Goal: Task Accomplishment & Management: Complete application form

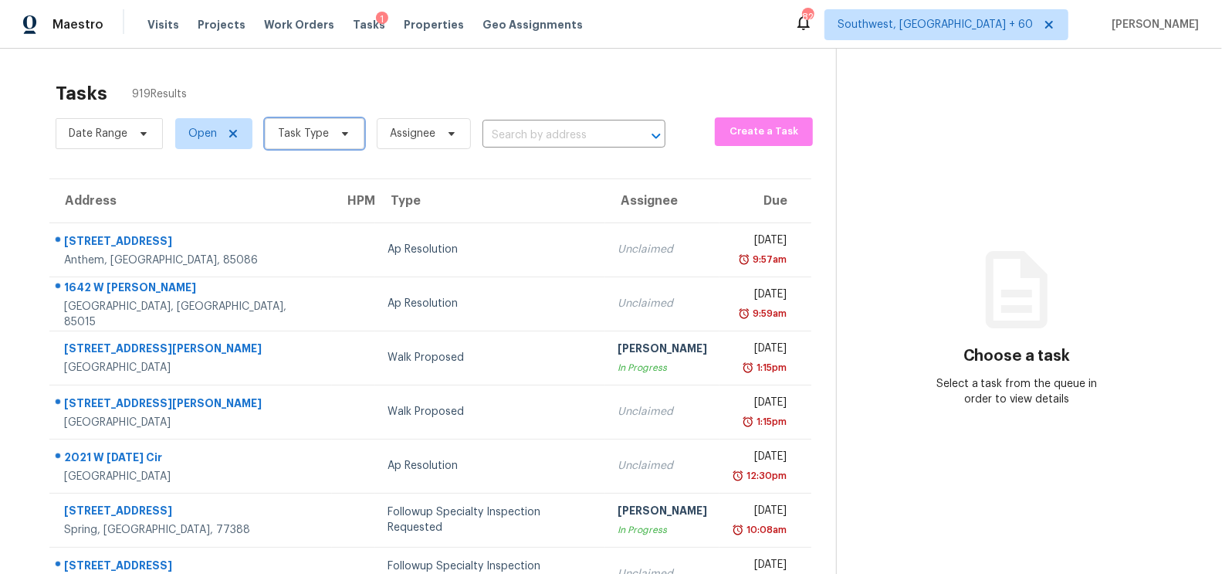
click at [313, 139] on span "Task Type" at bounding box center [303, 133] width 51 height 15
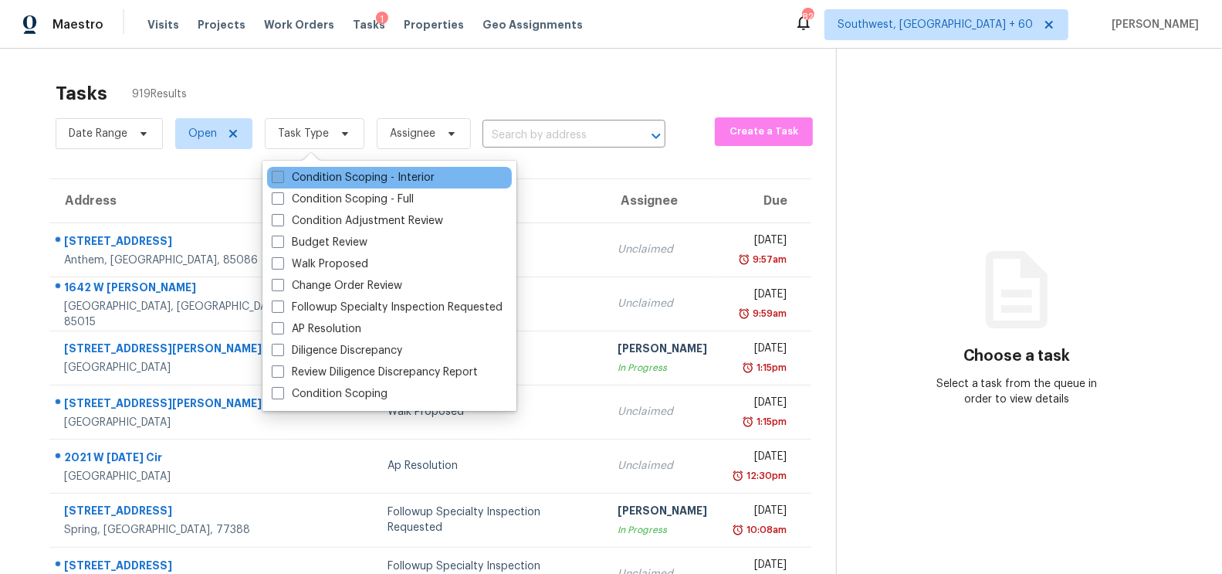
click at [357, 176] on label "Condition Scoping - Interior" at bounding box center [353, 177] width 163 height 15
click at [282, 176] on input "Condition Scoping - Interior" at bounding box center [277, 175] width 10 height 10
checkbox input "true"
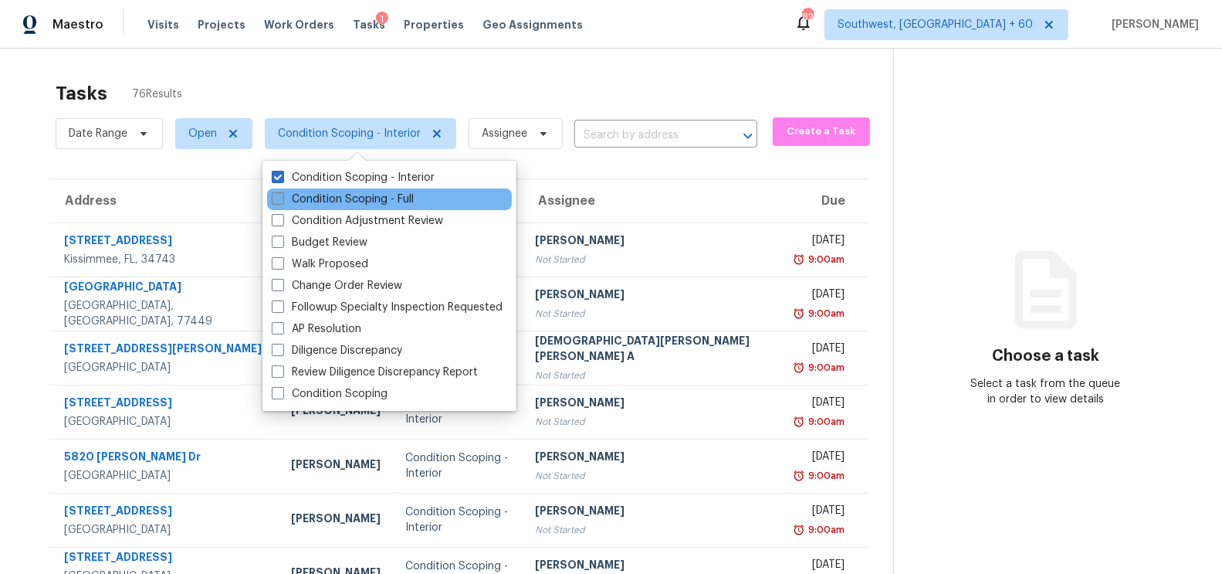
click at [374, 195] on label "Condition Scoping - Full" at bounding box center [343, 198] width 142 height 15
click at [282, 195] on input "Condition Scoping - Full" at bounding box center [277, 196] width 10 height 10
checkbox input "true"
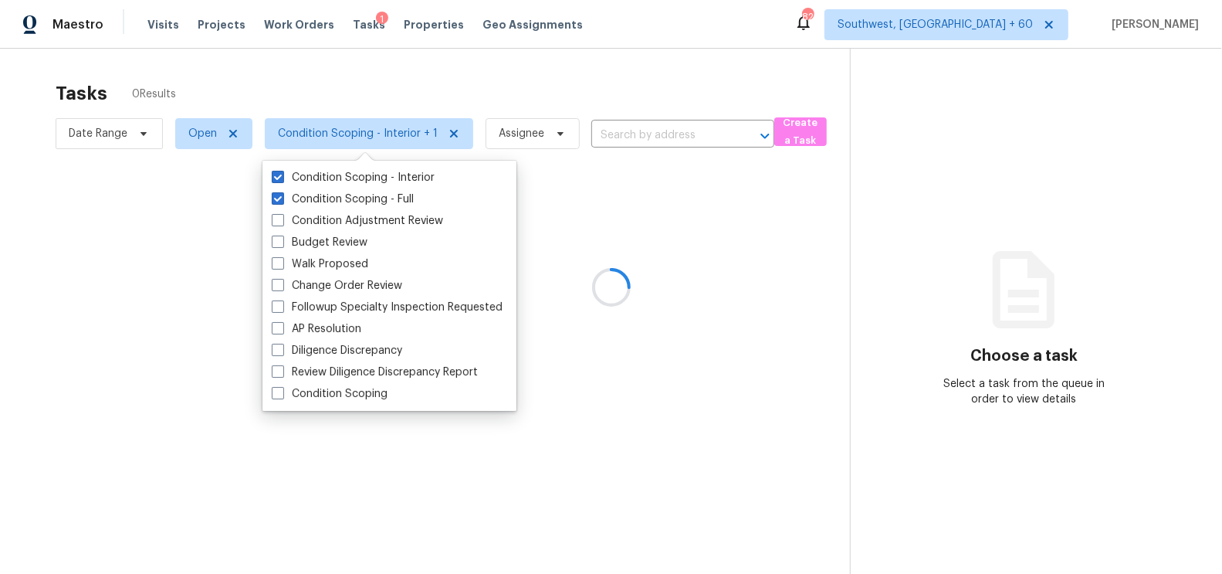
click at [489, 74] on div at bounding box center [611, 287] width 1222 height 574
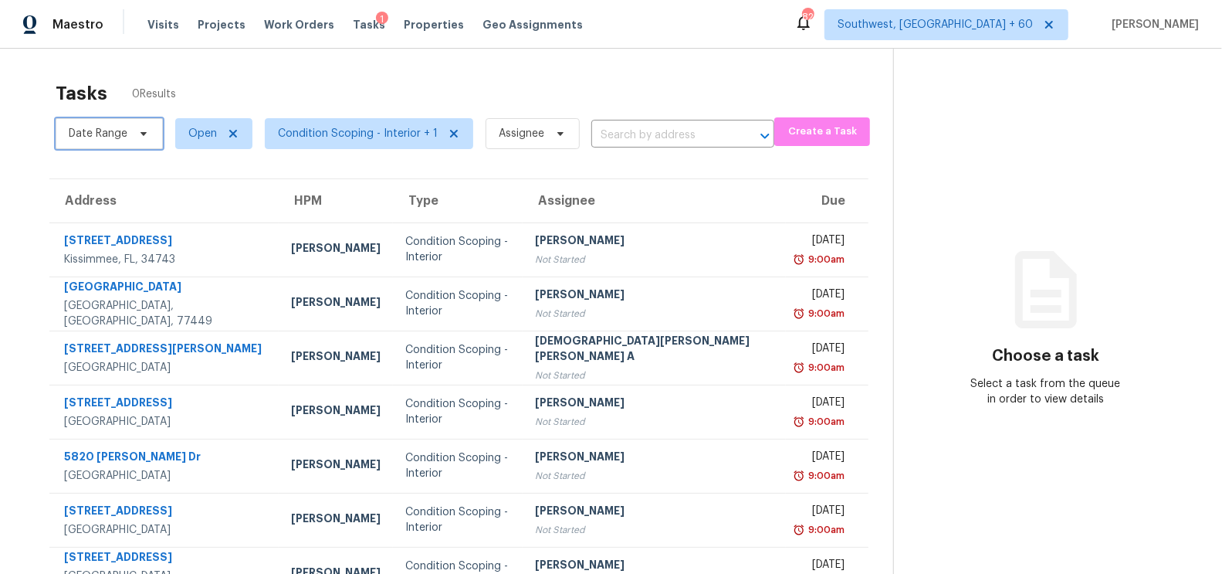
click at [89, 136] on span "Date Range" at bounding box center [98, 133] width 59 height 15
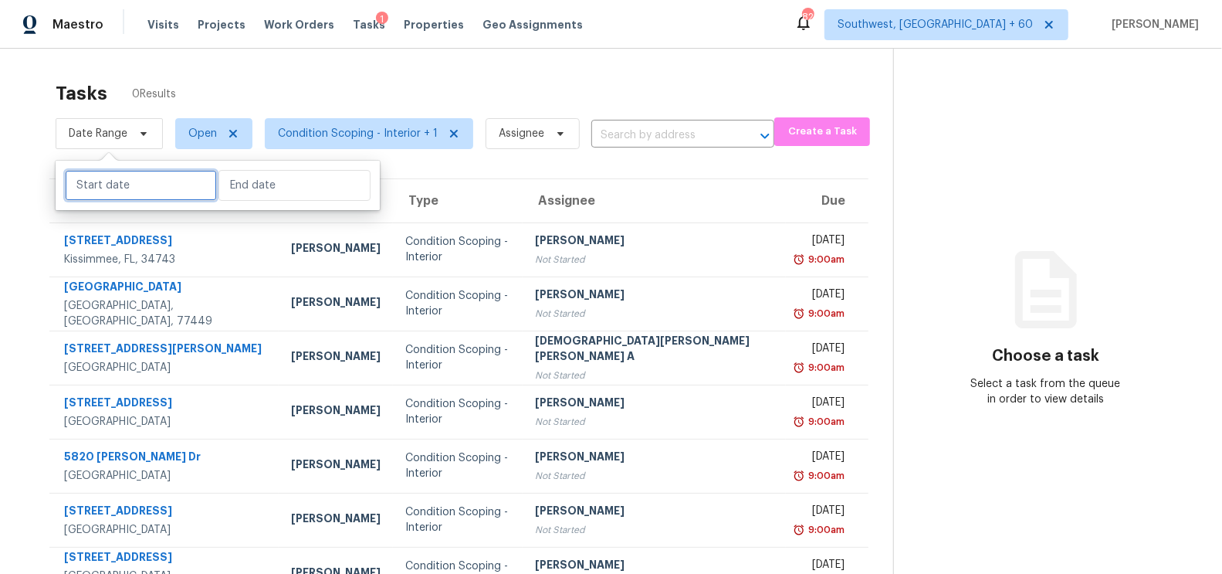
click at [86, 170] on input "text" at bounding box center [141, 185] width 152 height 31
select select "7"
select select "2025"
select select "8"
select select "2025"
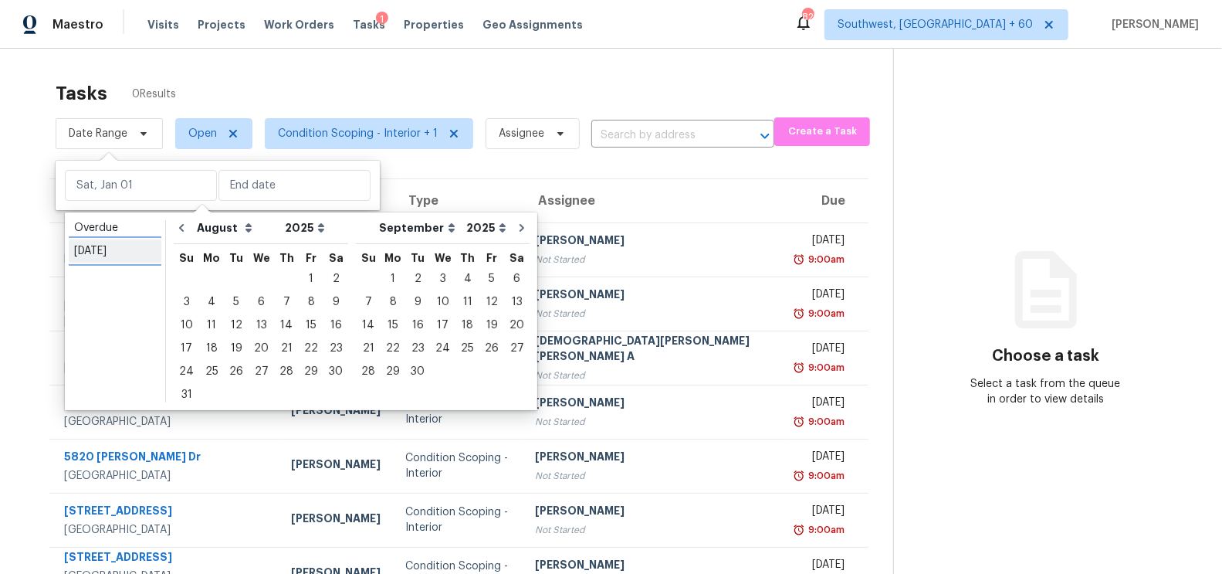
click at [96, 239] on link "Today" at bounding box center [115, 250] width 93 height 23
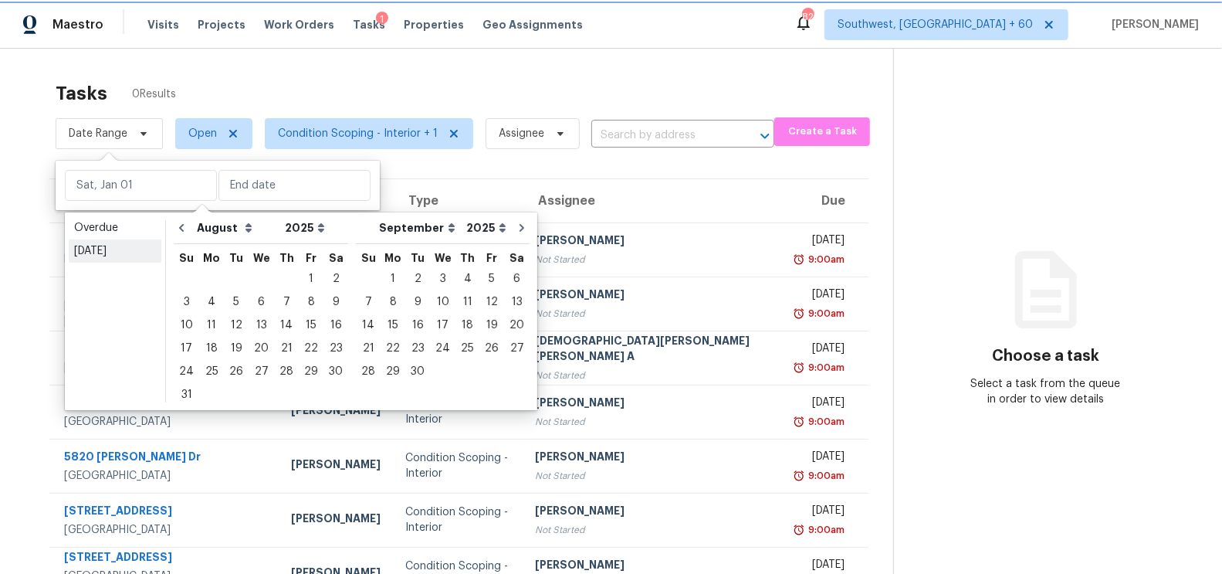
type input "Mon, Aug 25"
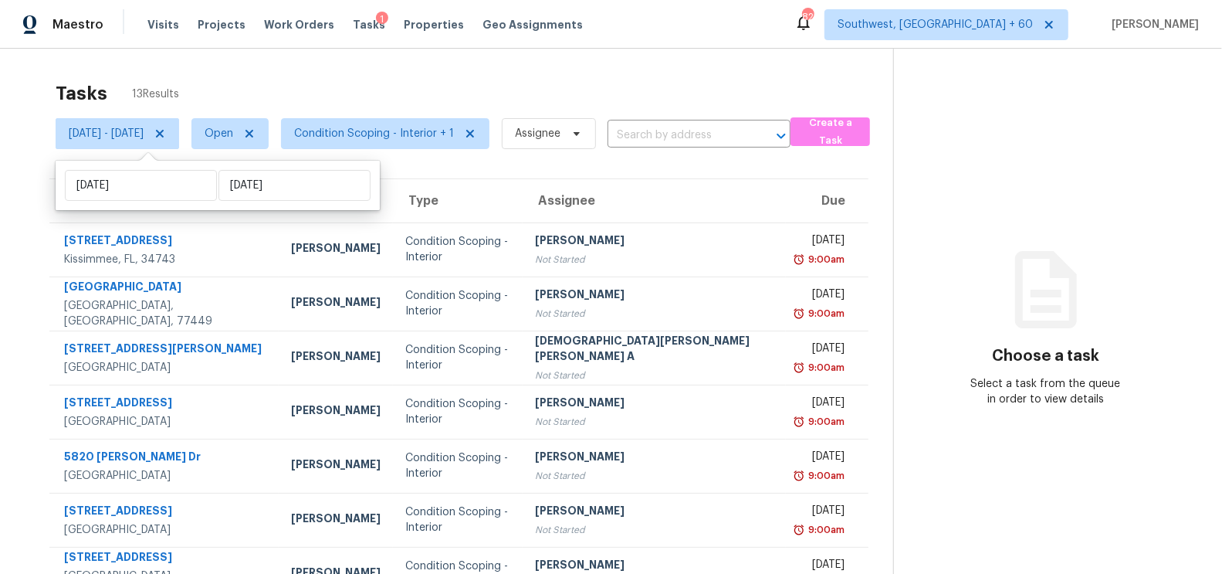
click at [534, 69] on div "Tasks 13 Results Mon, Aug 25 - Mon, Aug 25 Open Condition Scoping - Interior + …" at bounding box center [611, 427] width 1222 height 756
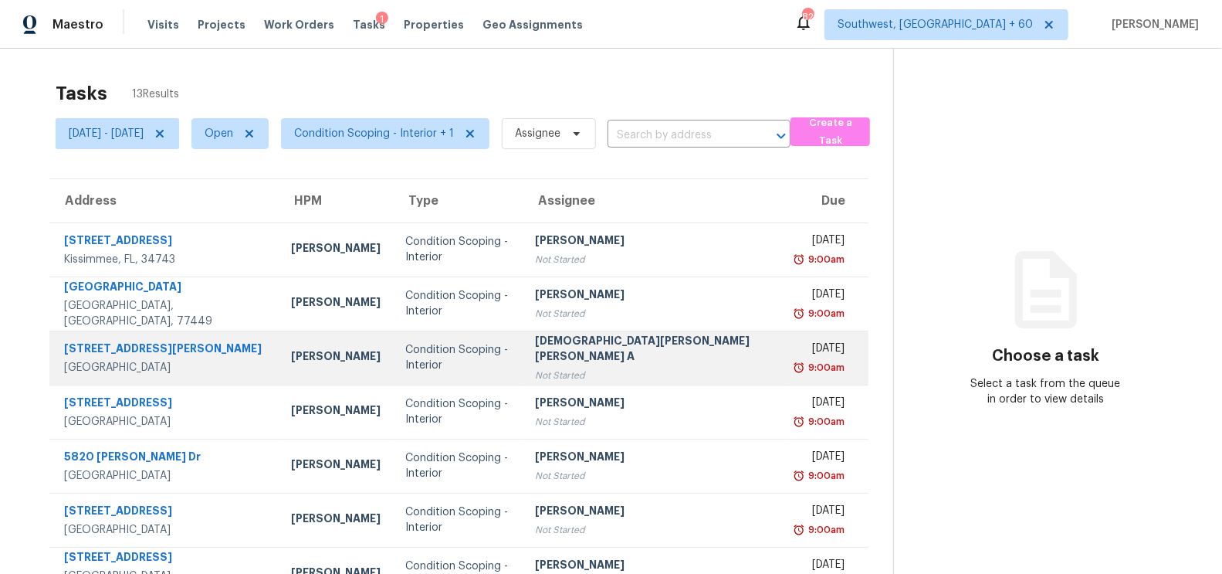
click at [658, 381] on td "Mohamed Azeem Mohsin A Not Started" at bounding box center [654, 357] width 263 height 54
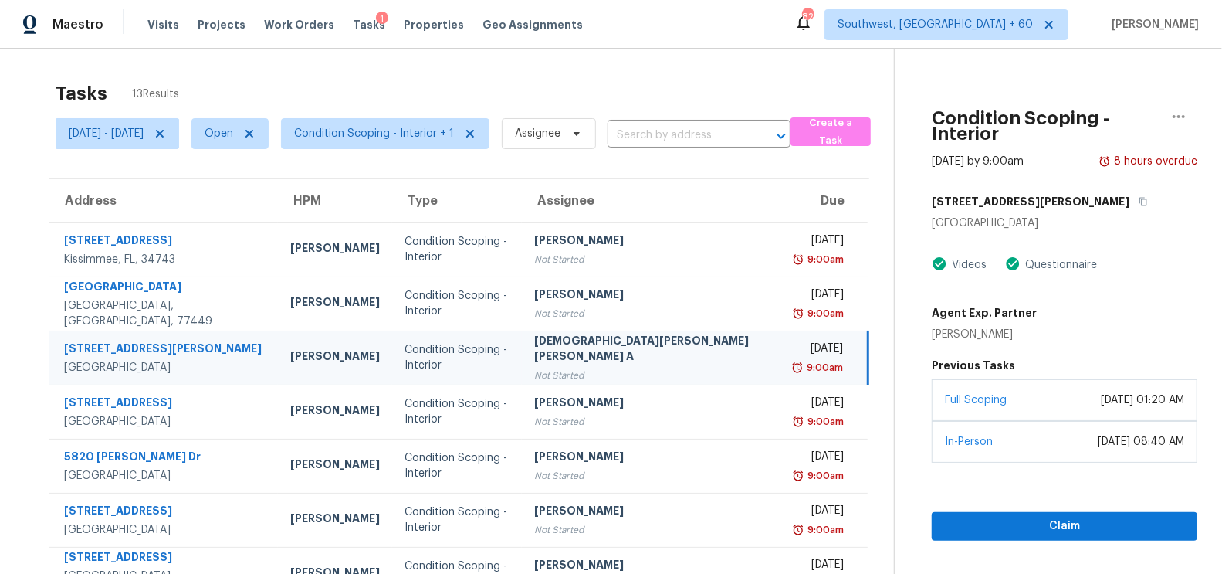
click at [1060, 188] on div "[STREET_ADDRESS][PERSON_NAME]" at bounding box center [1065, 202] width 266 height 28
click at [1139, 197] on icon "button" at bounding box center [1143, 201] width 9 height 9
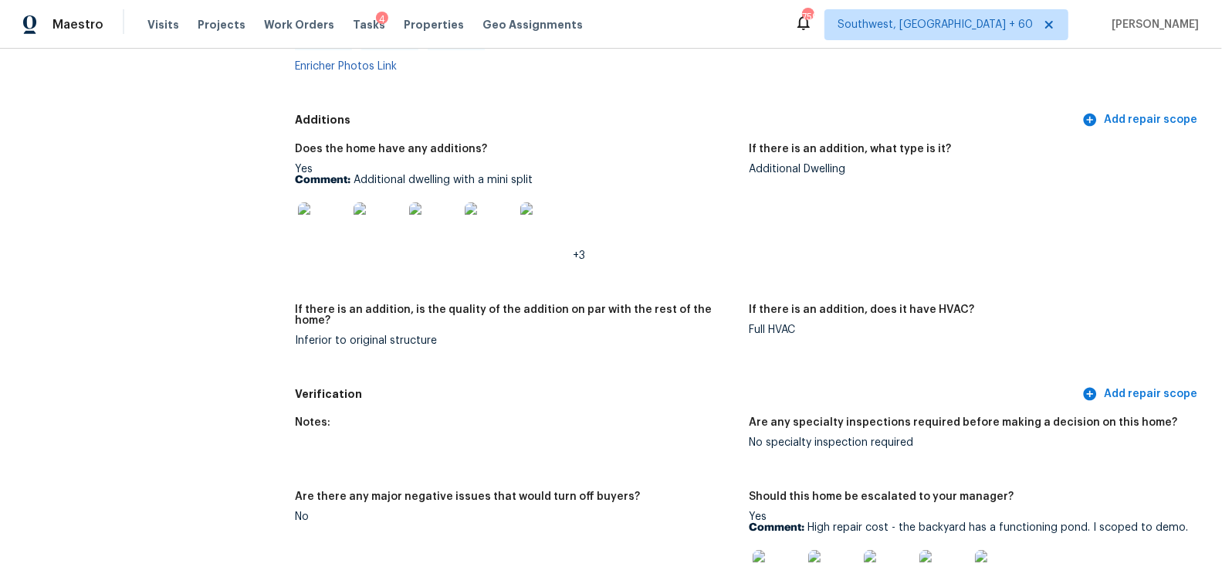
scroll to position [3541, 0]
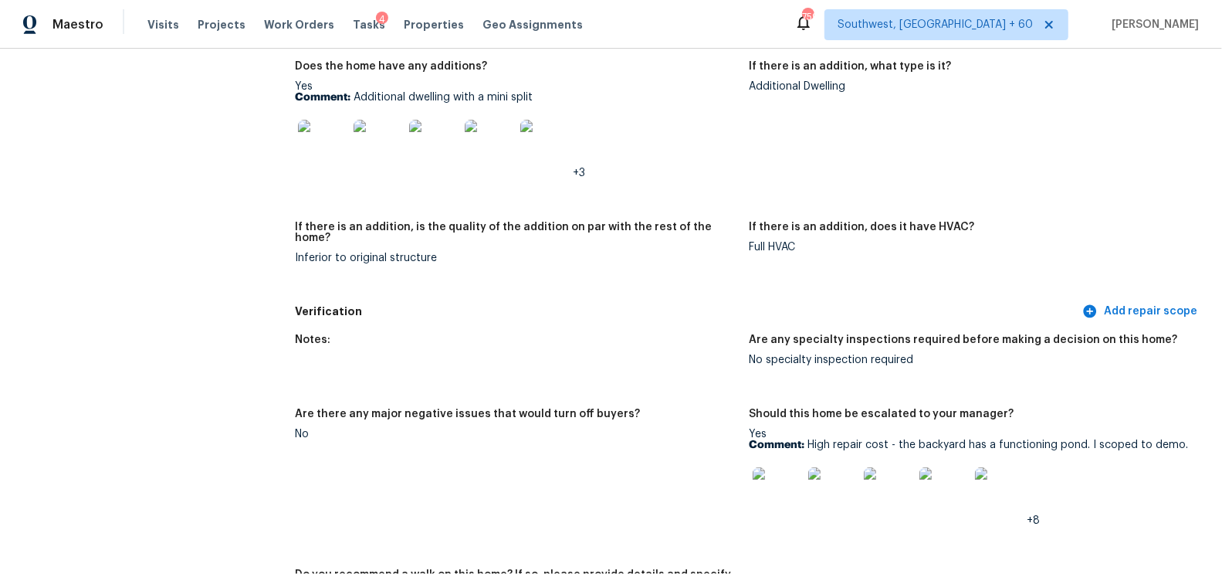
click at [489, 334] on div "Notes:" at bounding box center [516, 344] width 442 height 20
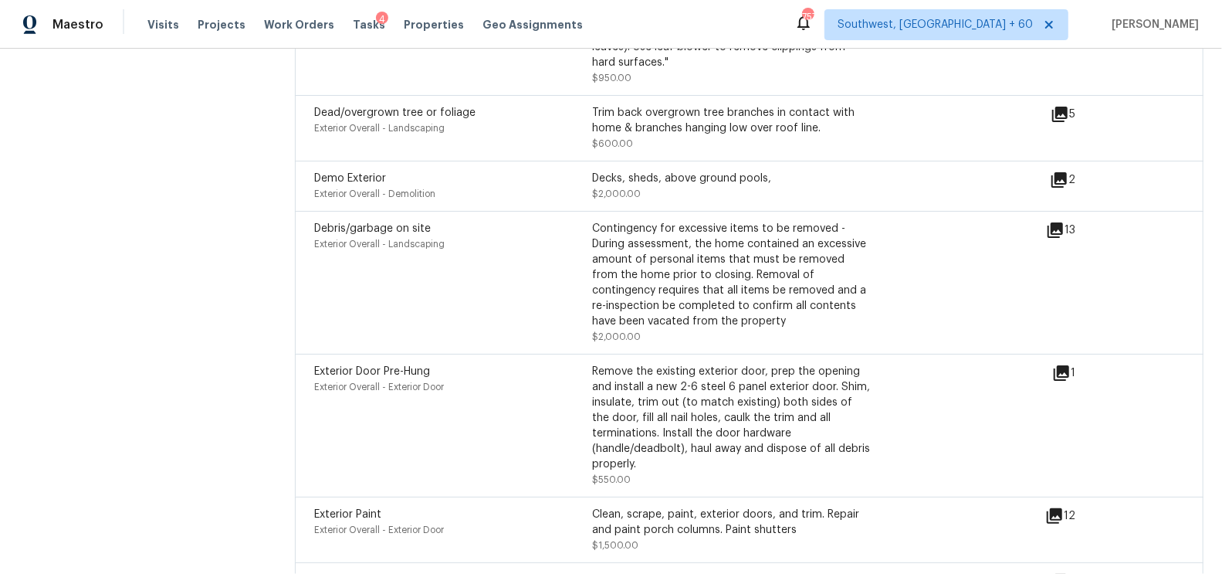
scroll to position [4745, 0]
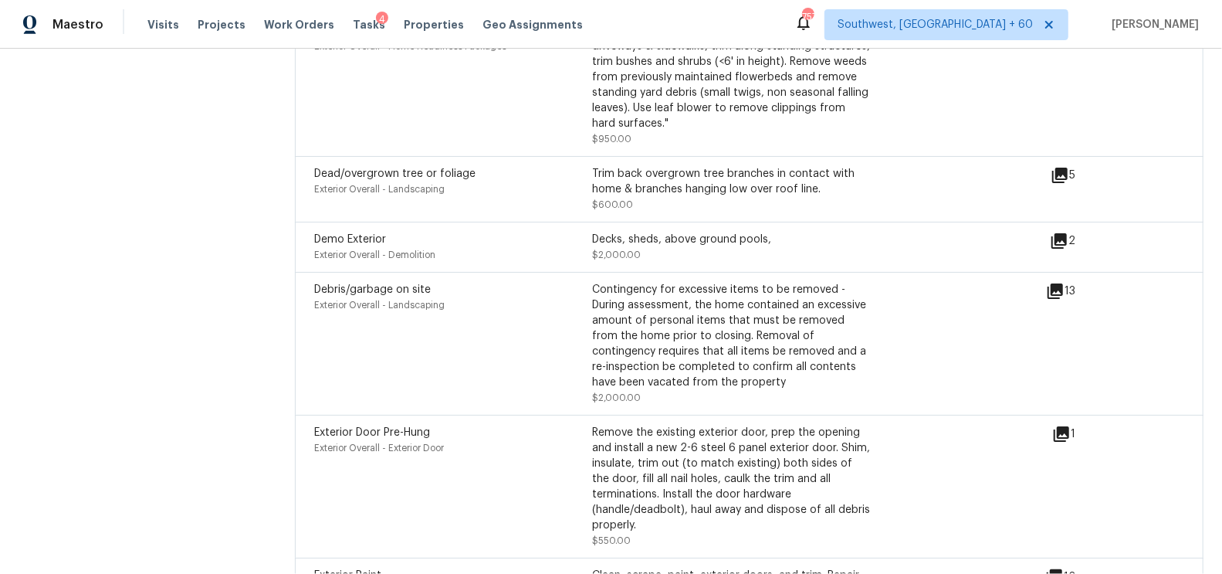
click at [1069, 426] on icon at bounding box center [1061, 433] width 15 height 15
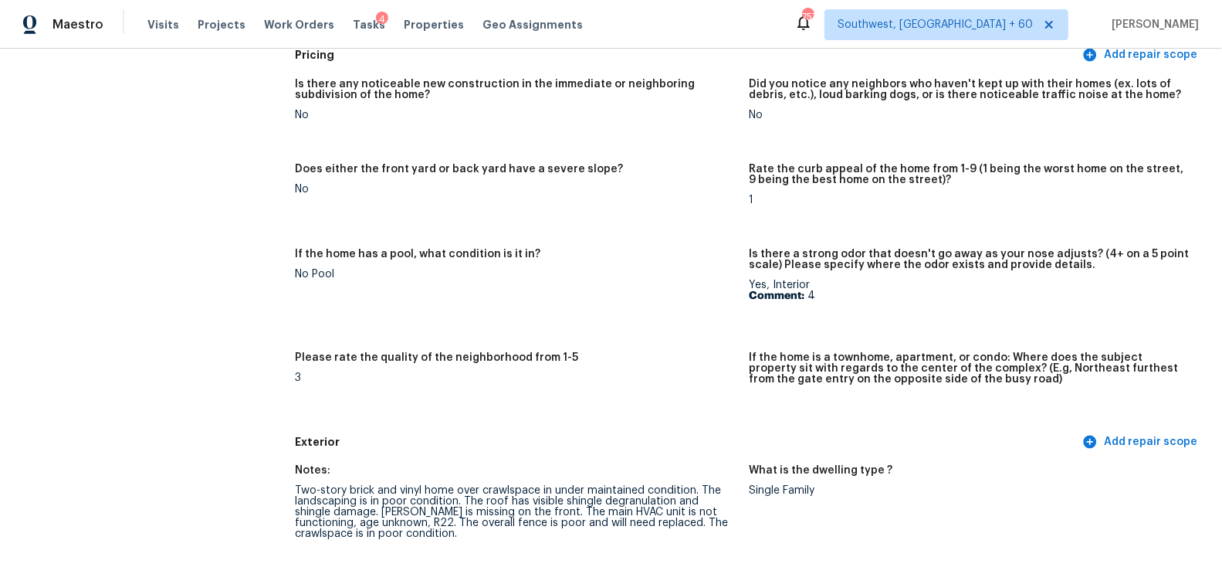
scroll to position [0, 0]
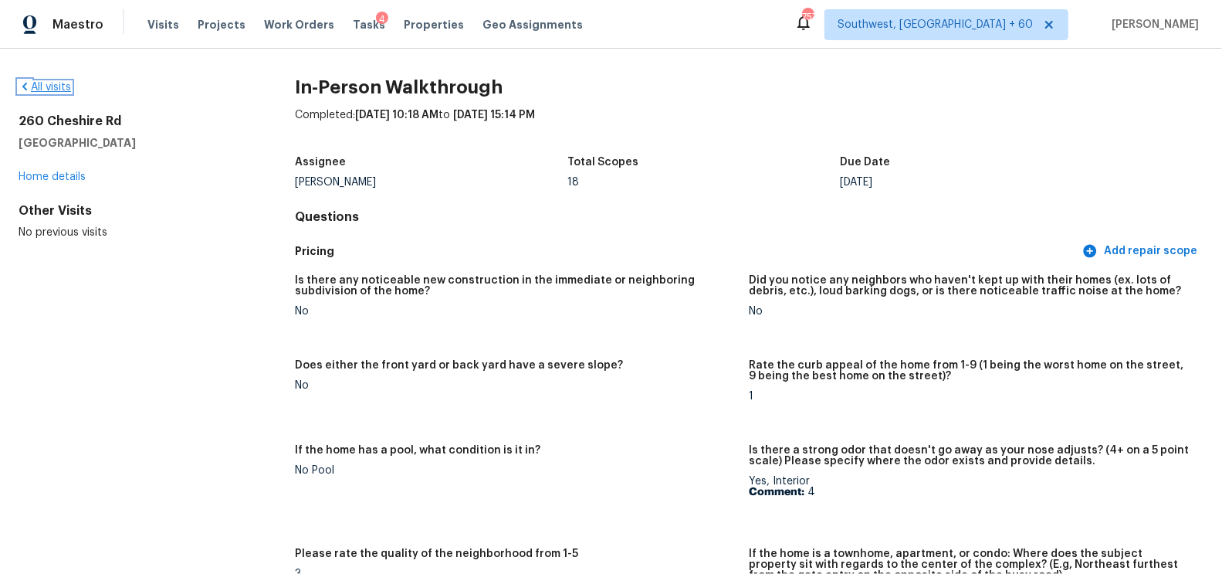
click at [47, 88] on link "All visits" at bounding box center [45, 87] width 52 height 11
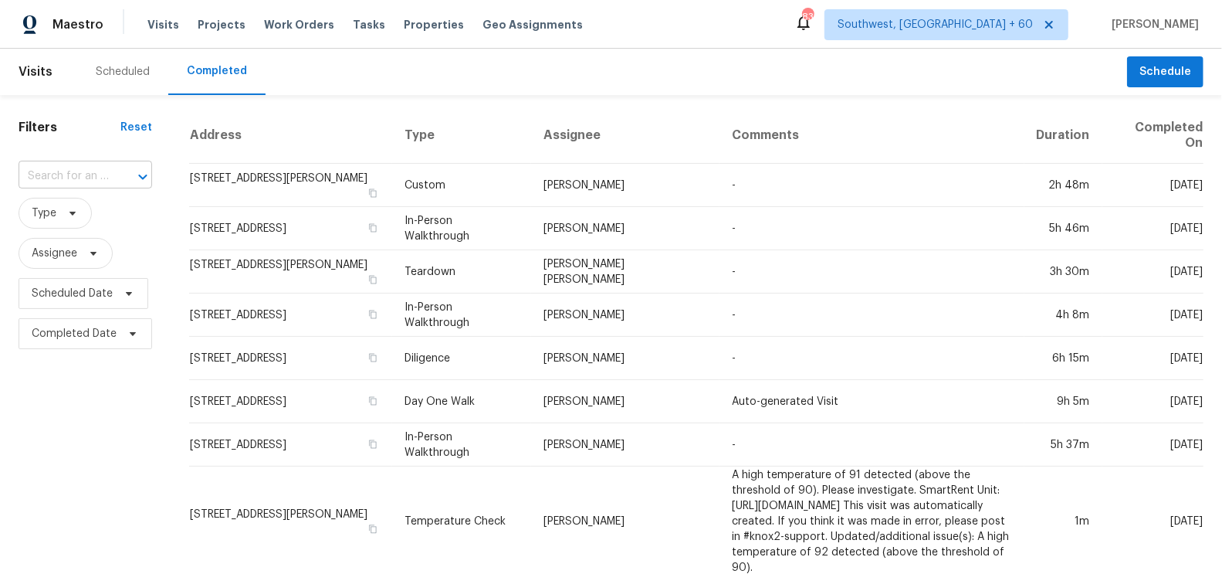
click at [69, 171] on input "text" at bounding box center [64, 176] width 90 height 24
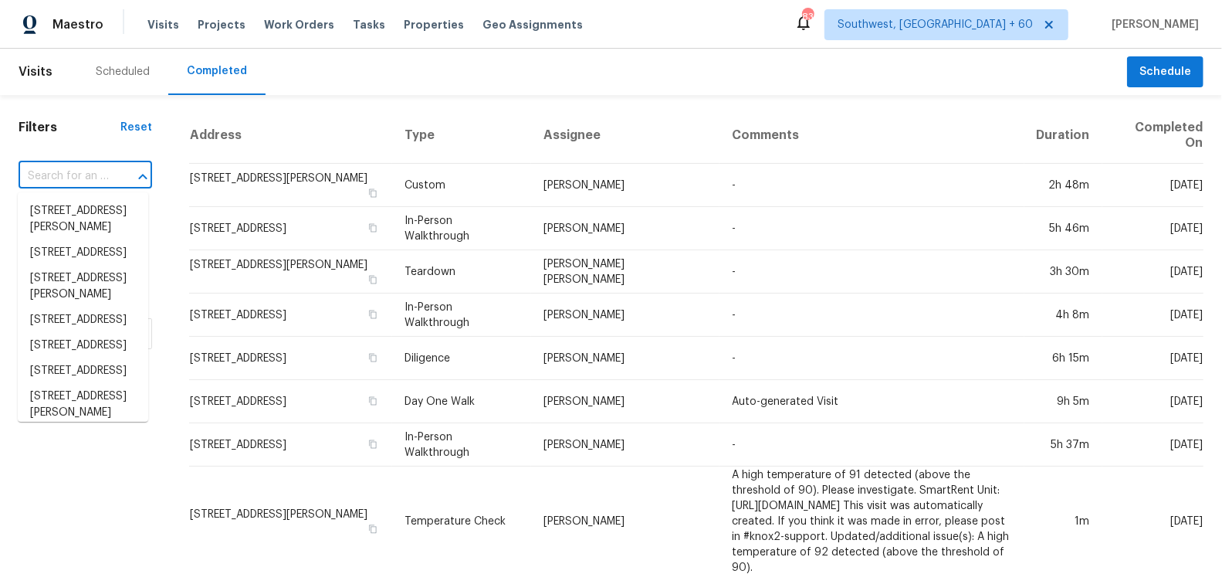
paste input "3689 Graham Sherron Rd, Wake Forest, NC 27587"
type input "3689 Graham Sherron Rd, Wake Forest, NC 27587"
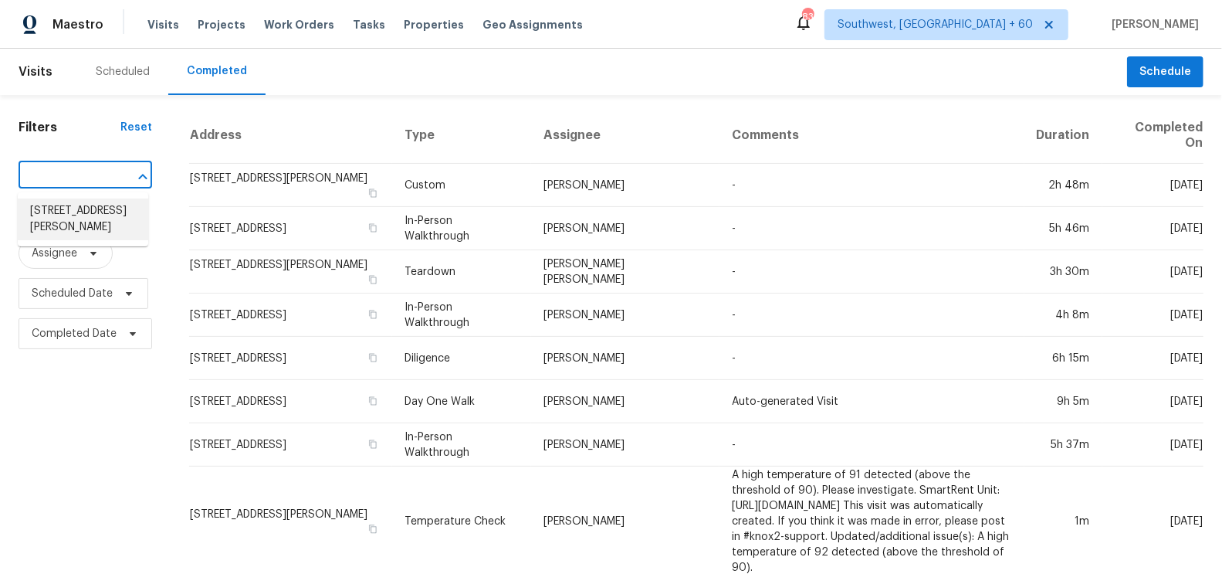
click at [57, 218] on li "3689 Graham Sherron Rd, Wake Forest, NC 27587" at bounding box center [83, 219] width 130 height 42
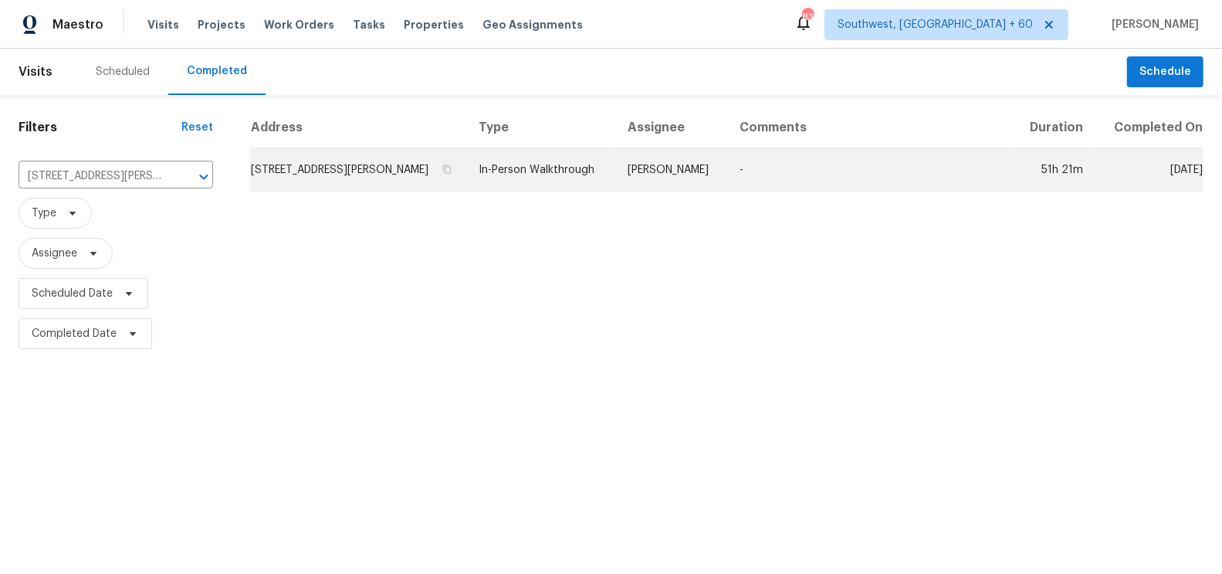
click at [333, 174] on td "3689 Graham Sherron Rd, Wake Forest, NC 27587" at bounding box center [358, 169] width 216 height 43
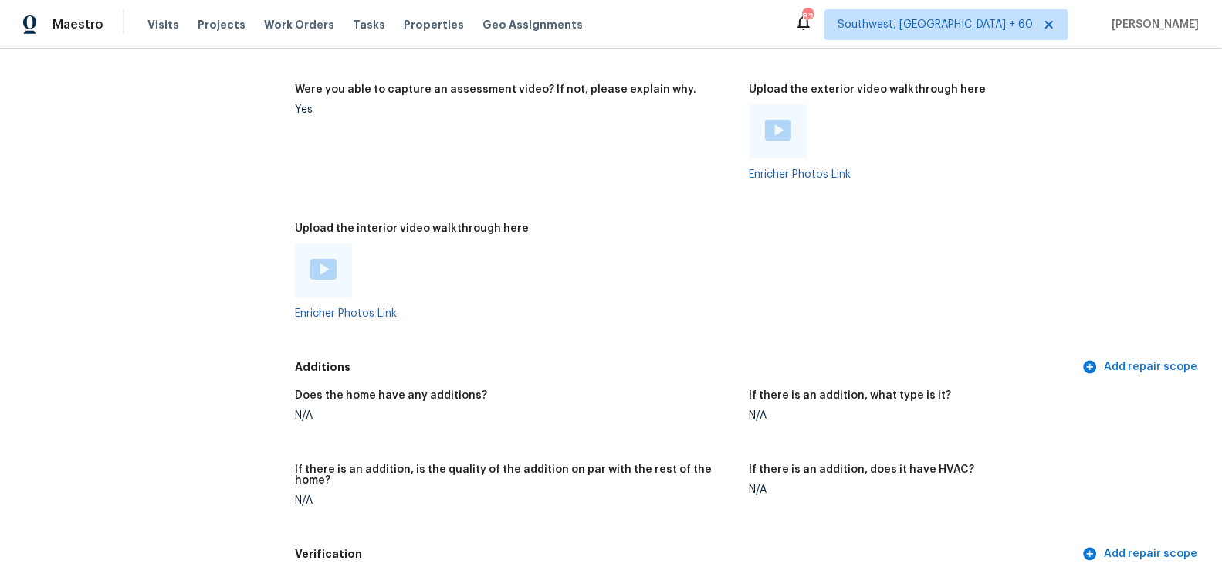
scroll to position [3176, 0]
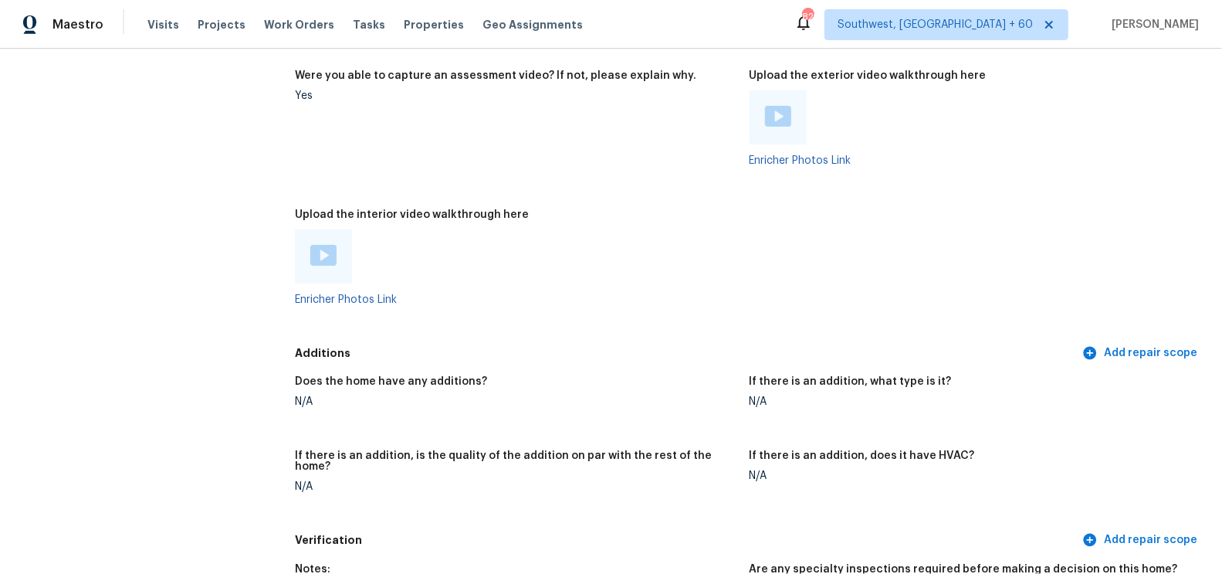
click at [780, 106] on img at bounding box center [778, 116] width 26 height 21
click at [328, 262] on div at bounding box center [323, 256] width 57 height 54
click at [316, 248] on img at bounding box center [323, 255] width 26 height 21
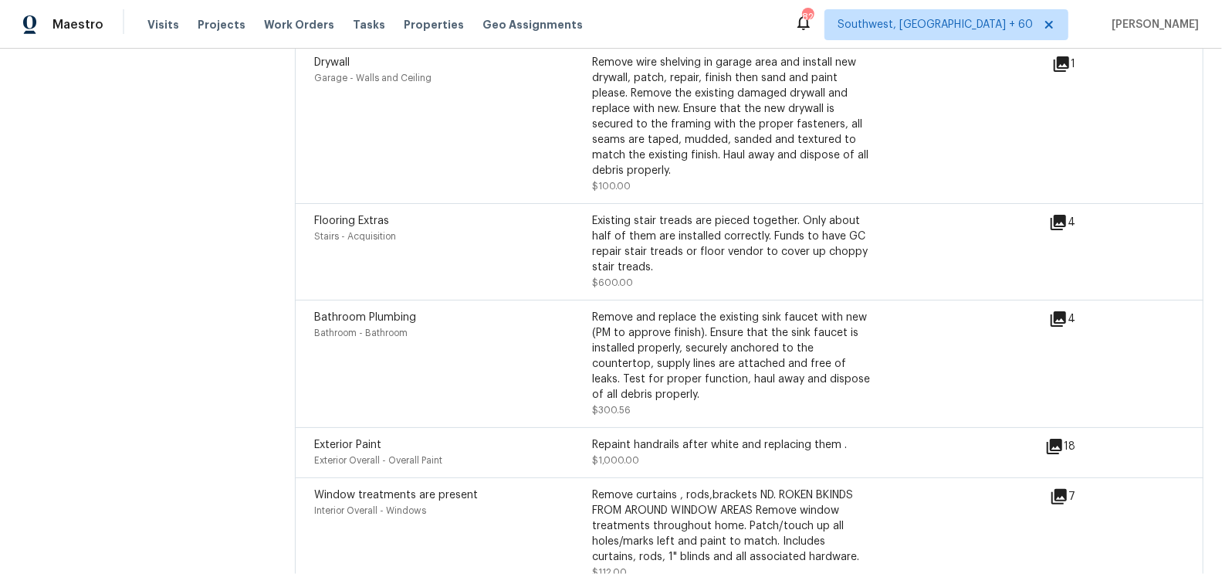
scroll to position [5064, 0]
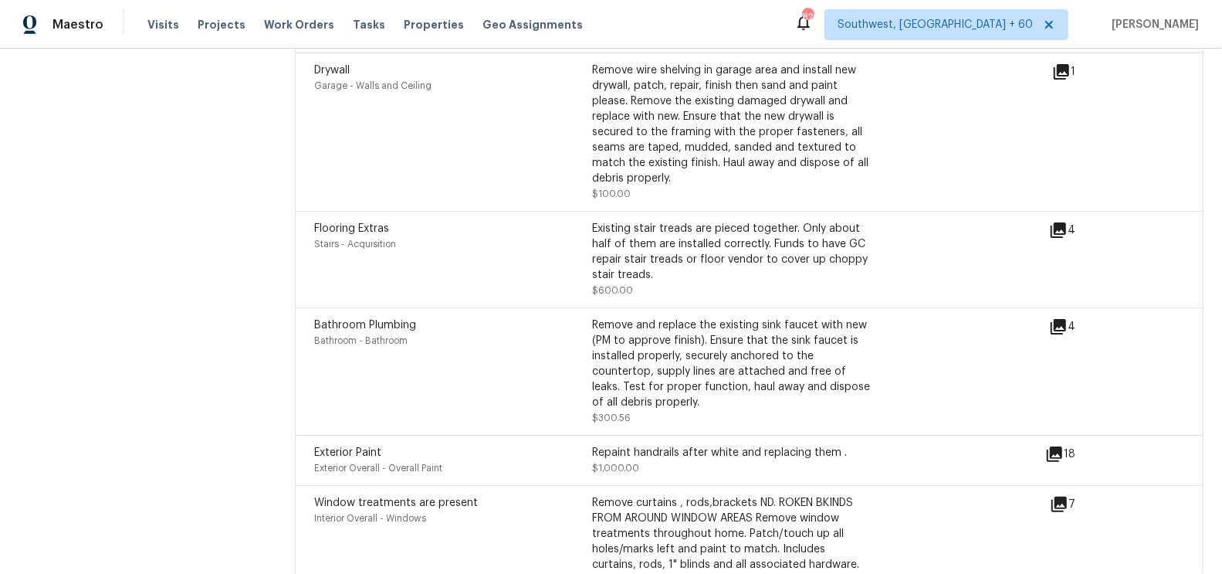
click at [1061, 222] on icon at bounding box center [1058, 229] width 15 height 15
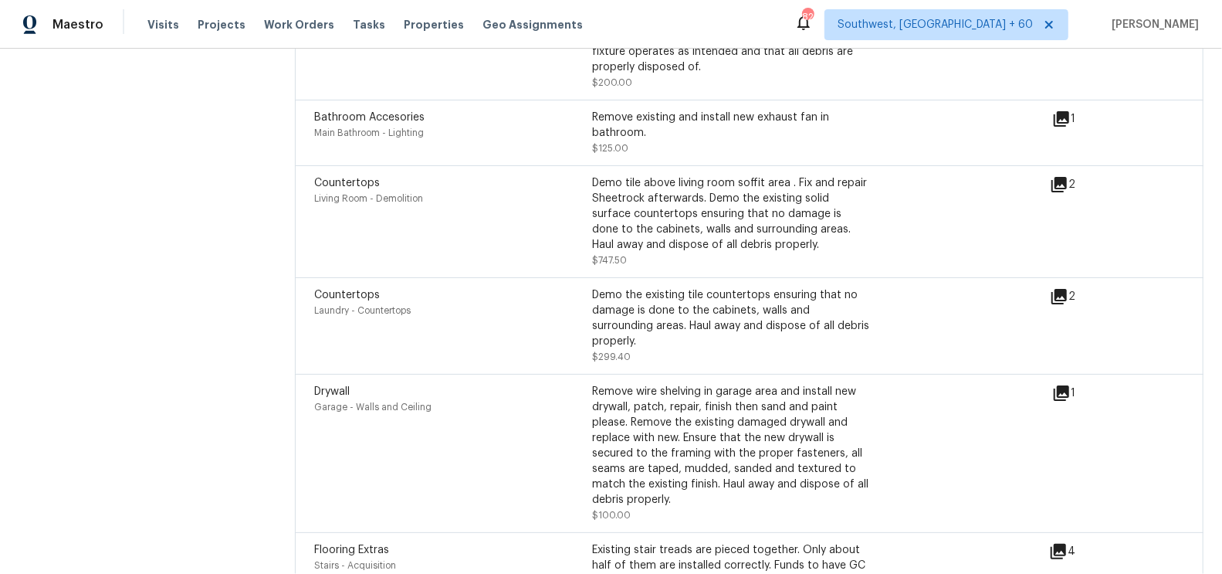
scroll to position [4682, 0]
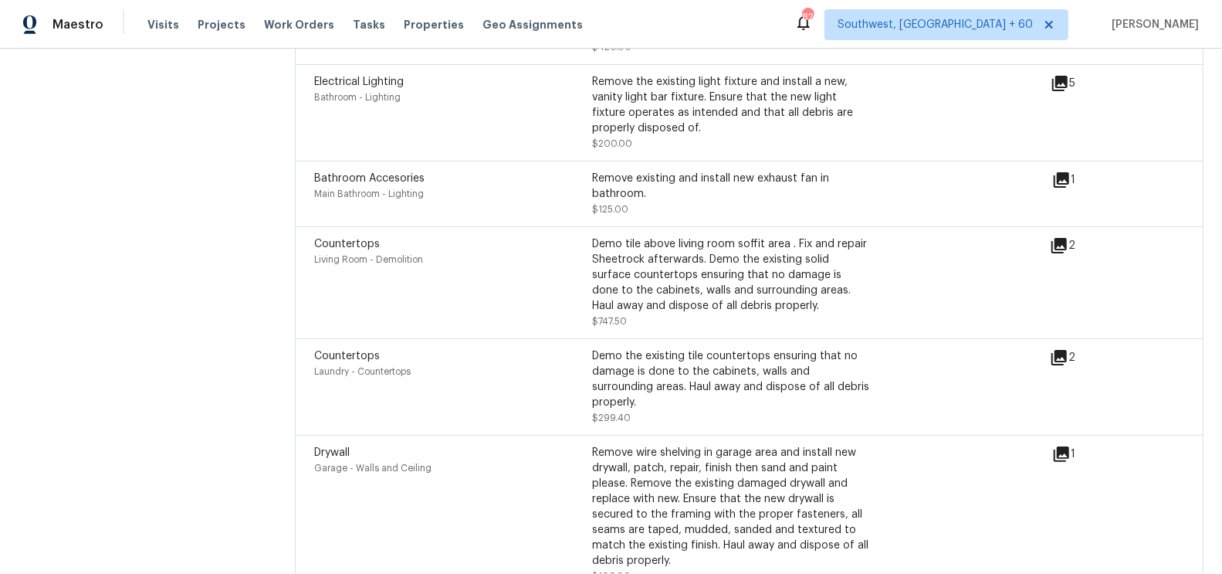
click at [1063, 236] on icon at bounding box center [1059, 245] width 19 height 19
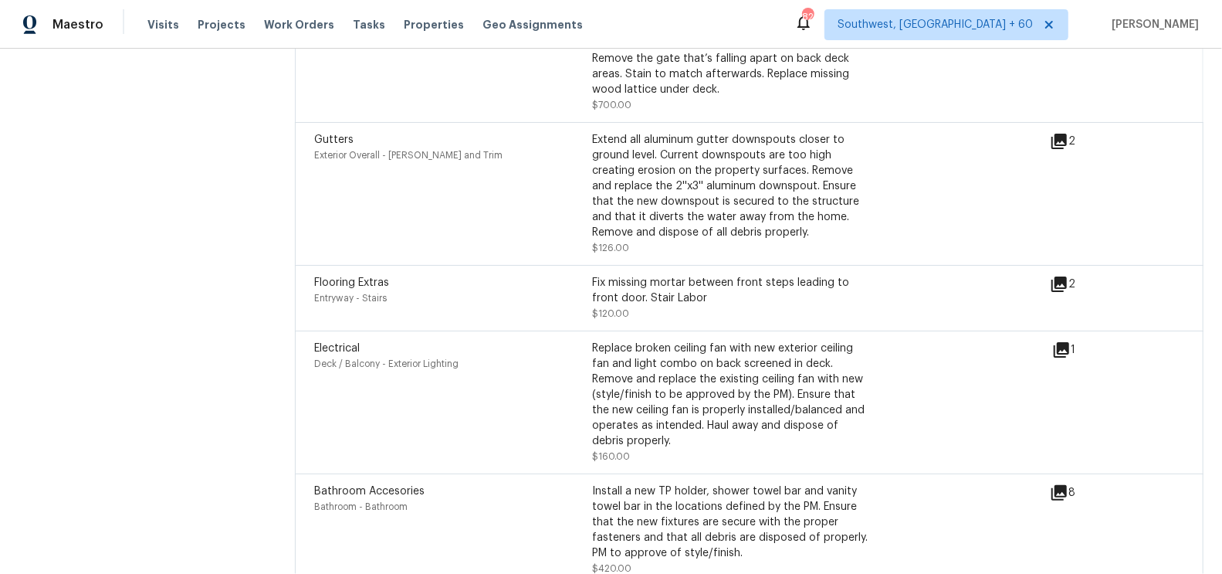
scroll to position [4157, 0]
click at [1064, 279] on icon at bounding box center [1058, 286] width 15 height 15
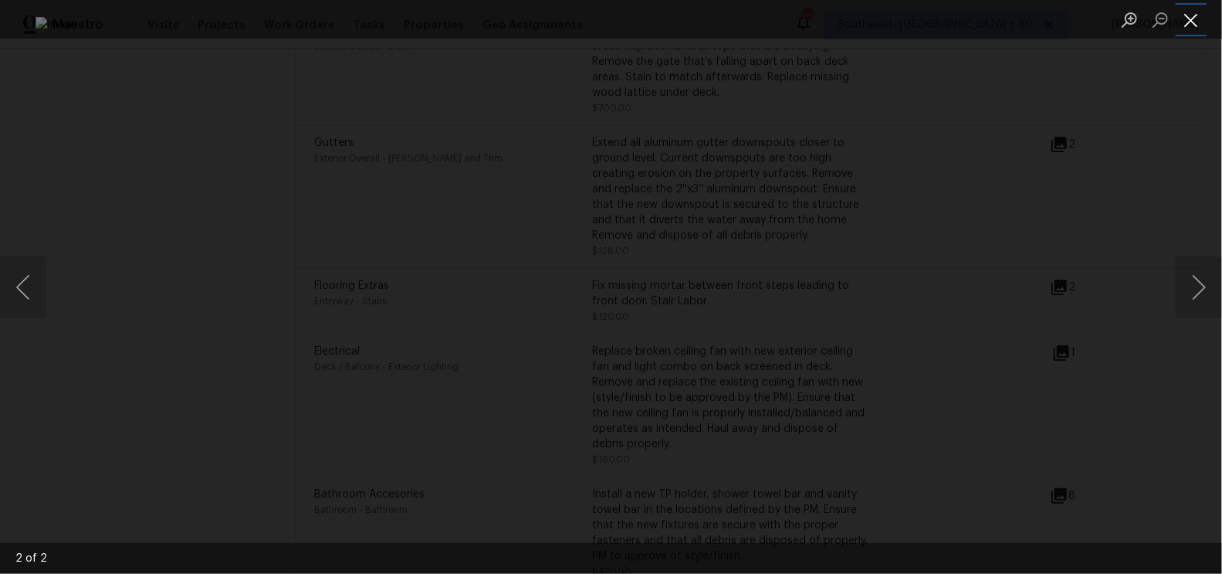
click at [1193, 29] on button "Close lightbox" at bounding box center [1191, 19] width 31 height 27
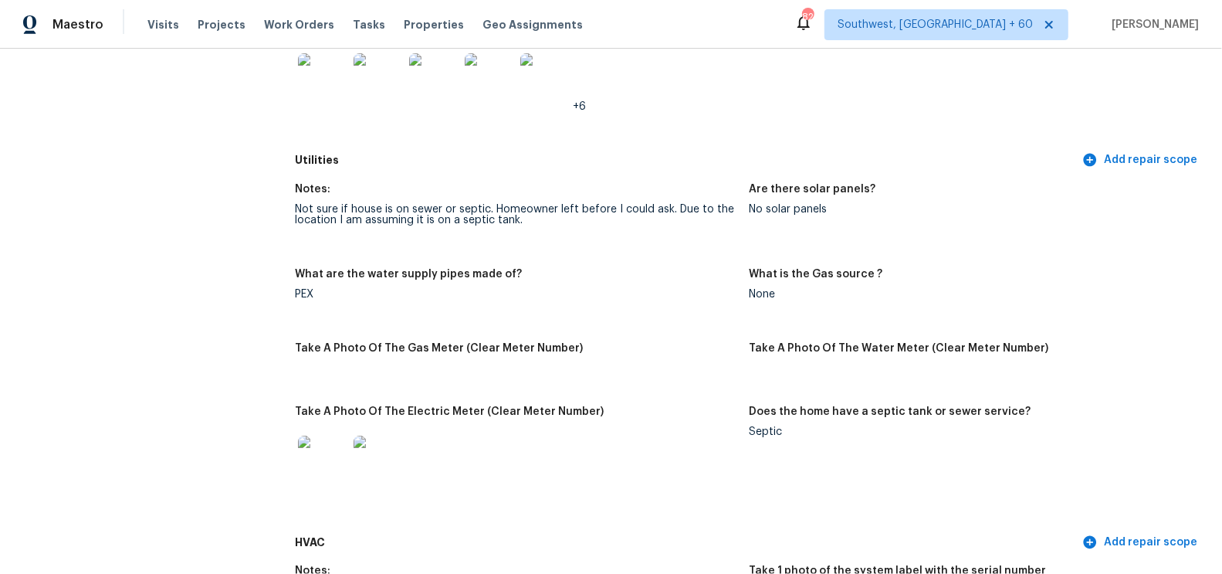
scroll to position [1277, 0]
click at [425, 202] on div "Not sure if house is on sewer or septic. Homeowner left before I could ask. Due…" at bounding box center [516, 213] width 442 height 22
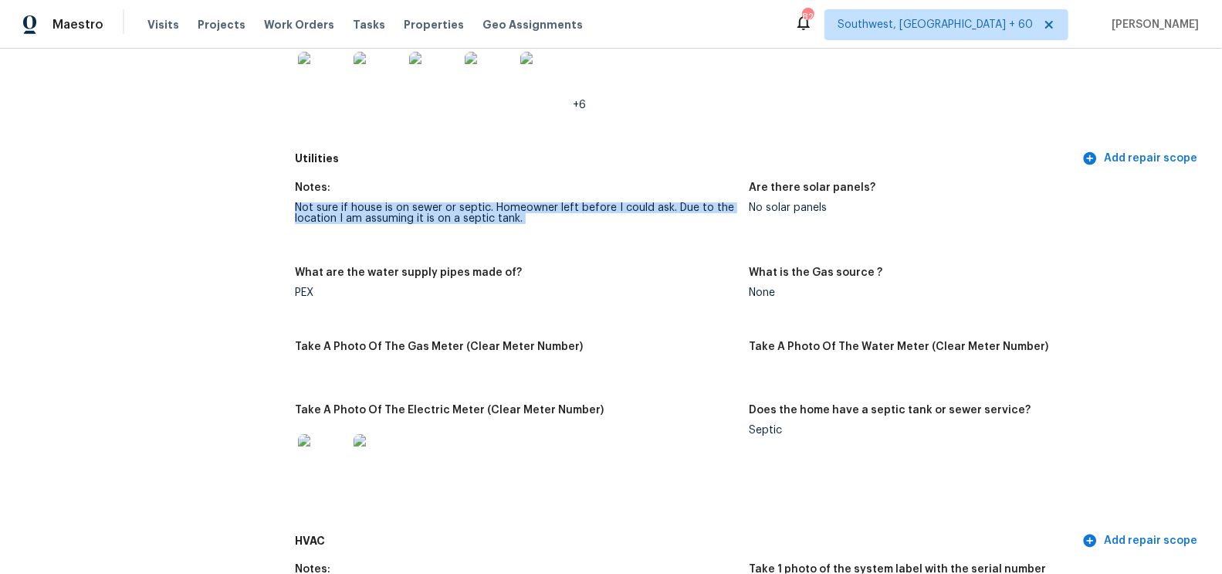
copy div "Not sure if house is on sewer or septic. Homeowner left before I could ask. Due…"
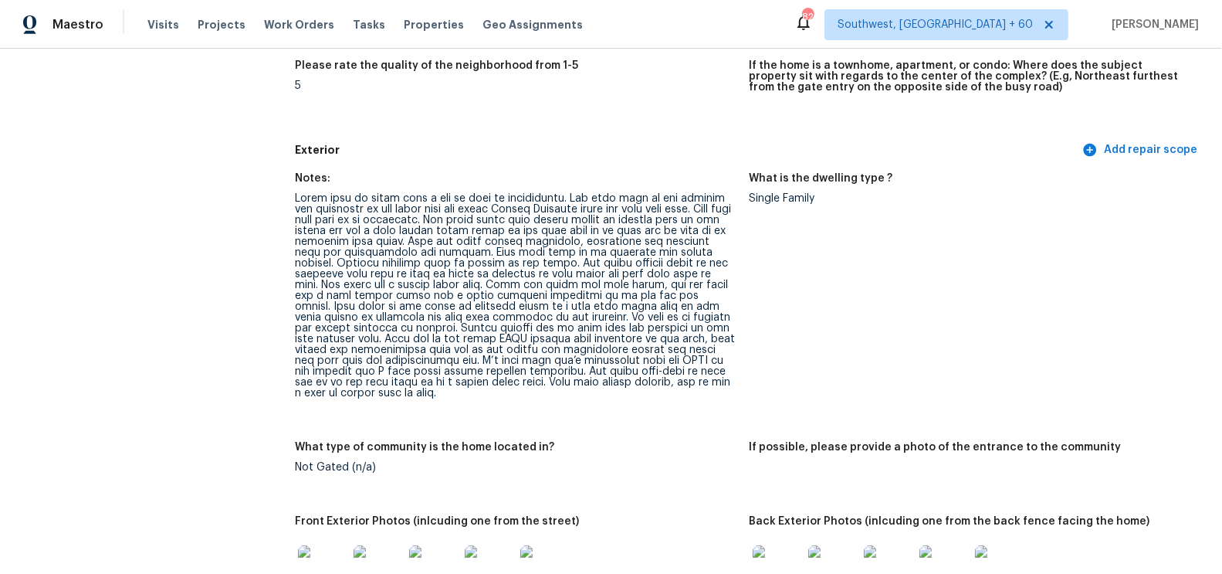
scroll to position [534, 0]
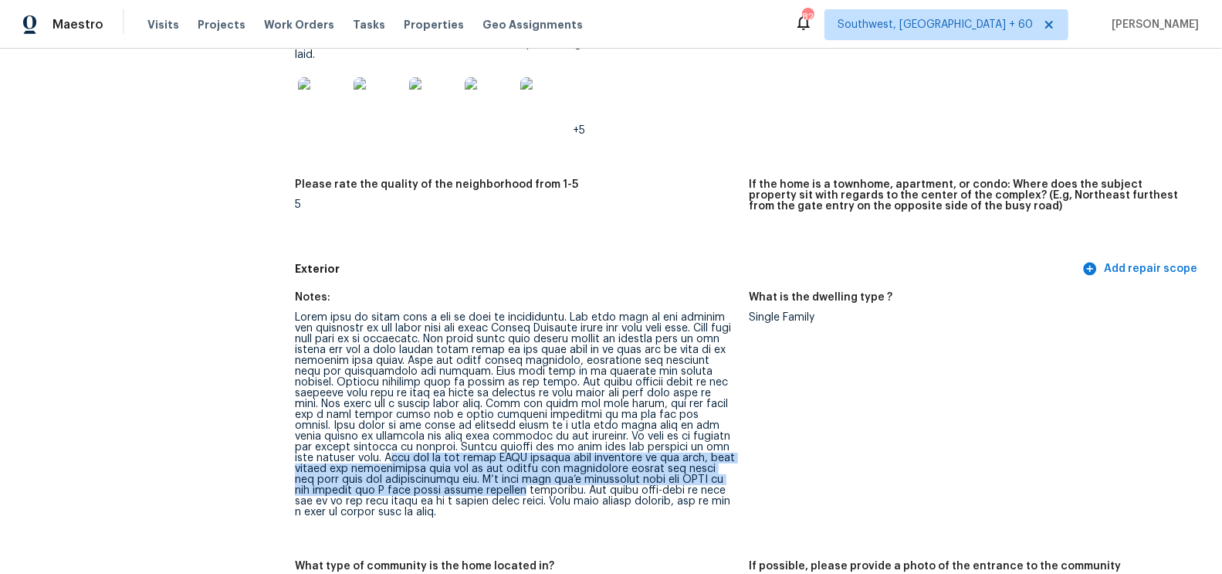
drag, startPoint x: 299, startPoint y: 446, endPoint x: 421, endPoint y: 479, distance: 125.7
click at [421, 479] on div at bounding box center [516, 414] width 442 height 205
click at [339, 470] on div at bounding box center [516, 414] width 442 height 205
drag, startPoint x: 296, startPoint y: 448, endPoint x: 483, endPoint y: 480, distance: 190.2
click at [483, 480] on div at bounding box center [516, 414] width 442 height 205
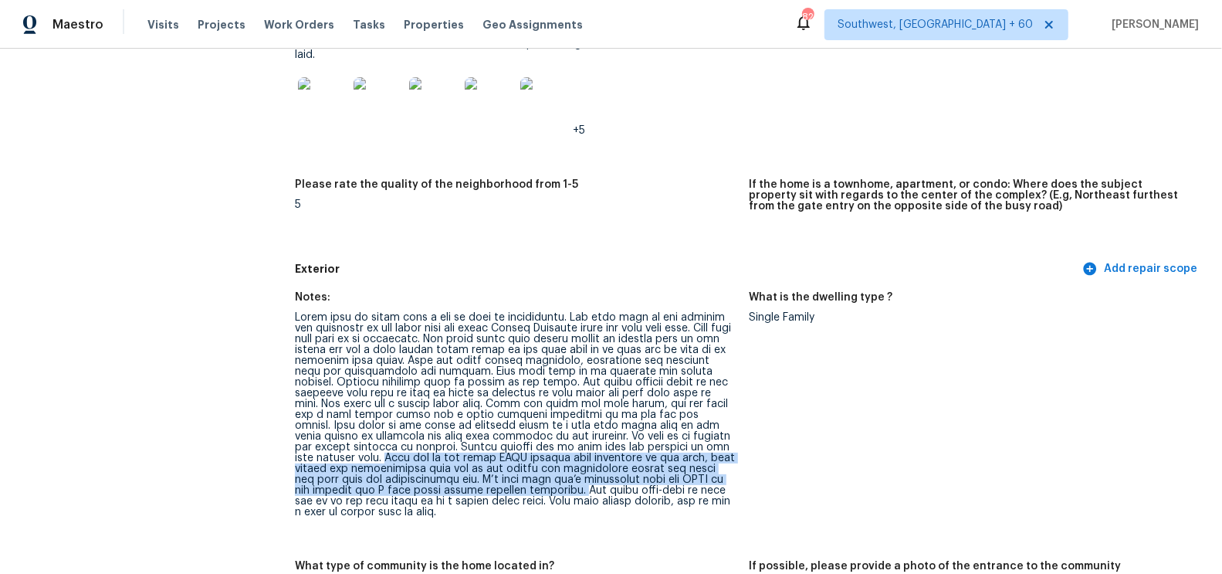
copy div "Only one of the three HVAC systems were operating at the time, even though the …"
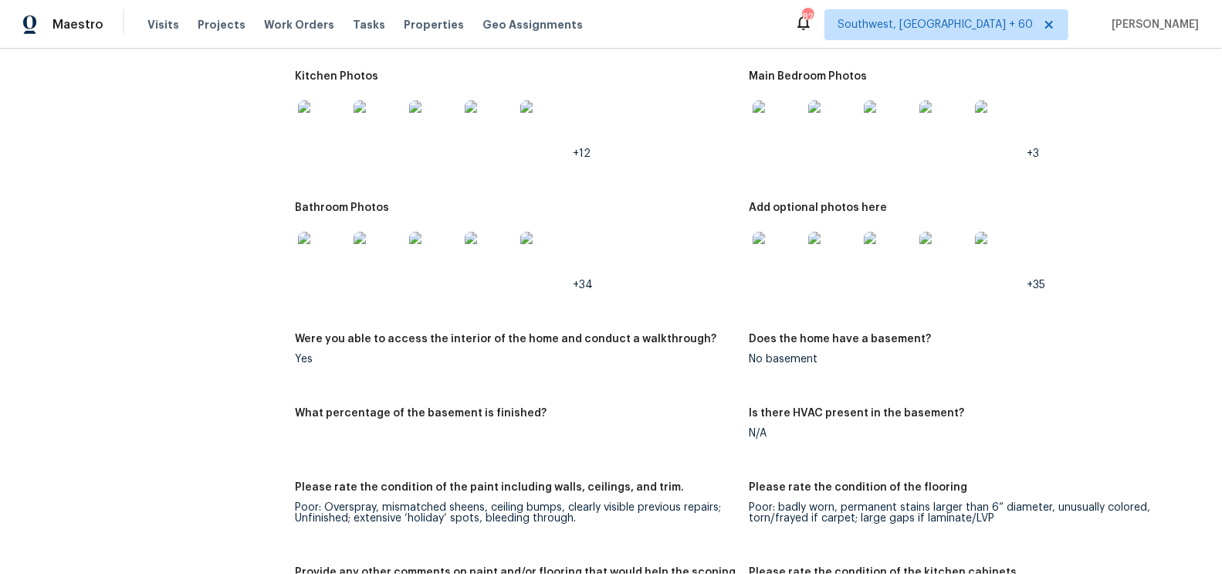
scroll to position [2136, 0]
click at [776, 104] on img at bounding box center [777, 124] width 49 height 49
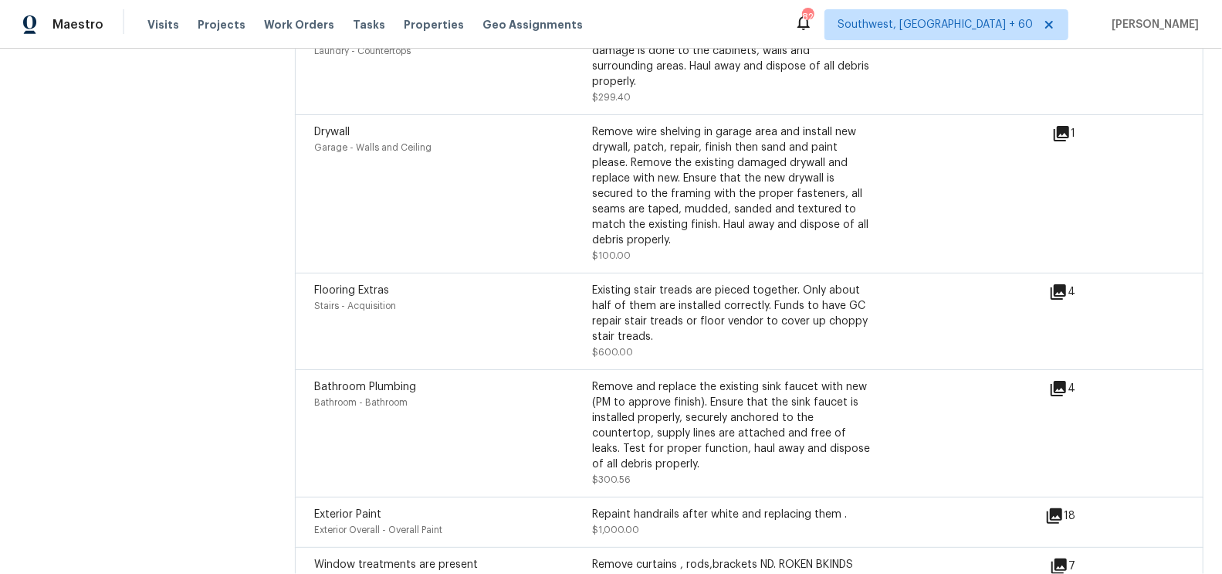
scroll to position [4998, 0]
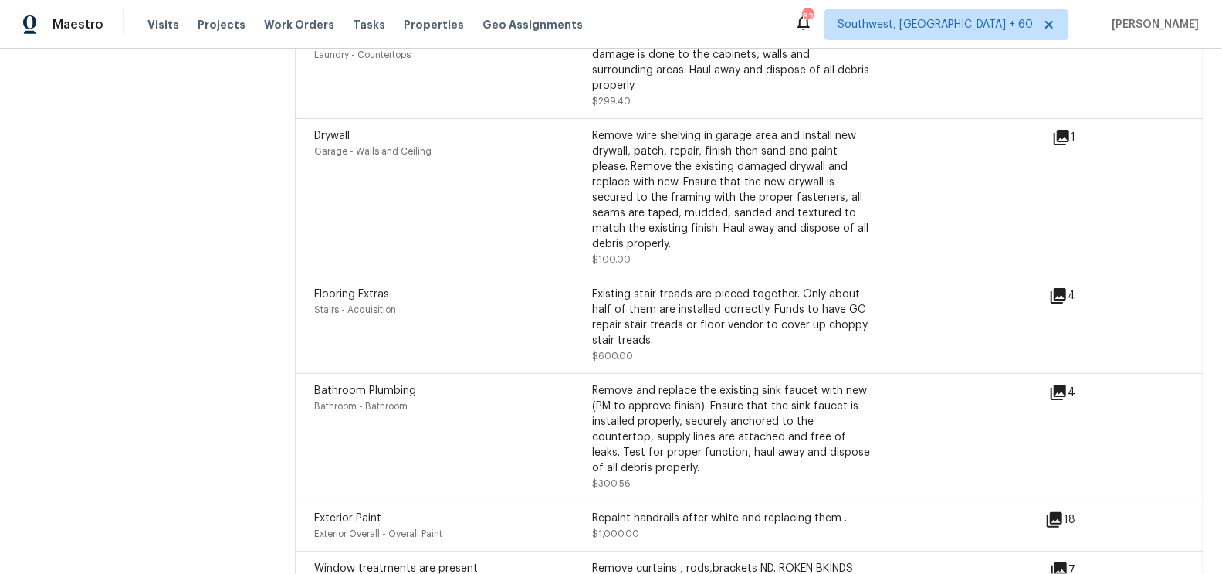
click at [1059, 384] on icon at bounding box center [1058, 391] width 15 height 15
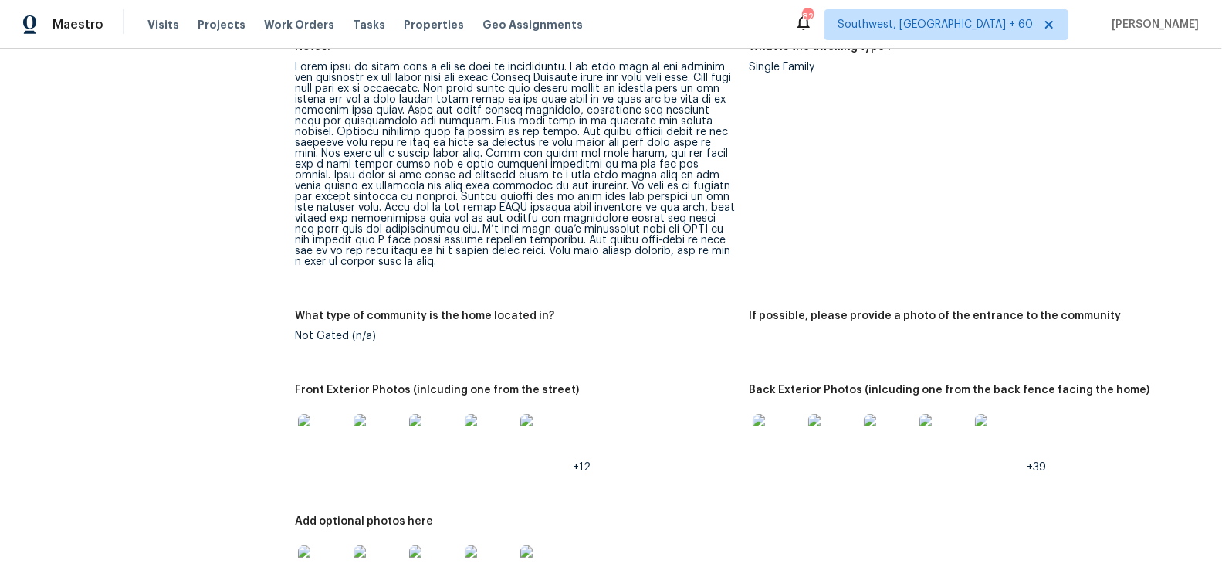
scroll to position [0, 0]
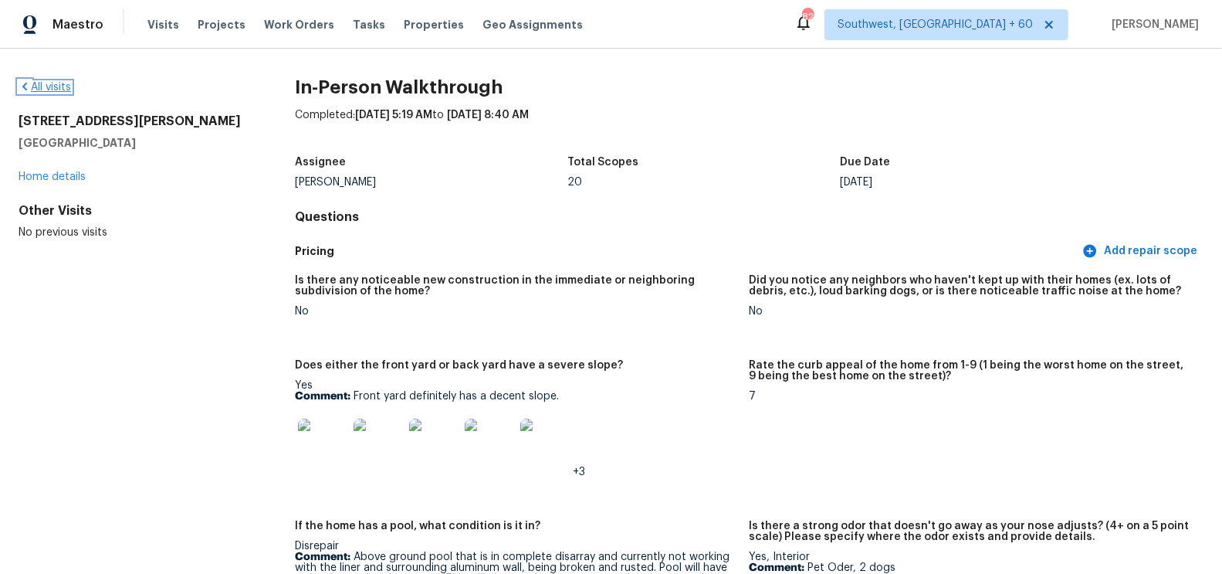
click at [65, 89] on link "All visits" at bounding box center [45, 87] width 52 height 11
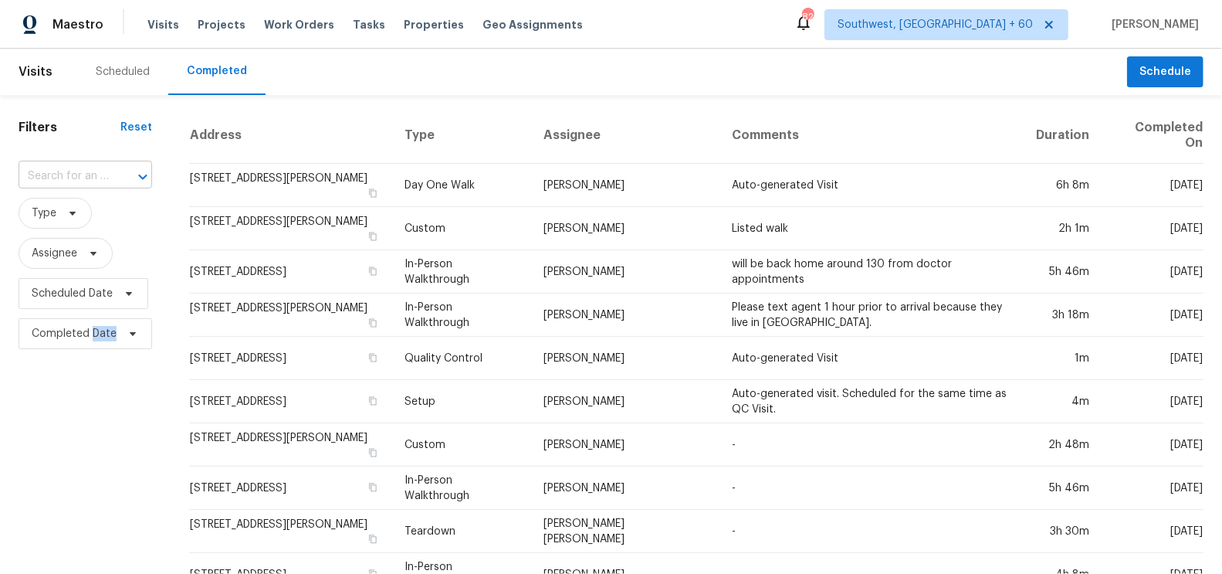
click at [66, 175] on input "text" at bounding box center [64, 176] width 90 height 24
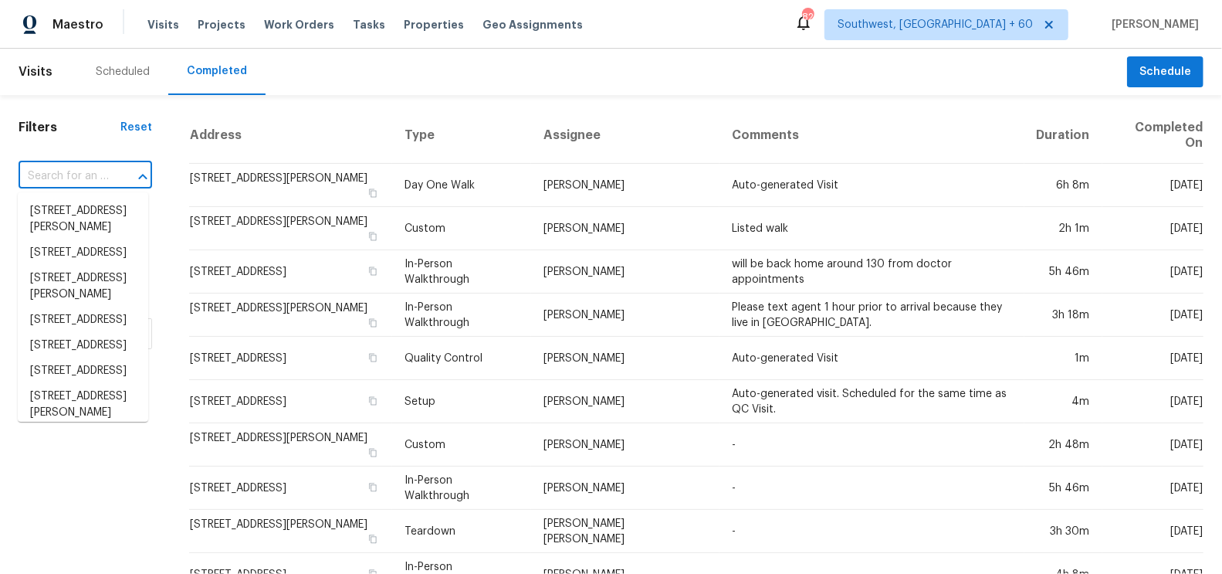
paste input "3689 Graham Sherron Rd, Wake Forest, NC 27587"
type input "3689 Graham Sherron Rd, Wake Forest, NC 27587"
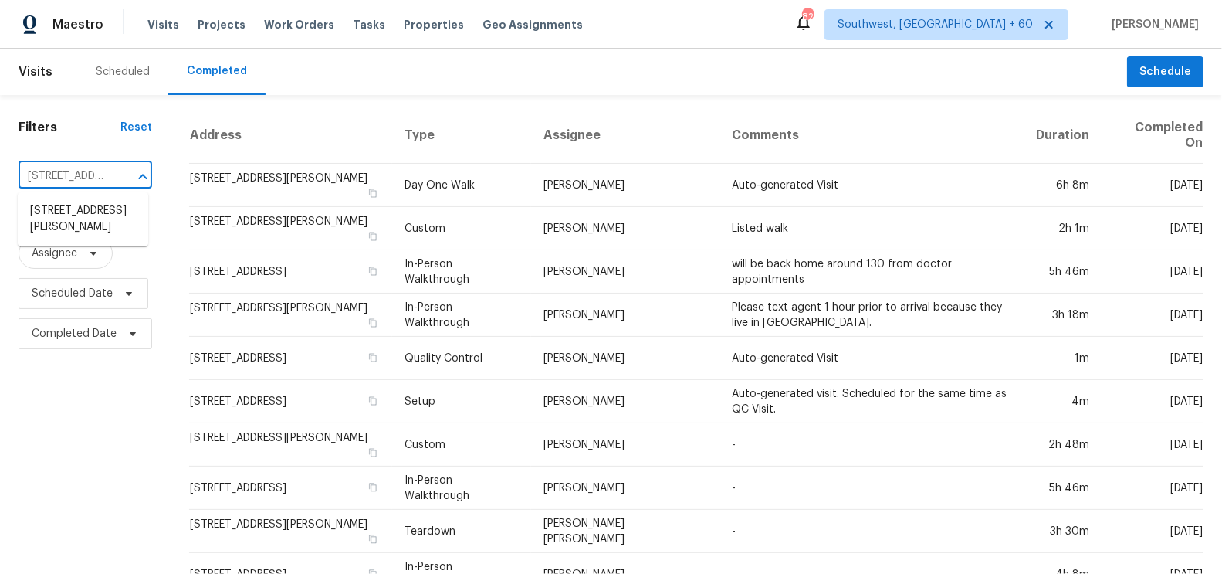
scroll to position [0, 171]
click at [96, 235] on li "3689 Graham Sherron Rd, Wake Forest, NC 27587" at bounding box center [83, 219] width 130 height 42
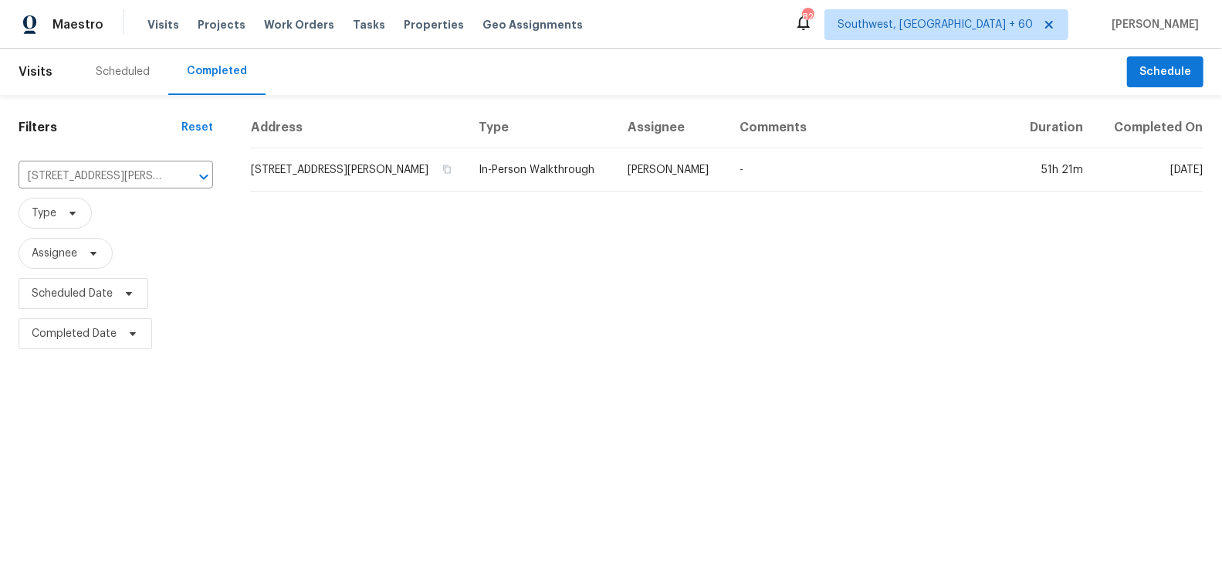
click at [367, 174] on td "3689 Graham Sherron Rd, Wake Forest, NC 27587" at bounding box center [358, 169] width 216 height 43
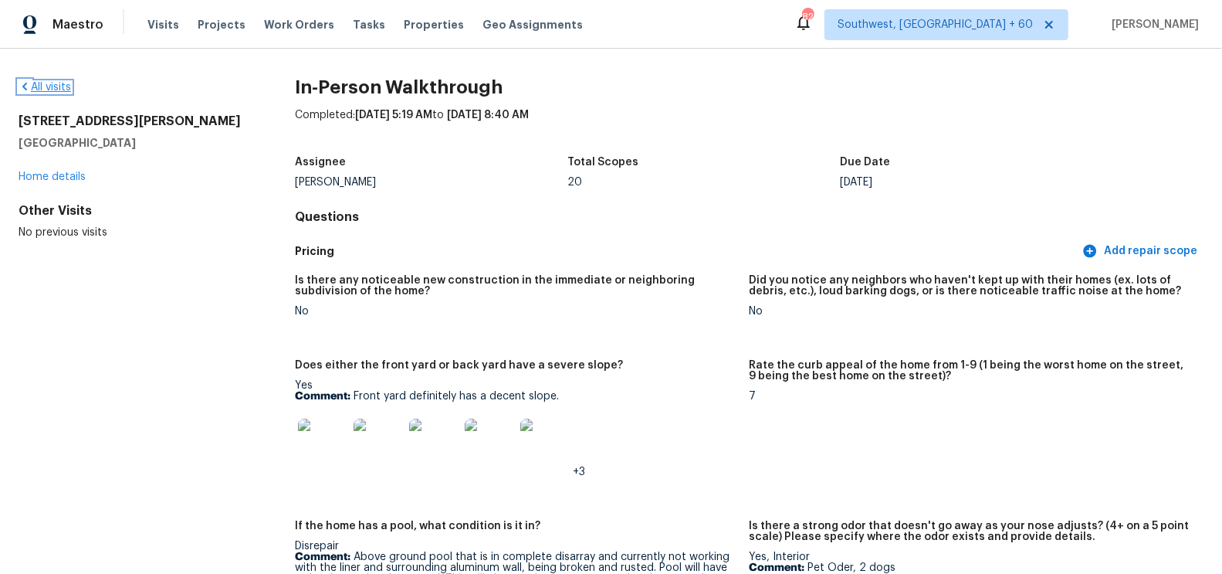
click at [65, 83] on link "All visits" at bounding box center [45, 87] width 52 height 11
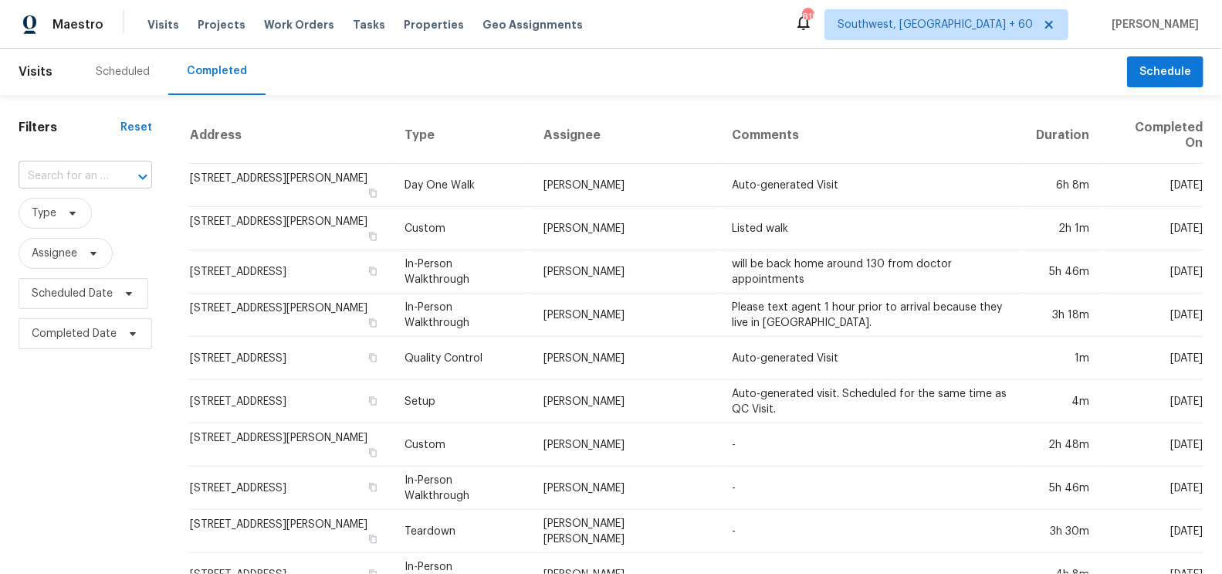
click at [96, 184] on input "text" at bounding box center [64, 176] width 90 height 24
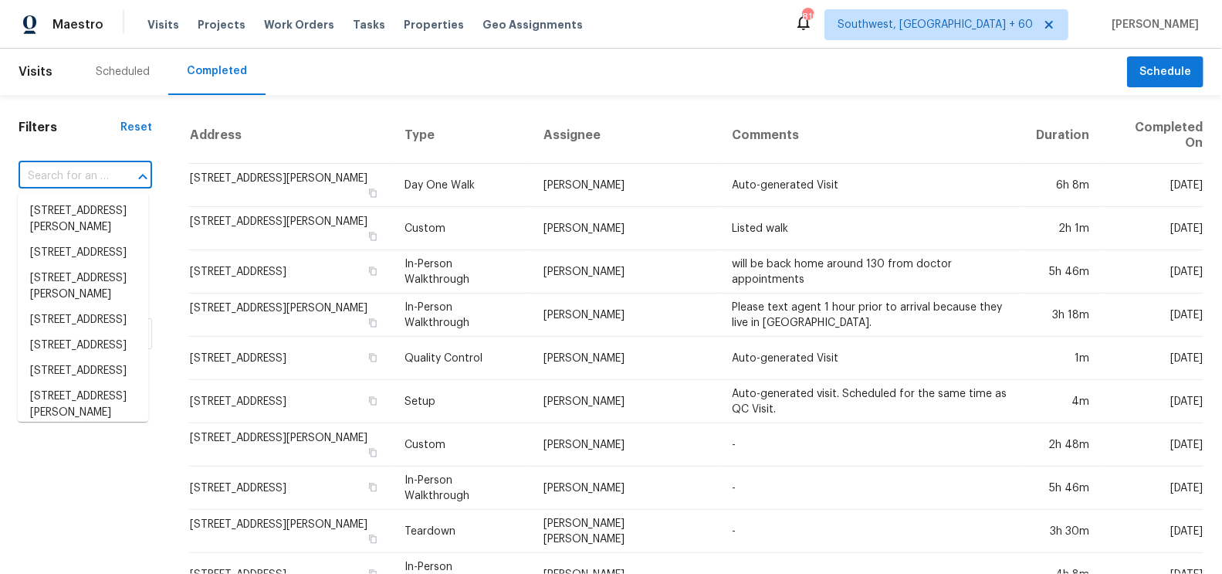
paste input "21170 Northern Colony Ct, Katy, TX 77449"
type input "21170 Northern Colony Ct, Katy, TX 77449"
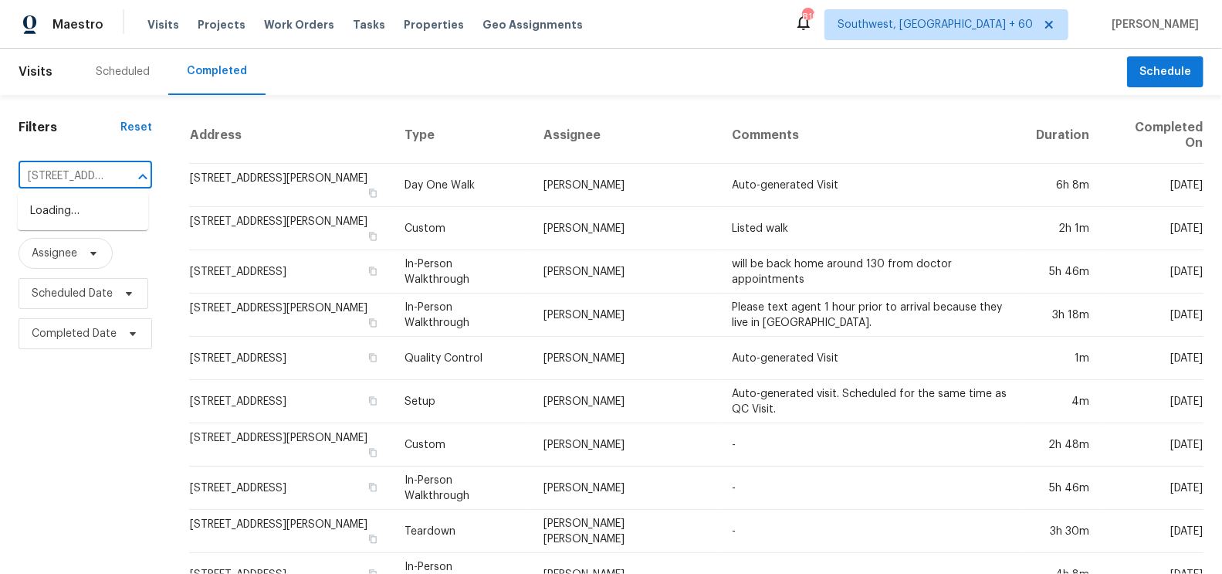
scroll to position [0, 130]
click at [93, 224] on li "21170 Northern Colony Ct, Katy, TX 77449" at bounding box center [83, 210] width 130 height 25
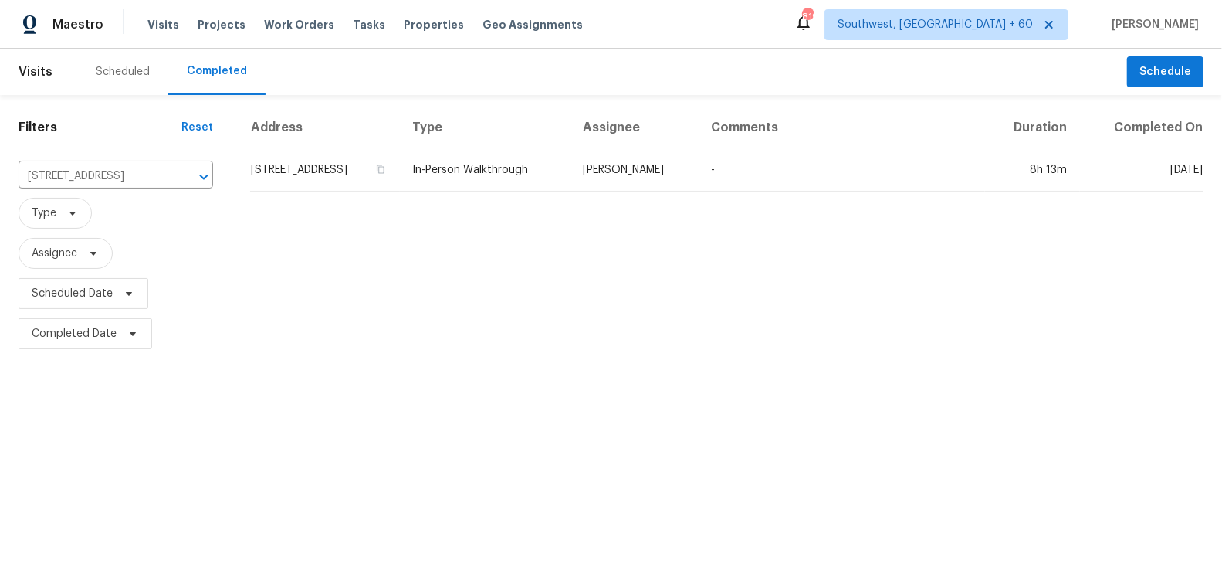
click at [286, 179] on td "21170 Northern Colony Ct, Katy, TX 77449" at bounding box center [325, 169] width 150 height 43
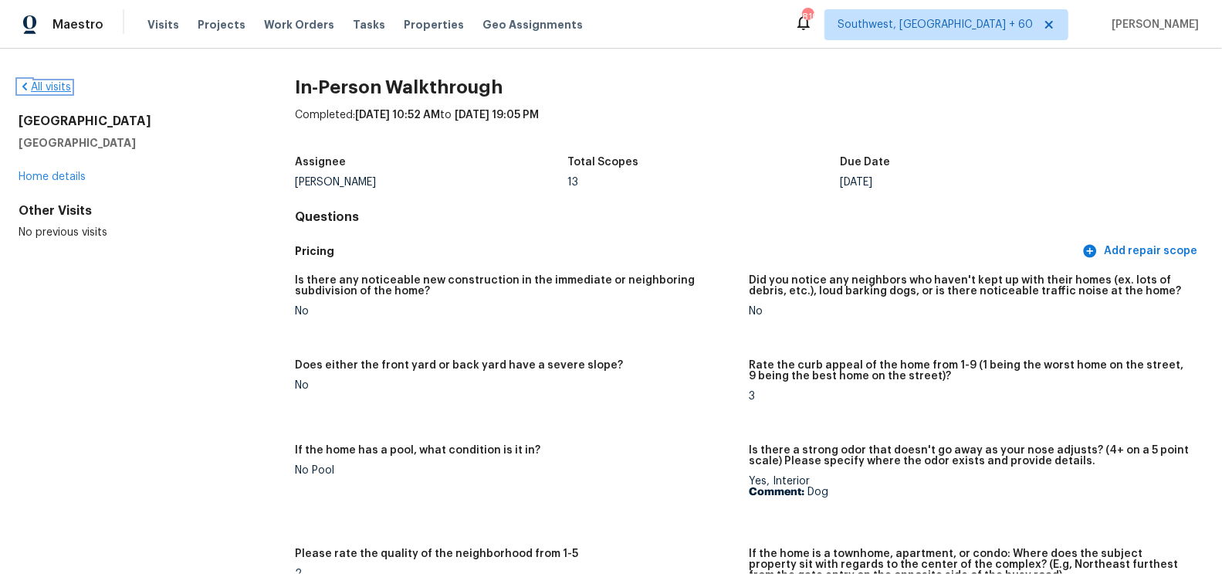
click at [52, 83] on link "All visits" at bounding box center [45, 87] width 52 height 11
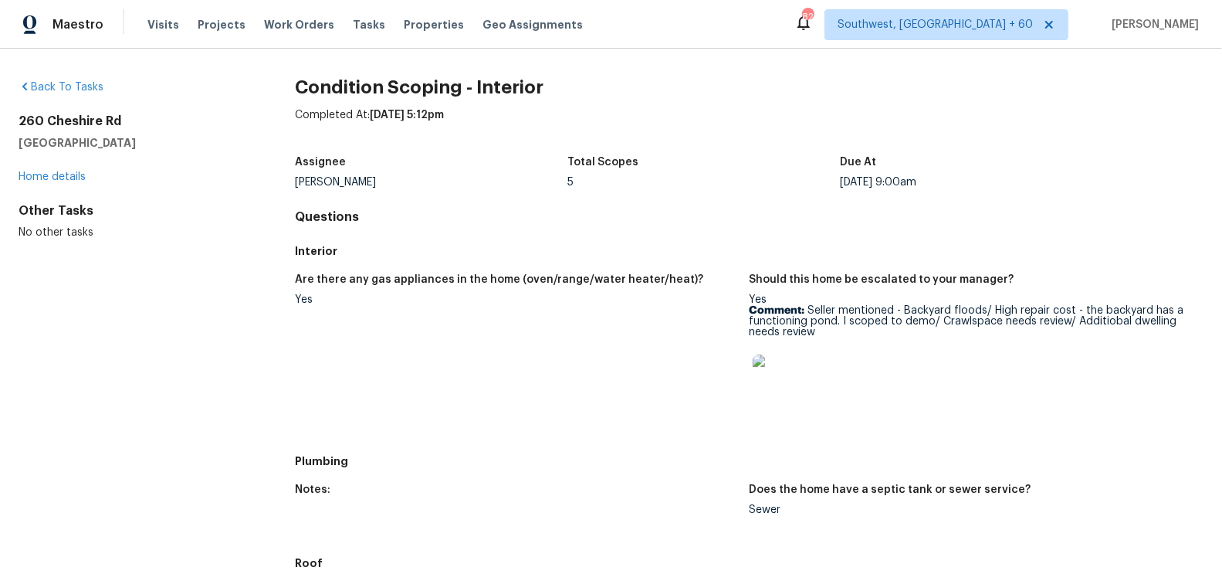
click at [59, 80] on div "Back To Tasks" at bounding box center [132, 87] width 227 height 15
click at [69, 89] on link "Back To Tasks" at bounding box center [61, 87] width 85 height 11
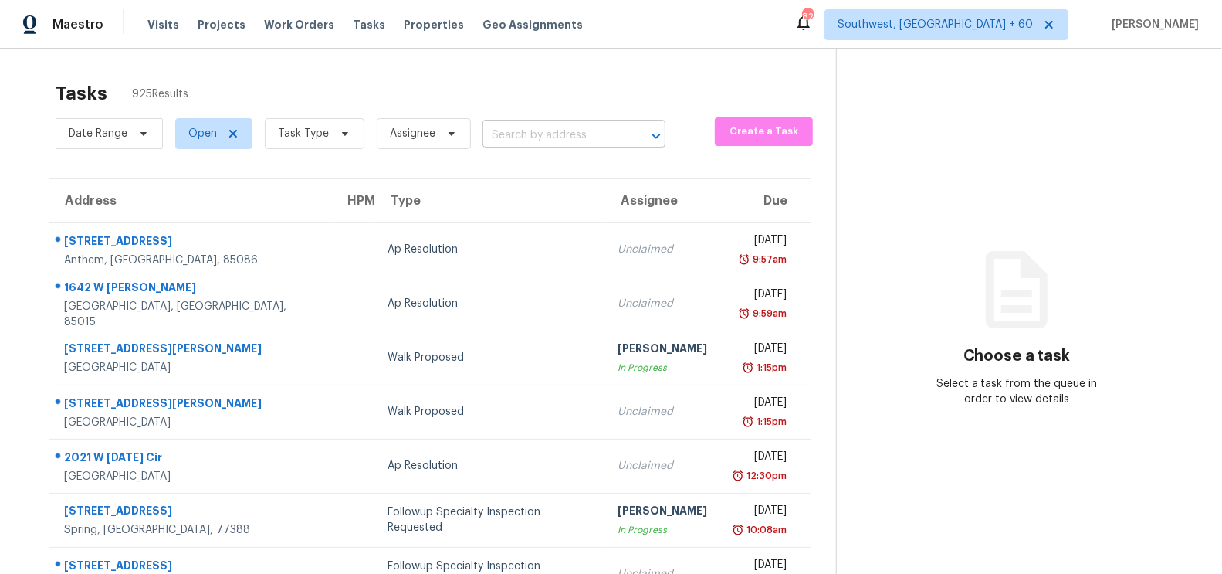
click at [591, 141] on input "text" at bounding box center [552, 136] width 140 height 24
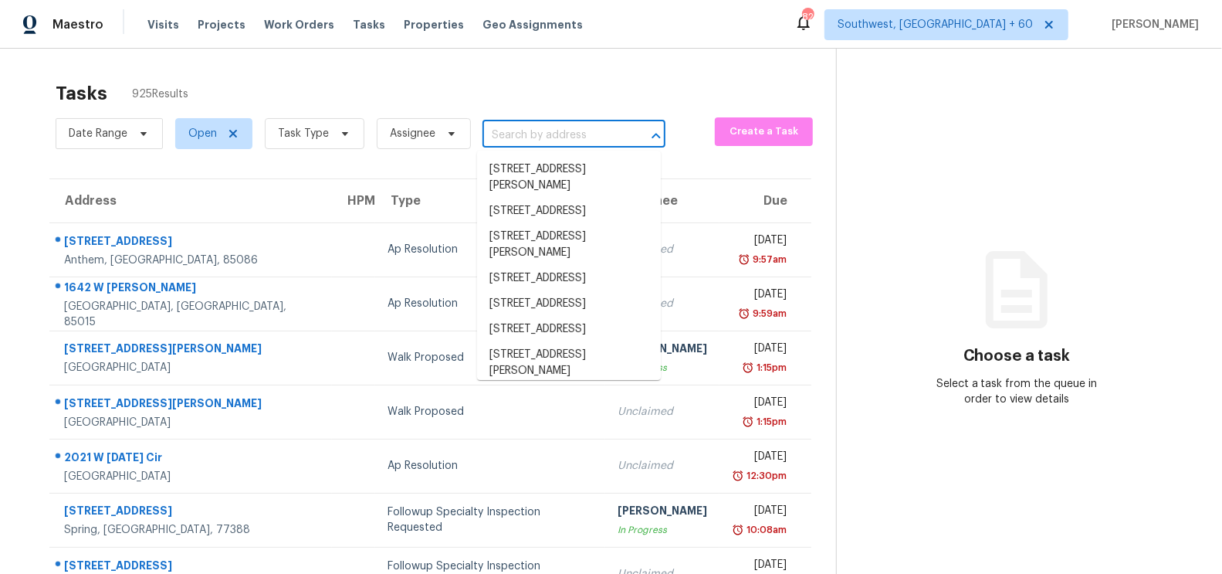
paste input "3689 Graham Sherron Rd, Wake Forest, NC 27587"
type input "3689 Graham Sherron Rd, Wake Forest, NC 27587"
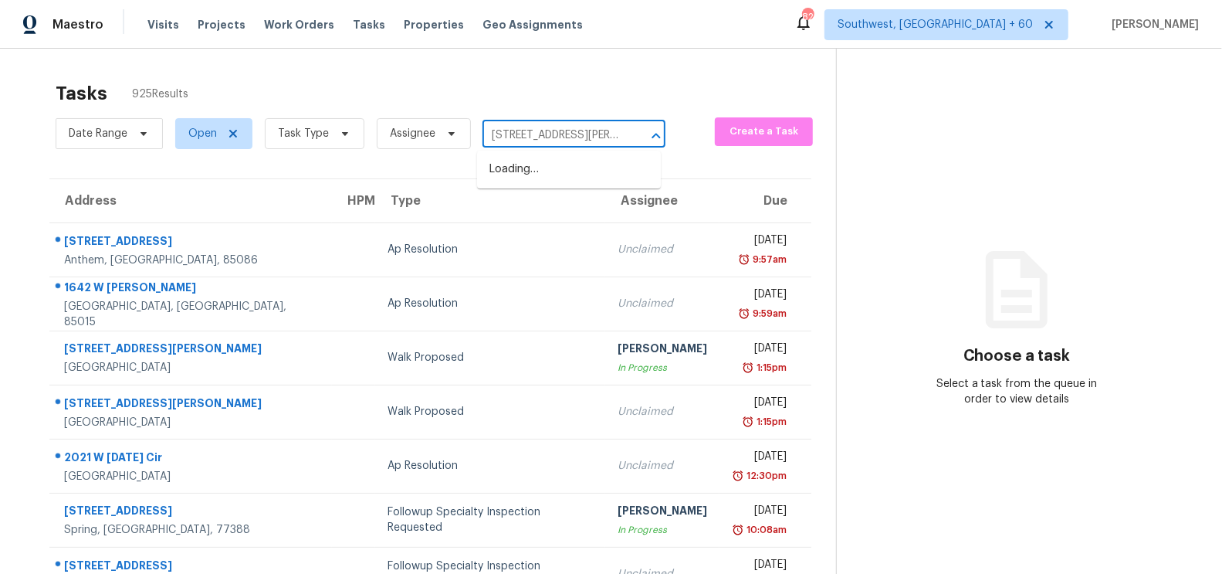
scroll to position [0, 119]
click at [567, 180] on li "3689 Graham Sherron Rd, Wake Forest, NC 27587" at bounding box center [569, 178] width 184 height 42
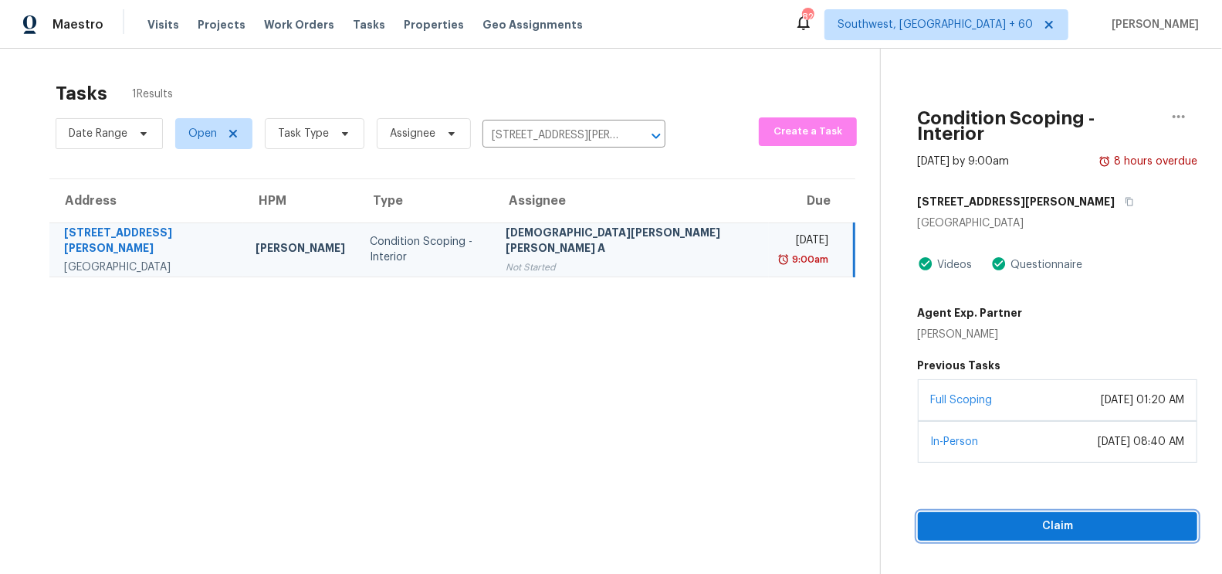
click at [1036, 516] on span "Claim" at bounding box center [1057, 525] width 255 height 19
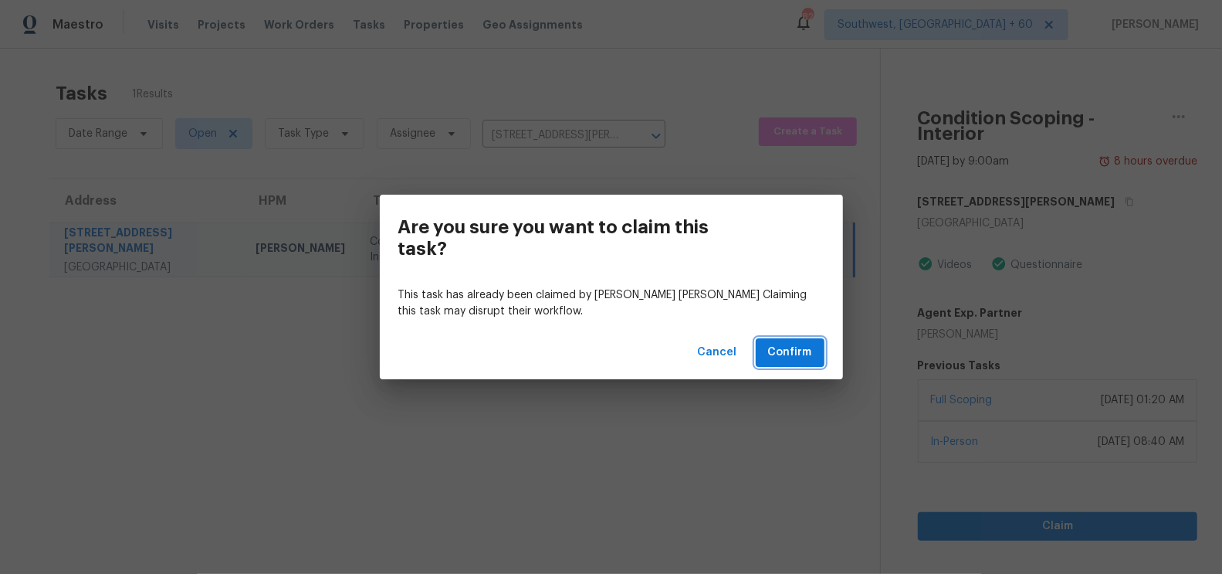
click at [797, 346] on span "Confirm" at bounding box center [790, 352] width 44 height 19
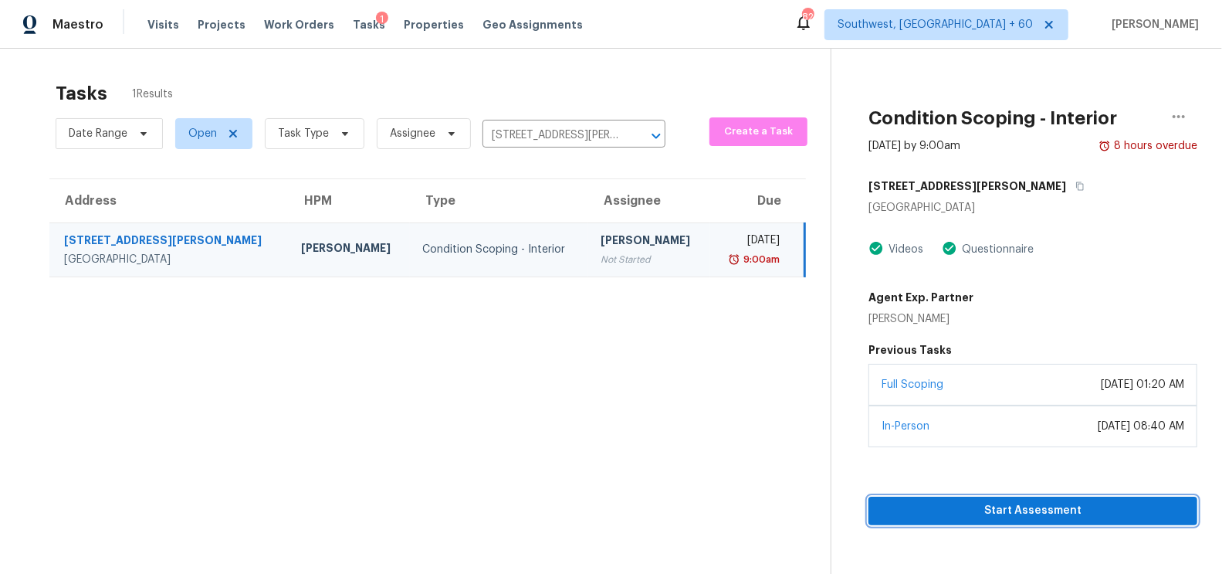
click at [1035, 514] on span "Start Assessment" at bounding box center [1033, 510] width 304 height 19
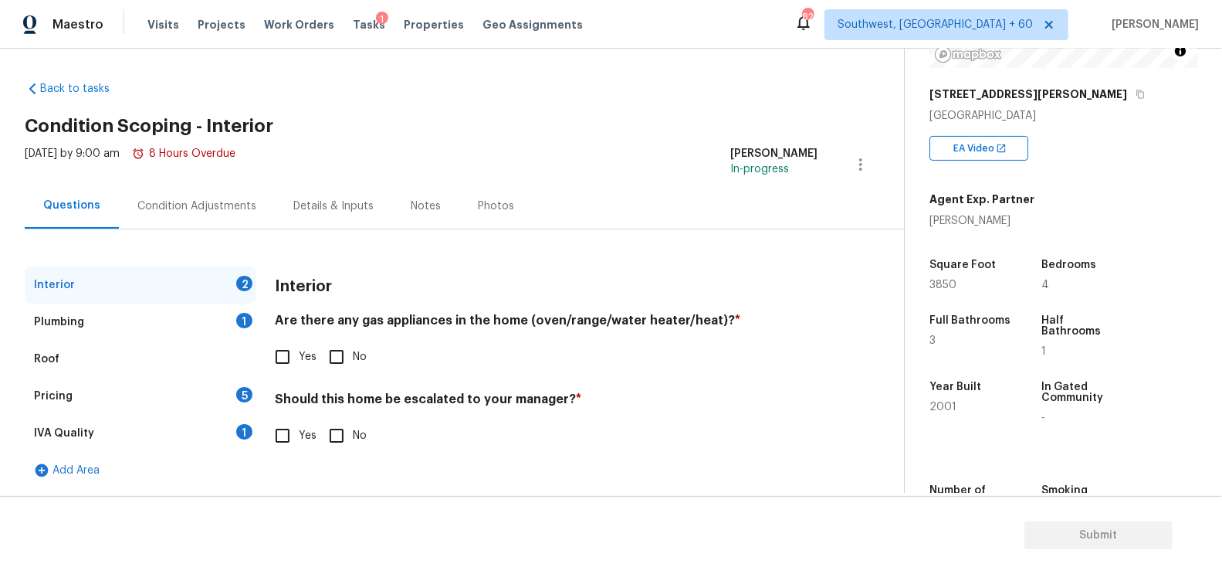
scroll to position [232, 0]
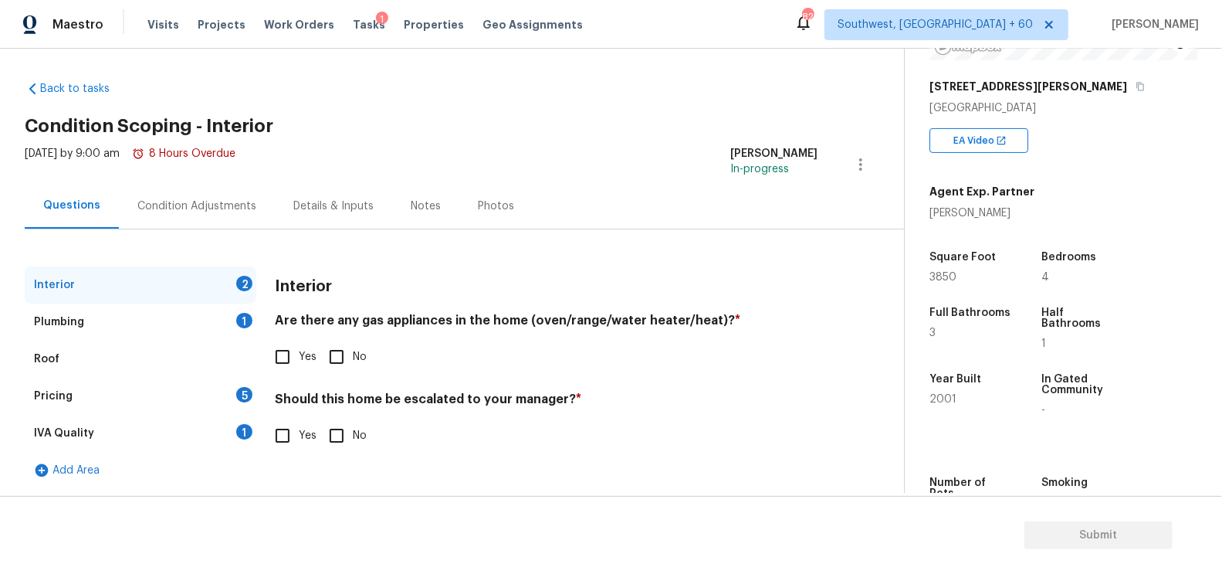
click at [772, 366] on div "Yes No" at bounding box center [546, 356] width 543 height 32
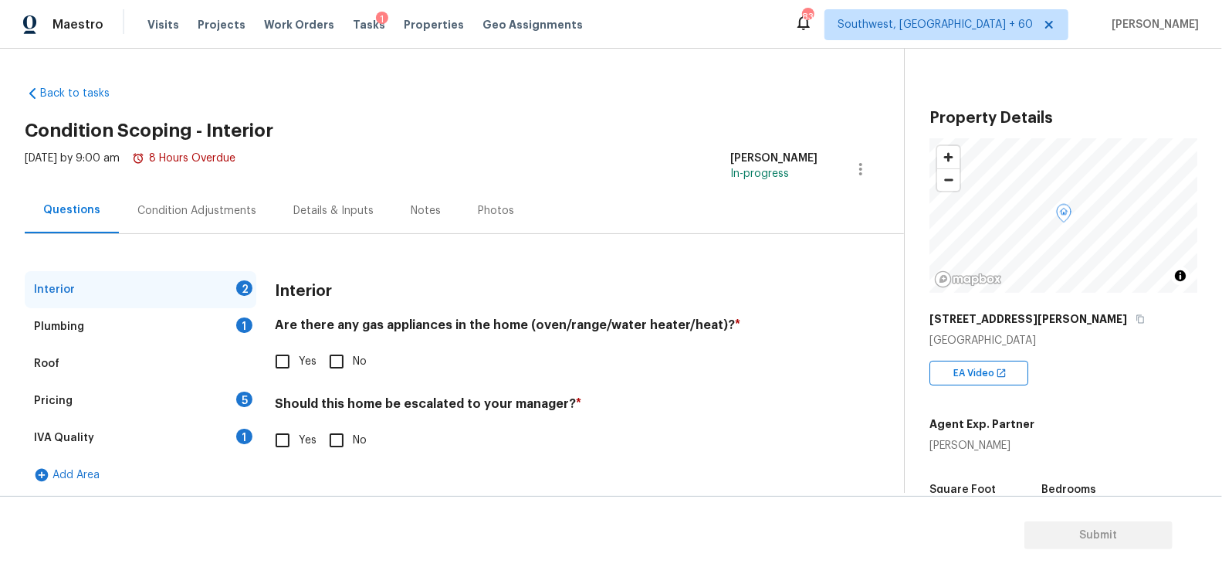
scroll to position [333, 0]
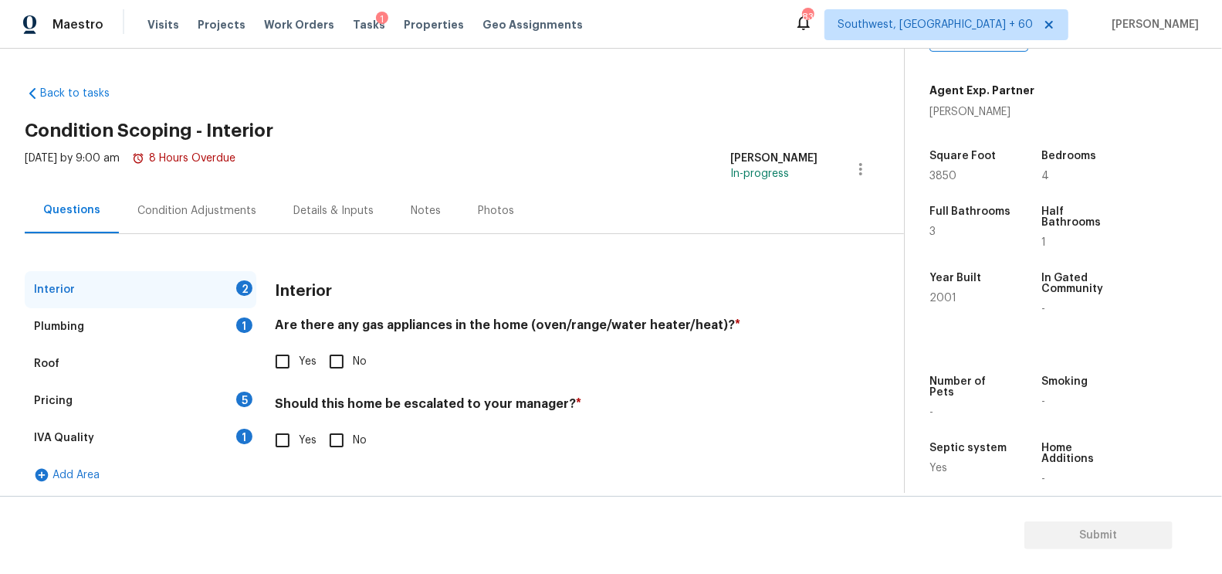
click at [364, 361] on span "No" at bounding box center [360, 362] width 14 height 16
click at [353, 361] on input "No" at bounding box center [336, 361] width 32 height 32
checkbox input "true"
click at [343, 435] on input "No" at bounding box center [336, 441] width 32 height 32
checkbox input "true"
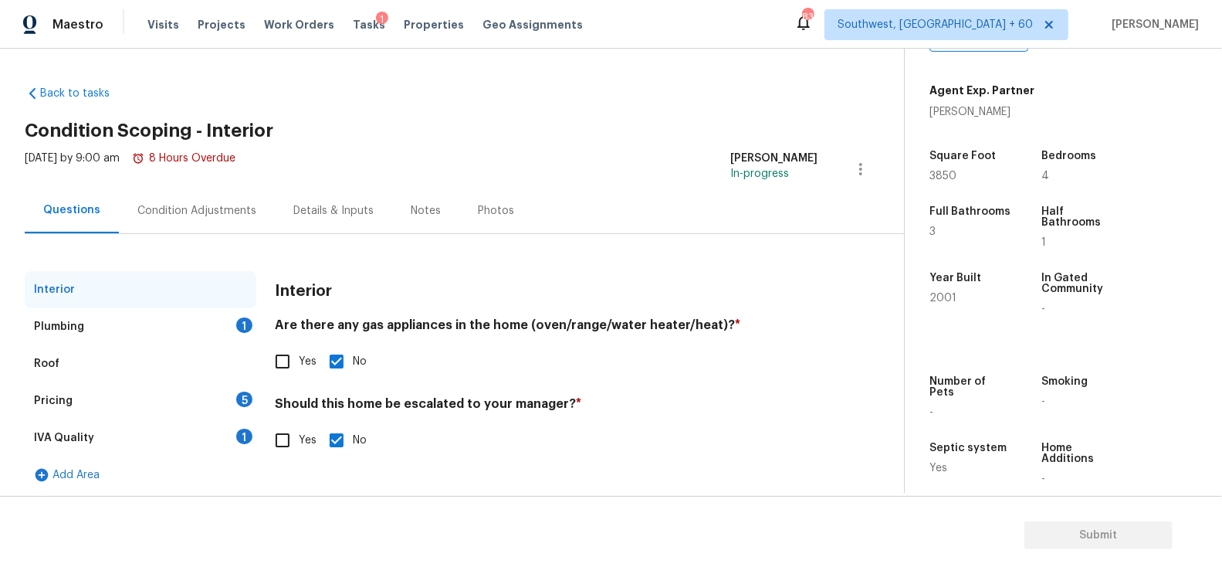
click at [207, 314] on div "Plumbing 1" at bounding box center [141, 326] width 232 height 37
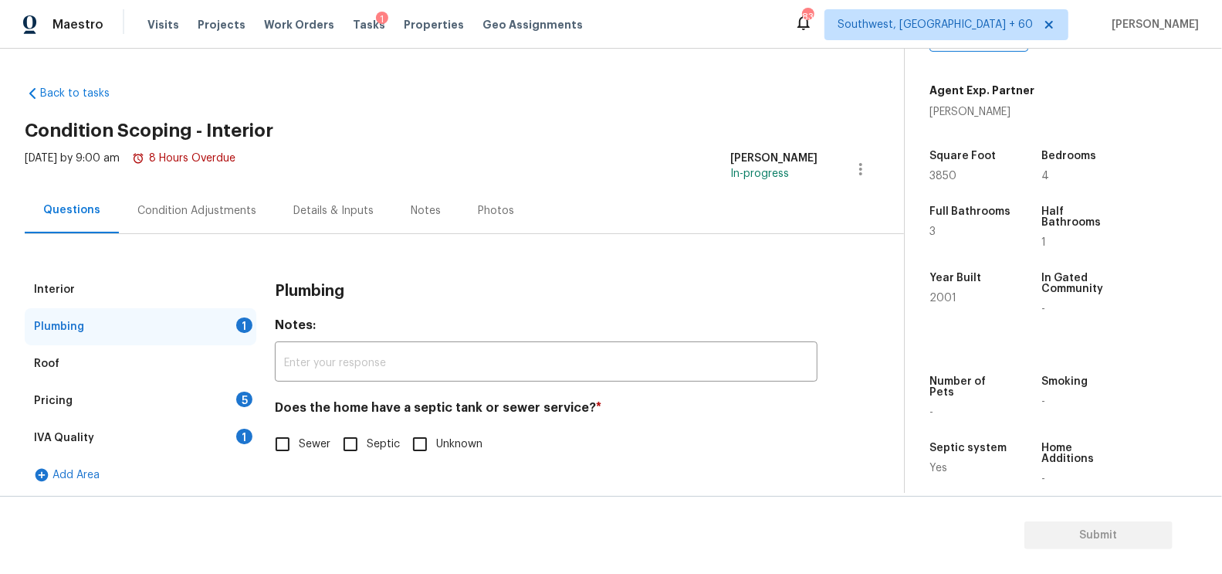
click at [358, 445] on input "Septic" at bounding box center [350, 444] width 32 height 32
checkbox input "true"
click at [211, 435] on div "IVA Quality 1" at bounding box center [141, 437] width 232 height 37
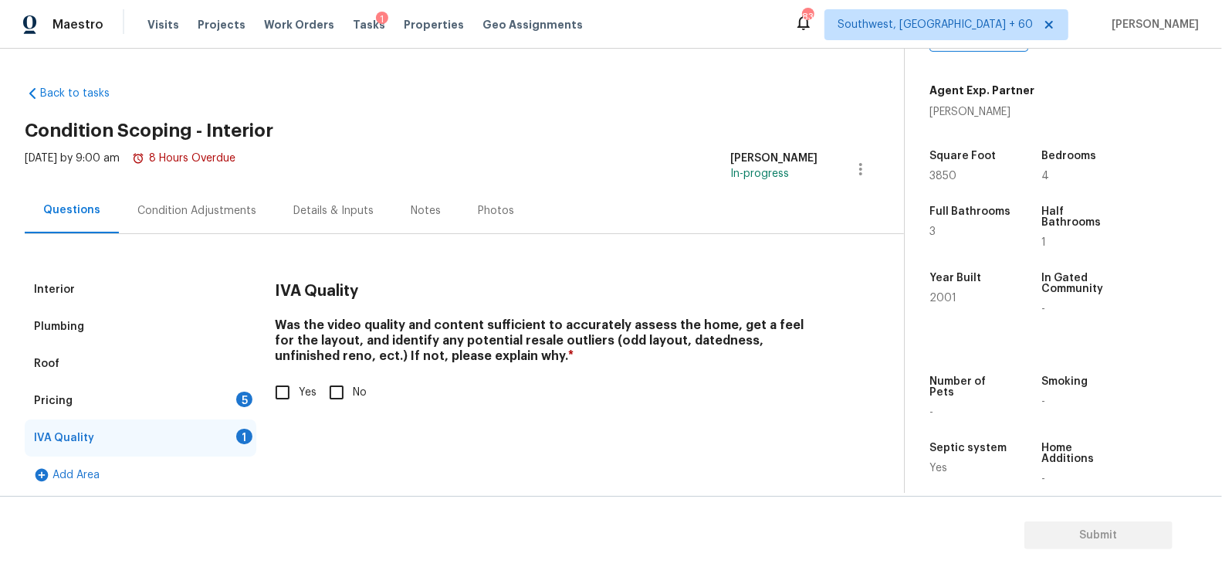
click at [289, 391] on input "Yes" at bounding box center [282, 392] width 32 height 32
checkbox input "true"
click at [225, 396] on div "Pricing 5" at bounding box center [141, 400] width 232 height 37
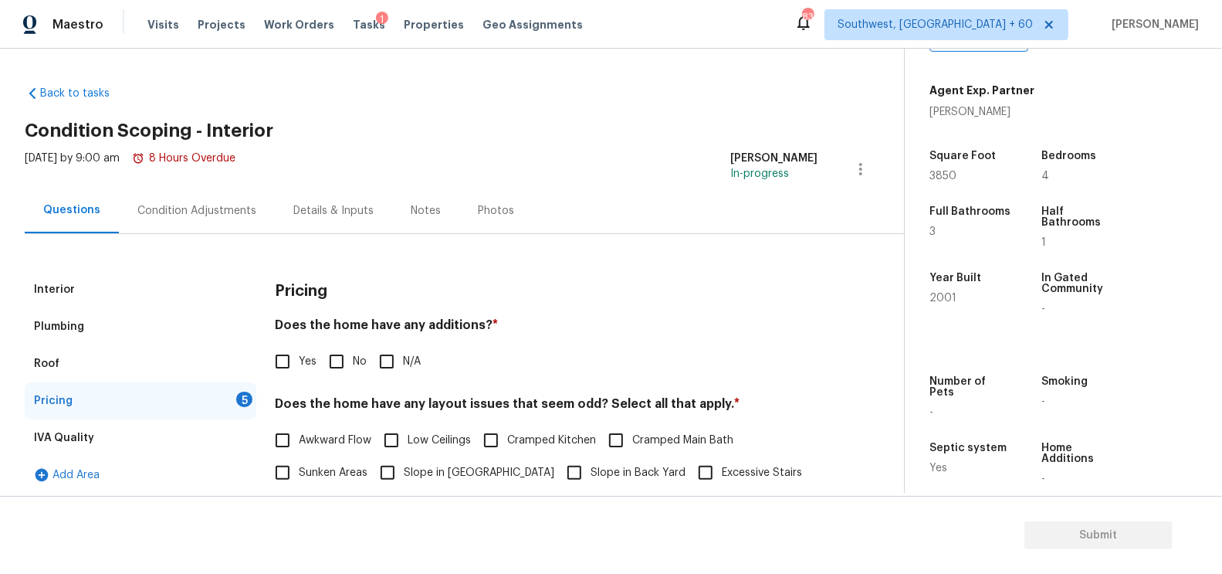
click at [331, 361] on input "No" at bounding box center [336, 361] width 32 height 32
checkbox input "true"
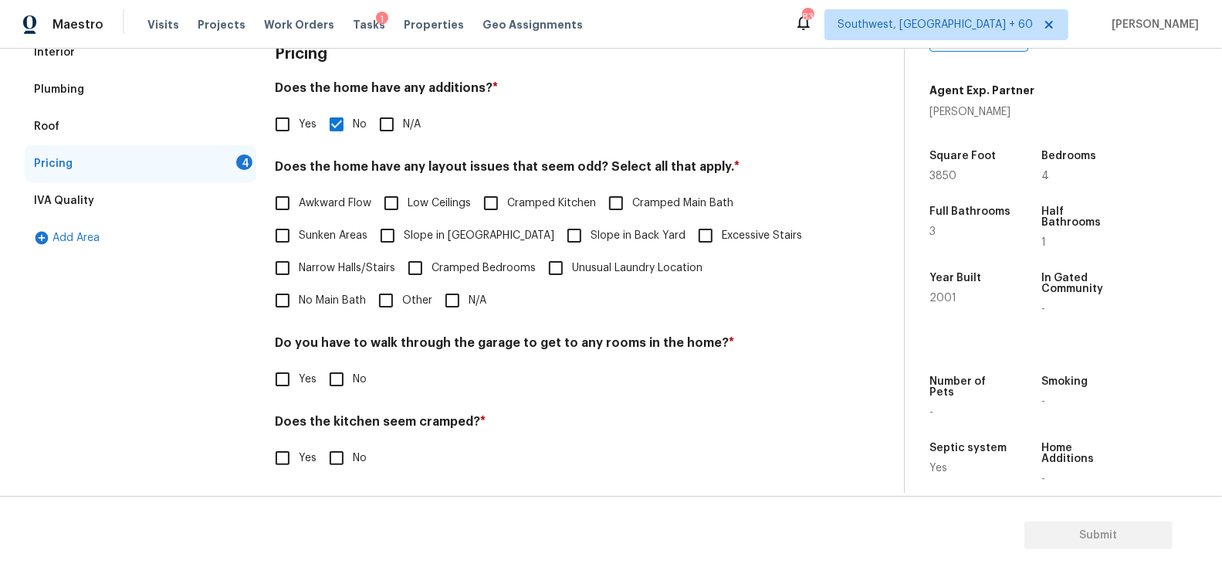
scroll to position [264, 0]
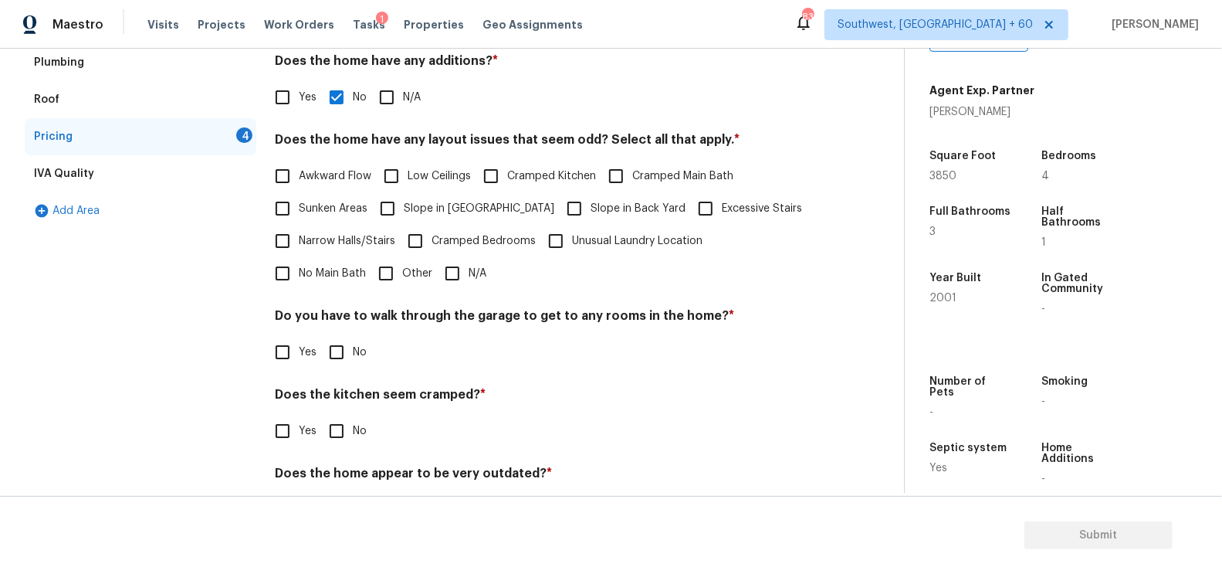
click at [436, 269] on input "N/A" at bounding box center [452, 273] width 32 height 32
checkbox input "true"
click at [352, 342] on label "No" at bounding box center [343, 353] width 46 height 32
click at [352, 342] on input "No" at bounding box center [336, 353] width 32 height 32
checkbox input "true"
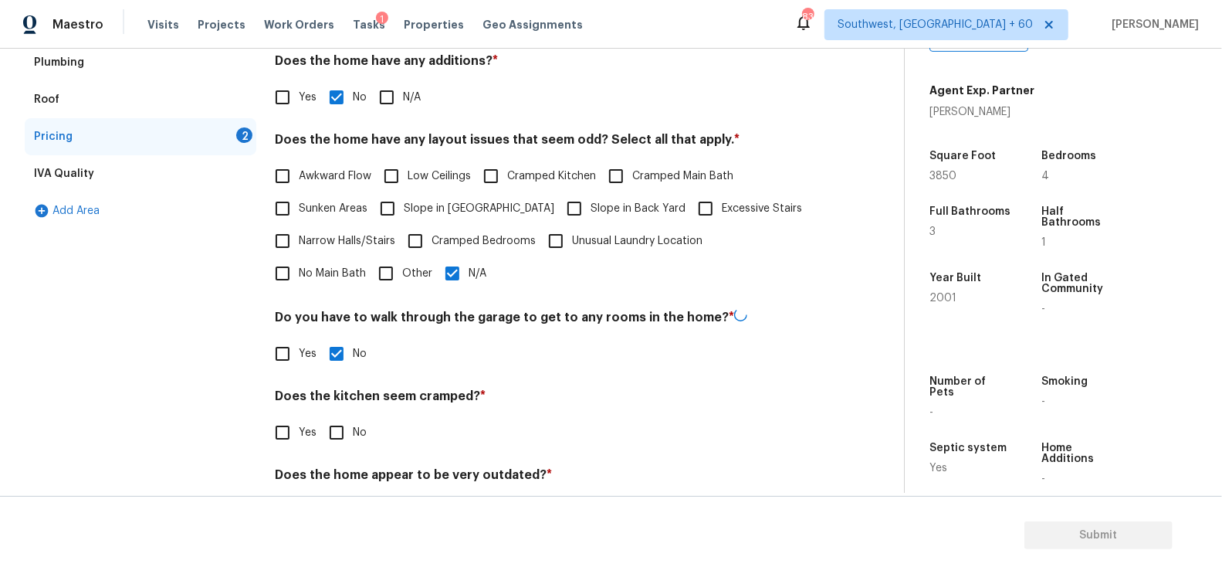
click at [350, 418] on input "No" at bounding box center [336, 432] width 32 height 32
checkbox input "true"
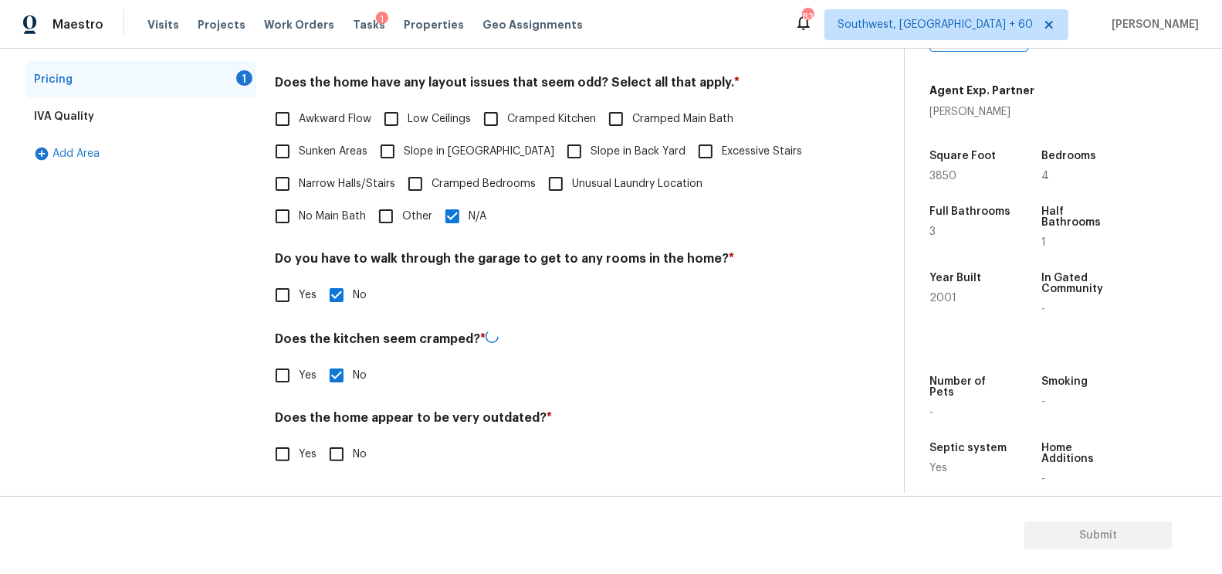
scroll to position [319, 0]
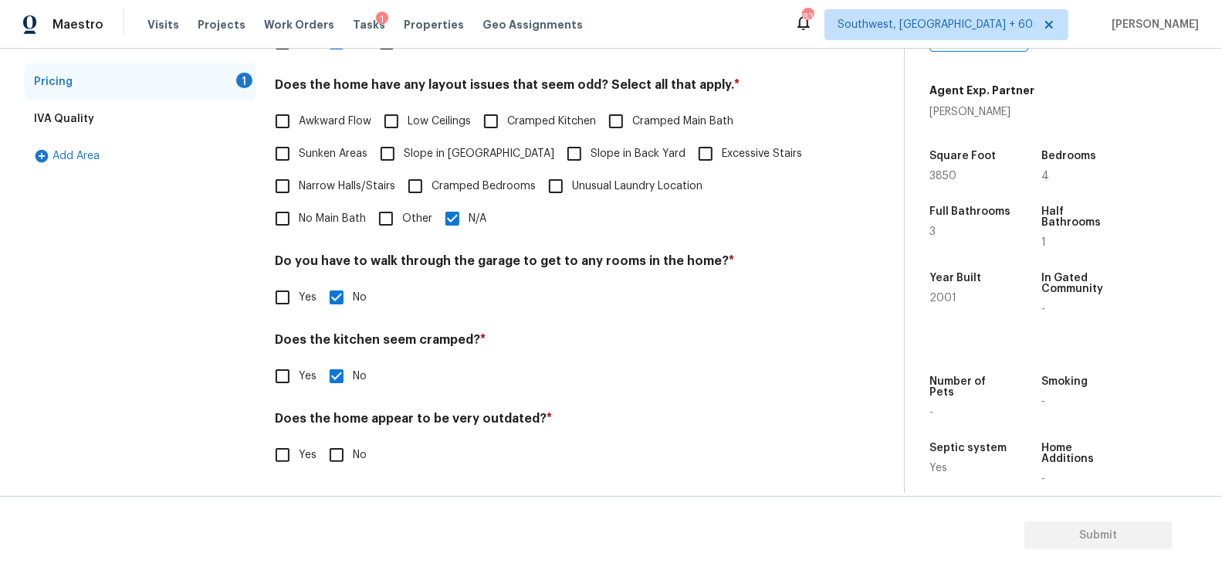
click at [348, 459] on input "No" at bounding box center [336, 454] width 32 height 32
checkbox input "true"
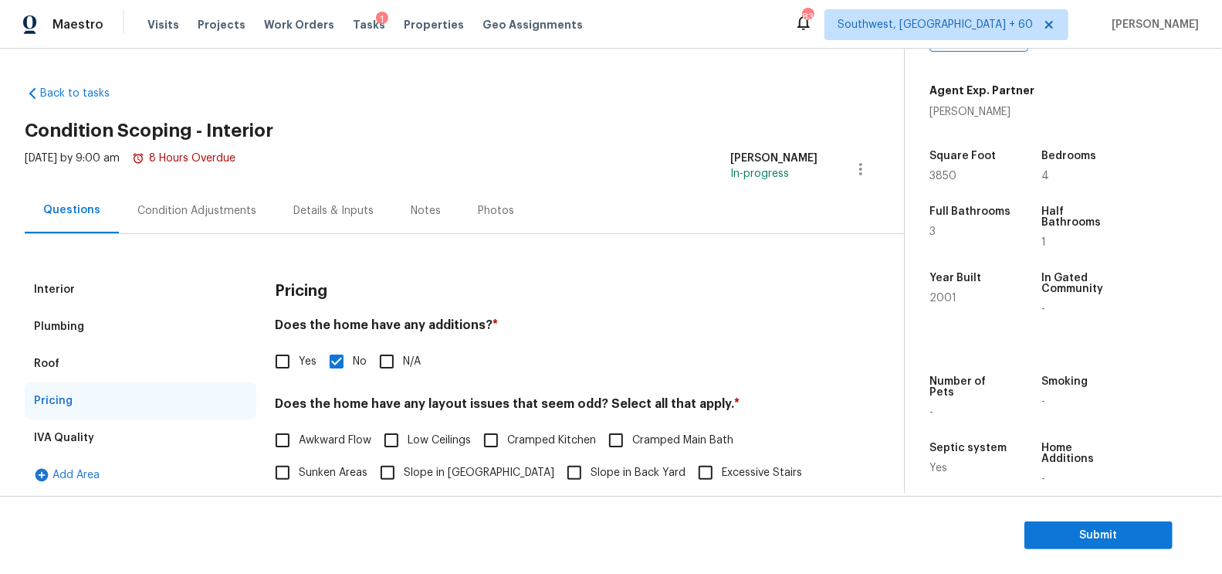
click at [178, 215] on div "Condition Adjustments" at bounding box center [196, 210] width 119 height 15
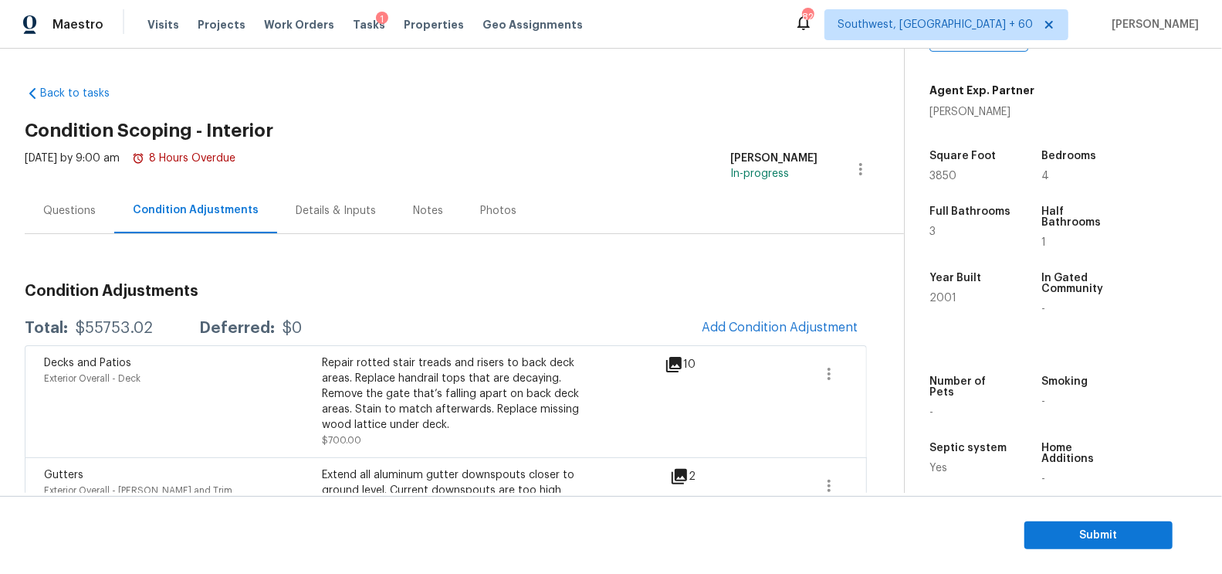
click at [36, 215] on div "Questions" at bounding box center [70, 211] width 90 height 46
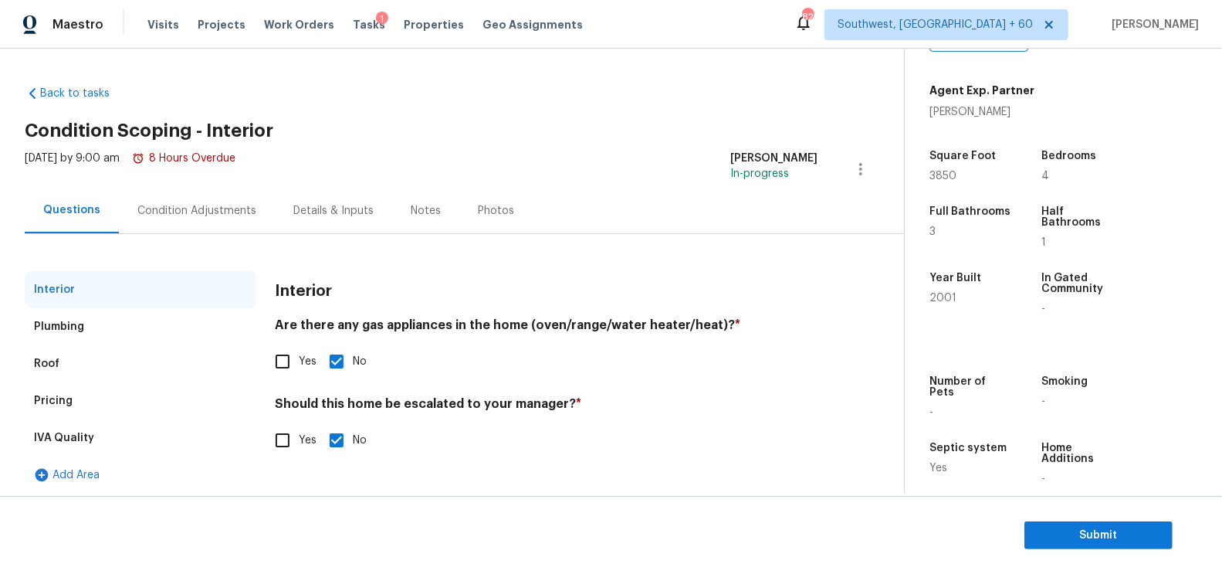
click at [74, 395] on div "Pricing" at bounding box center [141, 400] width 232 height 37
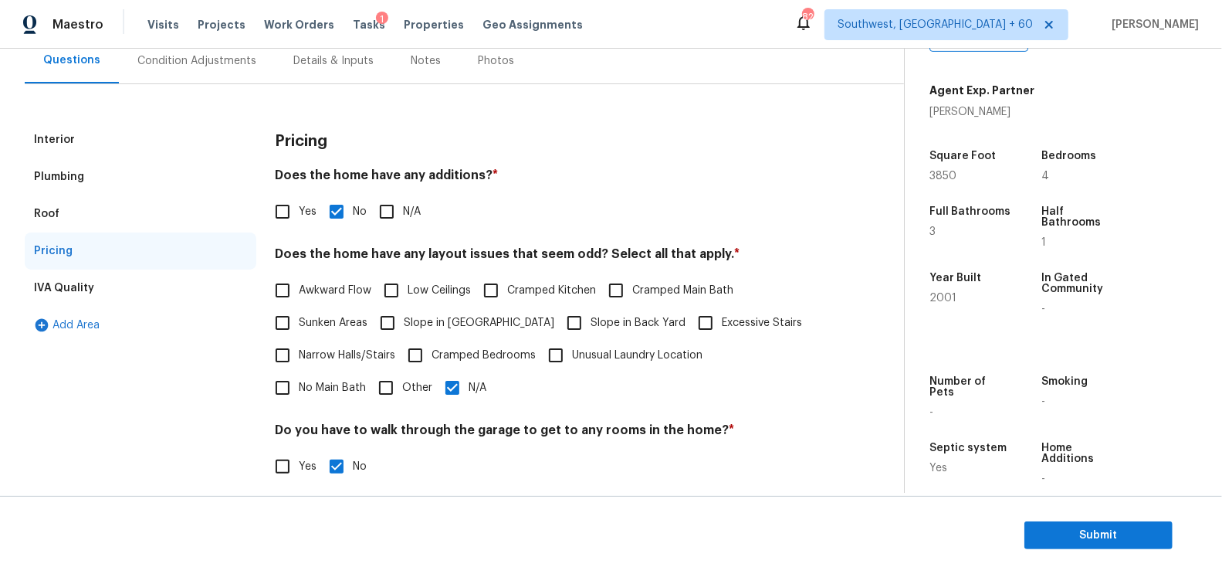
scroll to position [181, 0]
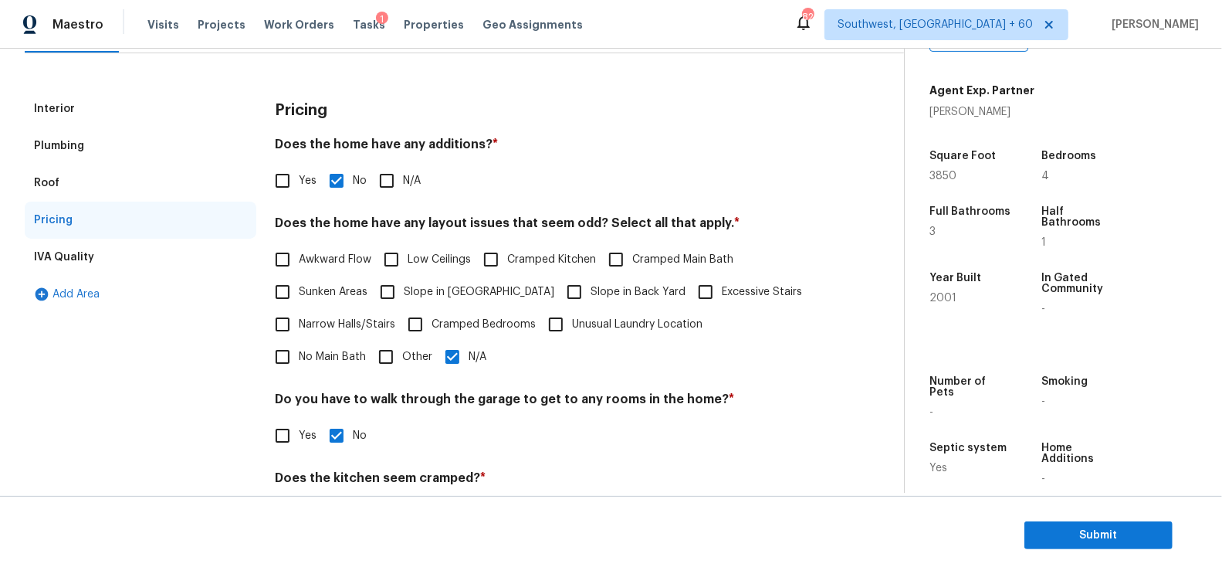
click at [411, 291] on span "Slope in Front Yard" at bounding box center [479, 292] width 151 height 16
click at [404, 291] on input "Slope in Front Yard" at bounding box center [387, 292] width 32 height 32
checkbox input "true"
click at [558, 286] on input "Slope in Back Yard" at bounding box center [574, 293] width 32 height 32
checkbox input "true"
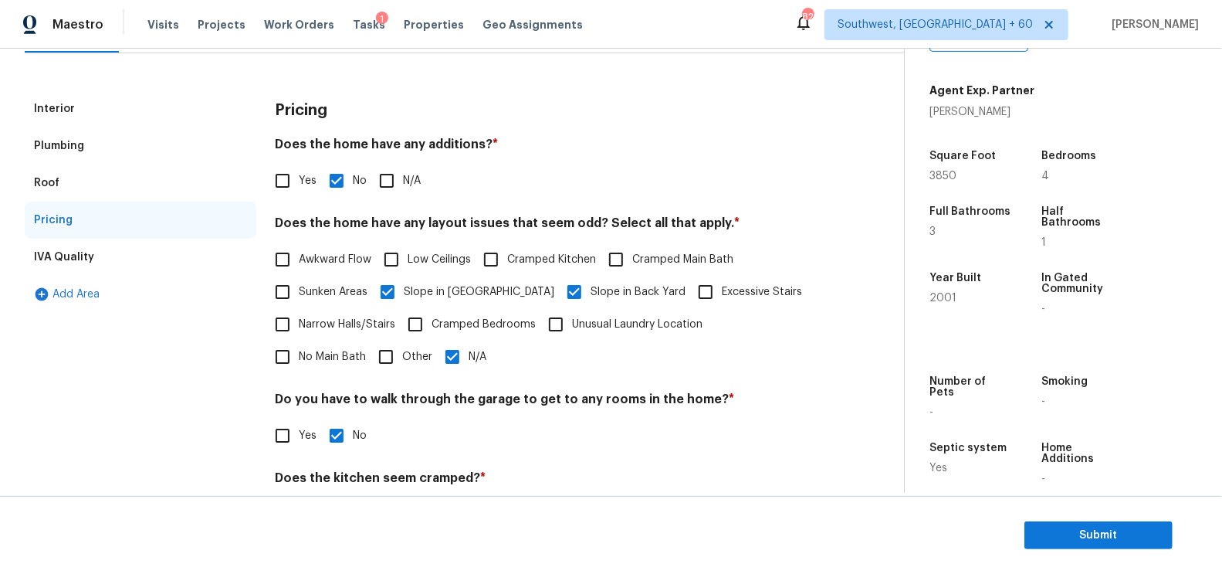
click at [436, 347] on label "N/A" at bounding box center [461, 356] width 50 height 32
click at [436, 347] on input "N/A" at bounding box center [452, 356] width 32 height 32
checkbox input "false"
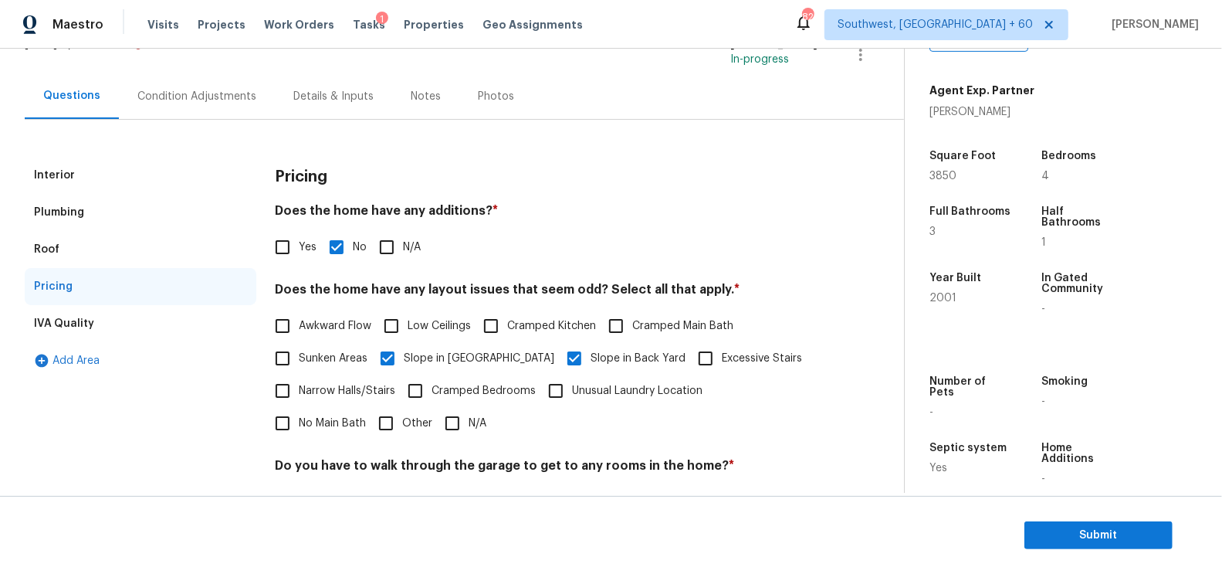
scroll to position [101, 0]
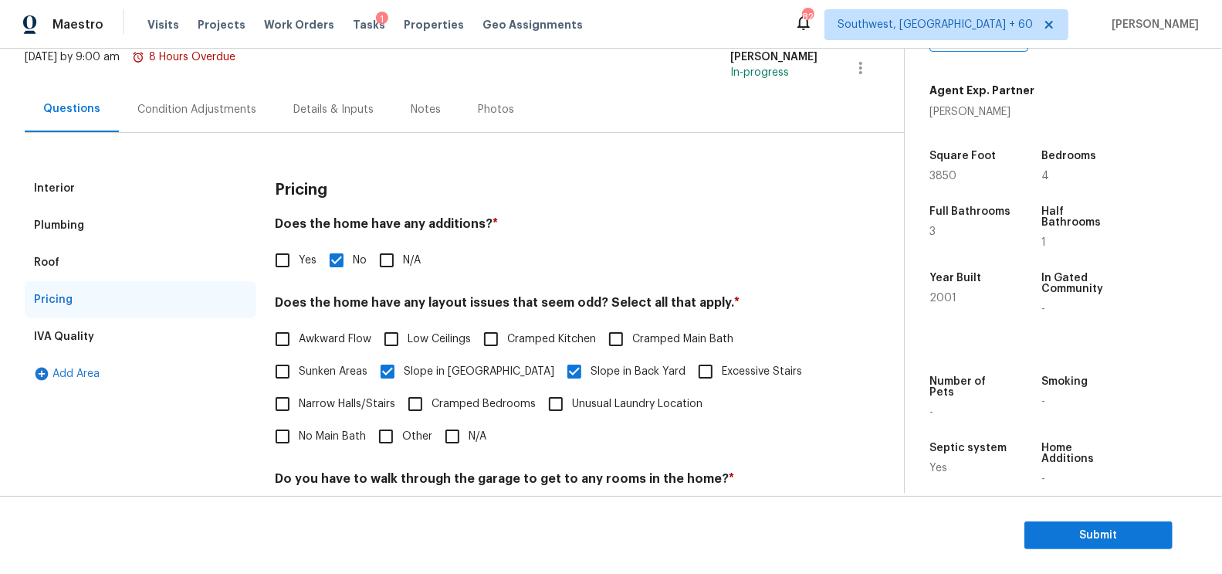
click at [205, 127] on div "Condition Adjustments" at bounding box center [197, 109] width 156 height 46
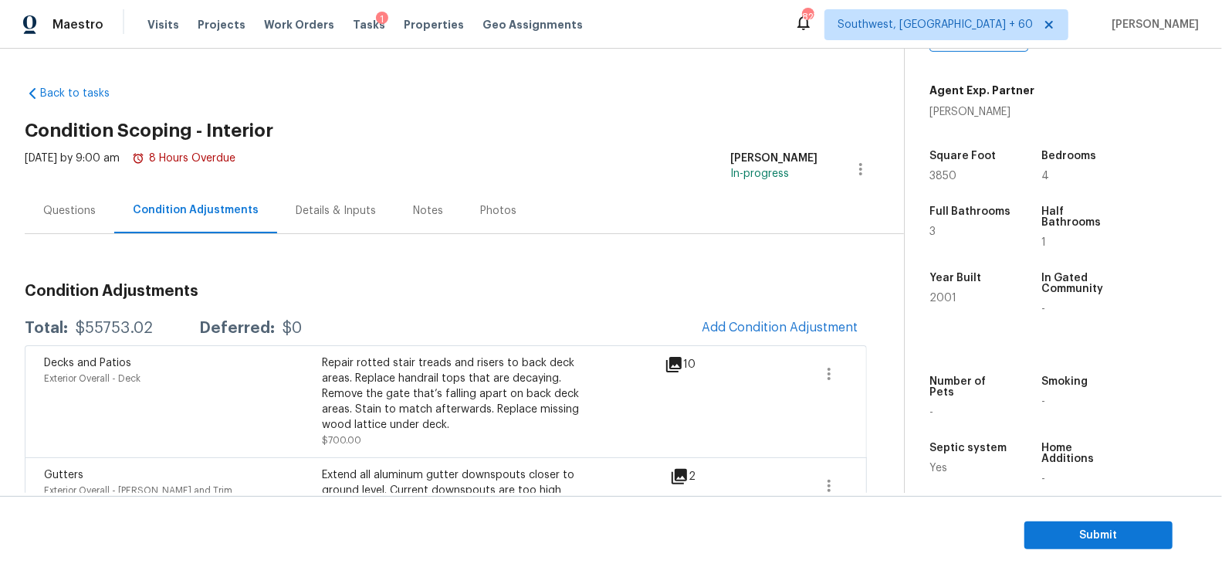
click at [60, 228] on div "Questions" at bounding box center [70, 211] width 90 height 46
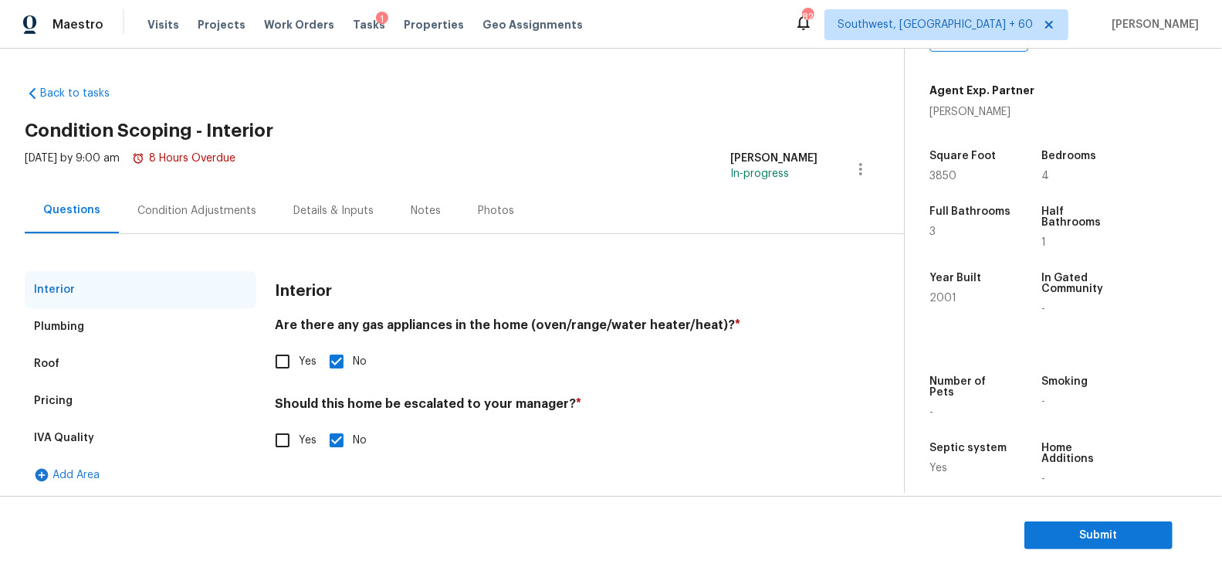
click at [293, 445] on input "Yes" at bounding box center [282, 440] width 32 height 32
checkbox input "true"
checkbox input "false"
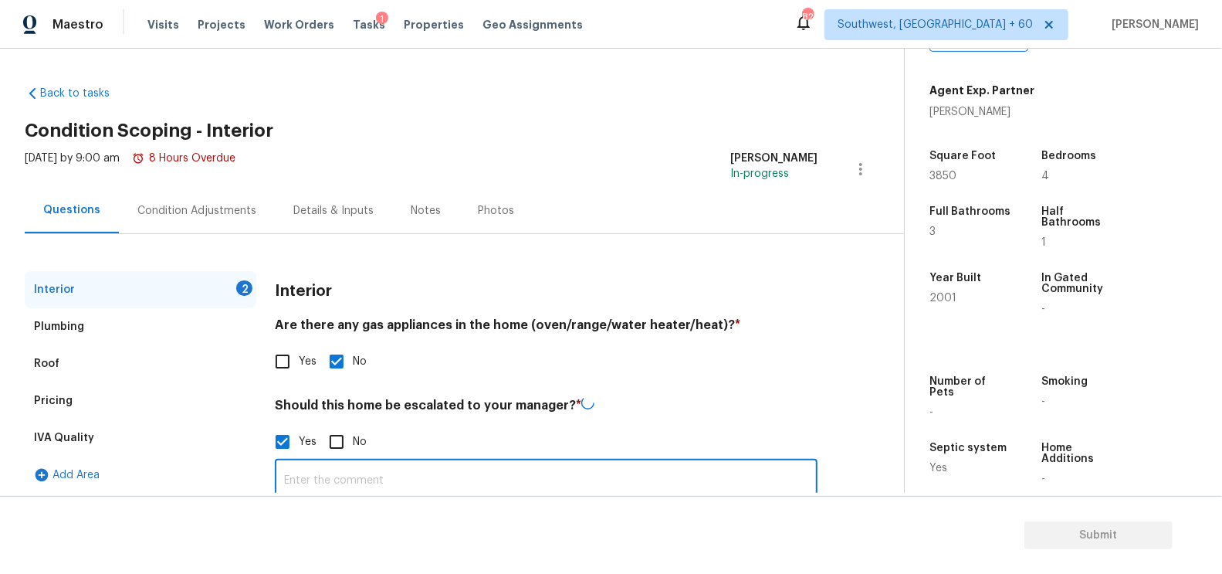
click at [337, 471] on input "text" at bounding box center [546, 480] width 543 height 36
paste input "Not sure if house is on sewer or septic. Homeowner left before I could ask. Due…"
click at [338, 486] on input "as per HPM - Not sure if house is on sewer or septic. Homeowner left before I c…" at bounding box center [546, 479] width 543 height 36
click at [343, 462] on input "as per HPM - Not sure if house is on sewer or septic. Homeowner left before I c…" at bounding box center [546, 479] width 543 height 36
click at [345, 476] on input "as per HPM - Not sure if house is on sewer or septic. Homeowner left before I c…" at bounding box center [546, 479] width 543 height 36
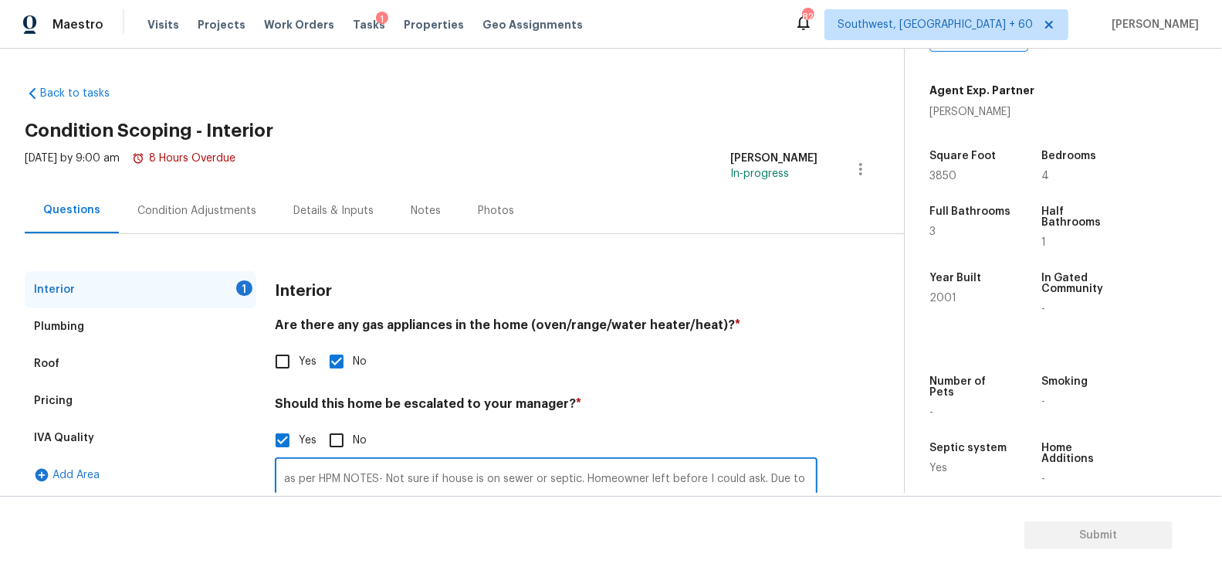
scroll to position [0, 233]
click at [806, 483] on input "as per HPM NOTES- Not sure if house is on sewer or septic. Homeowner left befor…" at bounding box center [546, 479] width 543 height 36
paste input "Only one of the three HVAC systems were operating at the time, even though the …"
type input "as per HPM NOTES- Not sure if house is on sewer or septic. Homeowner left befor…"
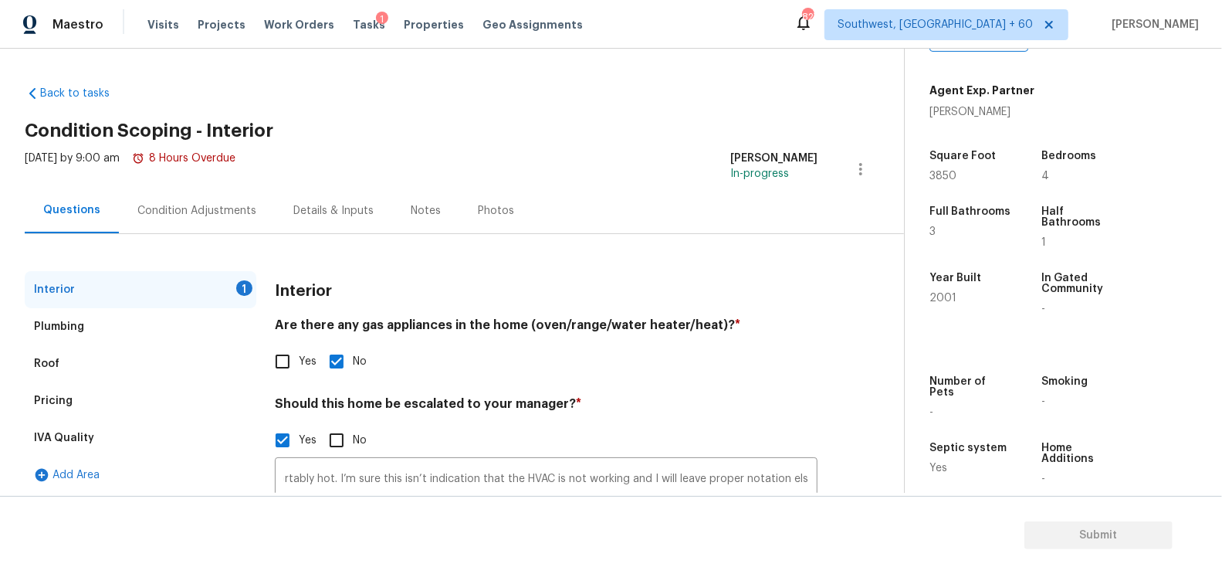
scroll to position [0, 0]
click at [117, 404] on div "Pricing" at bounding box center [141, 400] width 232 height 37
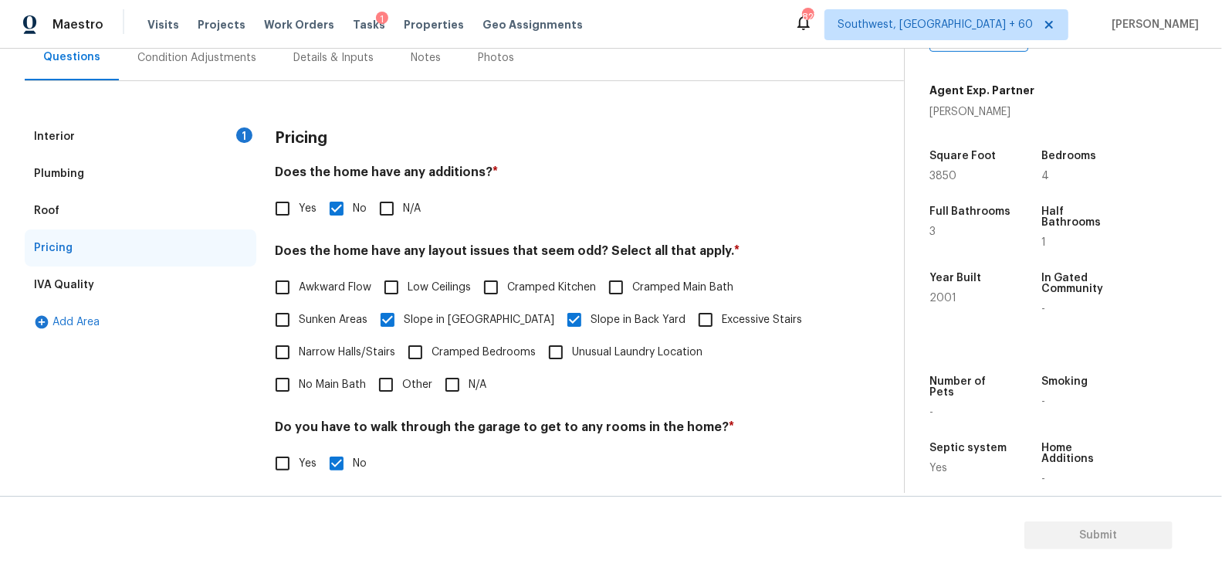
scroll to position [182, 0]
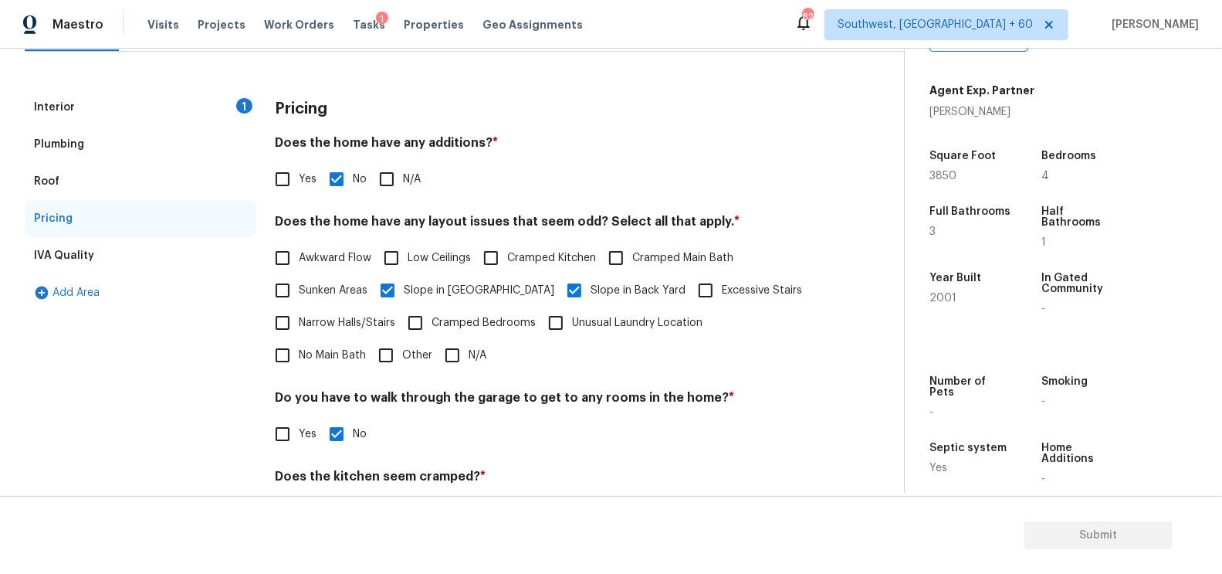
click at [330, 307] on label "Narrow Halls/Stairs" at bounding box center [330, 322] width 129 height 32
click at [299, 307] on input "Narrow Halls/Stairs" at bounding box center [282, 322] width 32 height 32
click at [320, 317] on span "Narrow Halls/Stairs" at bounding box center [347, 323] width 96 height 16
click at [299, 317] on input "Narrow Halls/Stairs" at bounding box center [282, 322] width 32 height 32
checkbox input "false"
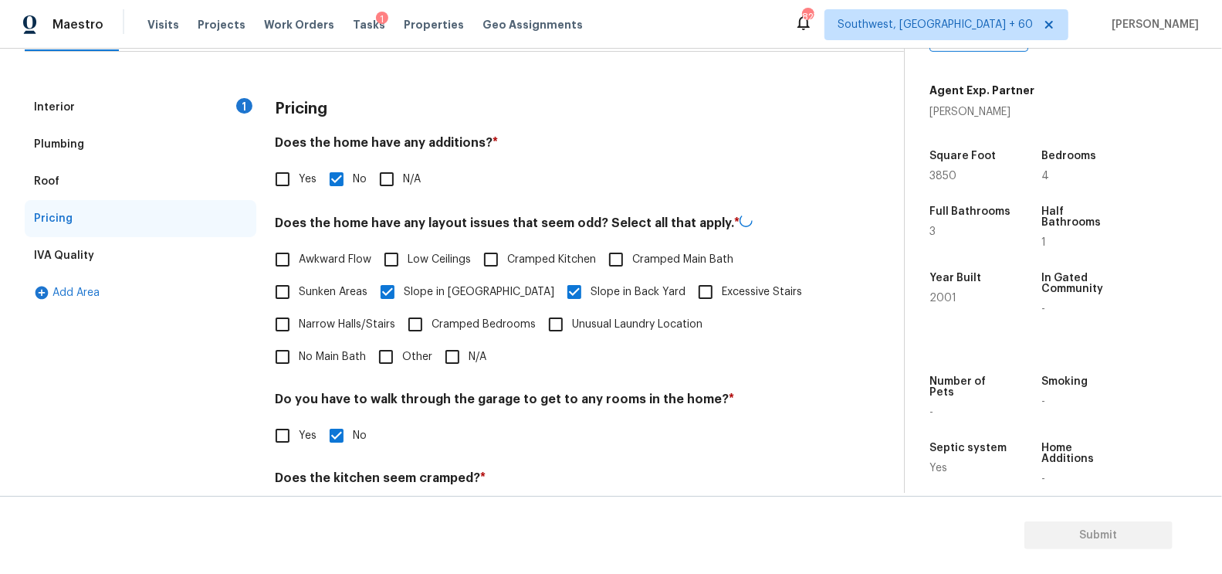
click at [324, 290] on span "Sunken Areas" at bounding box center [333, 292] width 69 height 16
click at [299, 290] on input "Sunken Areas" at bounding box center [282, 292] width 32 height 32
checkbox input "true"
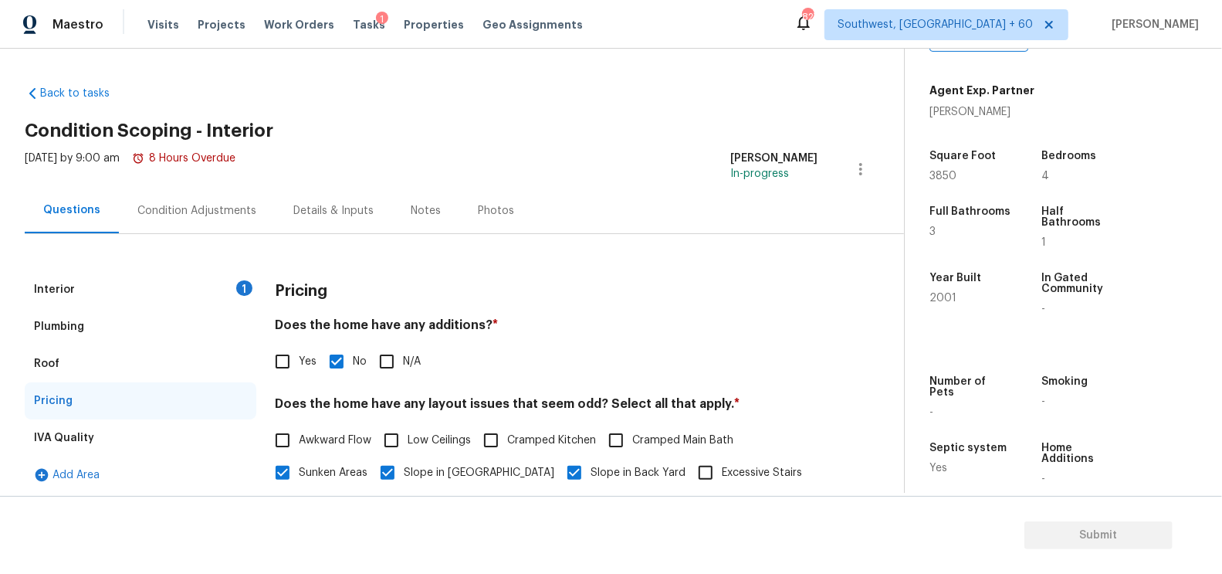
click at [217, 181] on div "Mon, Aug 25 2025 by 9:00 am 8 Hours Overdue" at bounding box center [130, 169] width 211 height 37
click at [200, 210] on div "Condition Adjustments" at bounding box center [196, 210] width 119 height 15
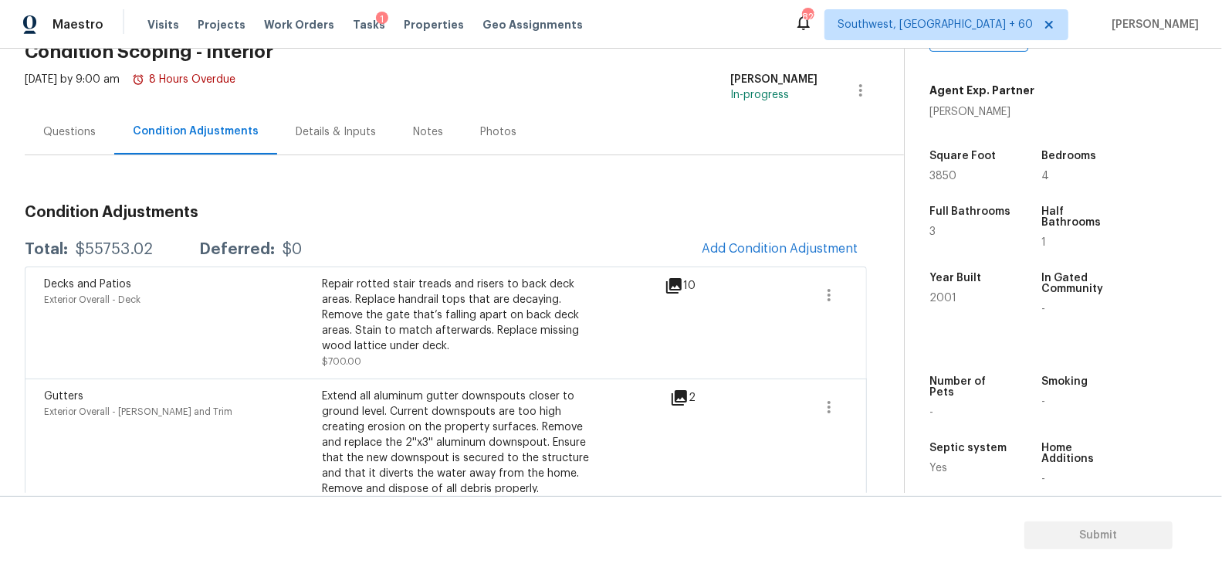
scroll to position [106, 0]
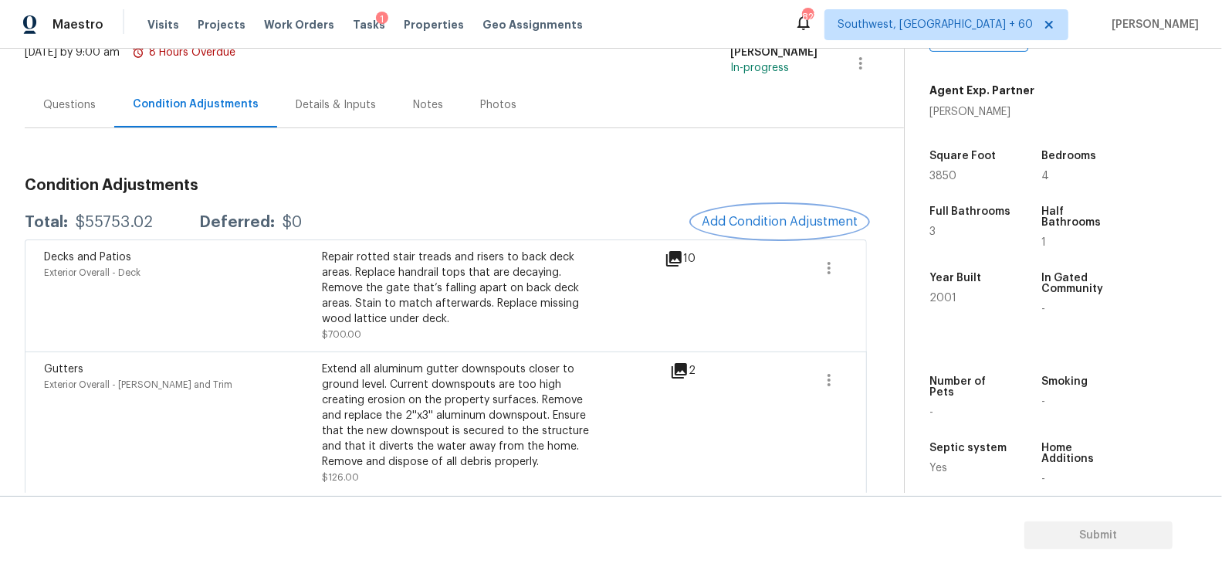
click at [807, 232] on button "Add Condition Adjustment" at bounding box center [779, 221] width 174 height 32
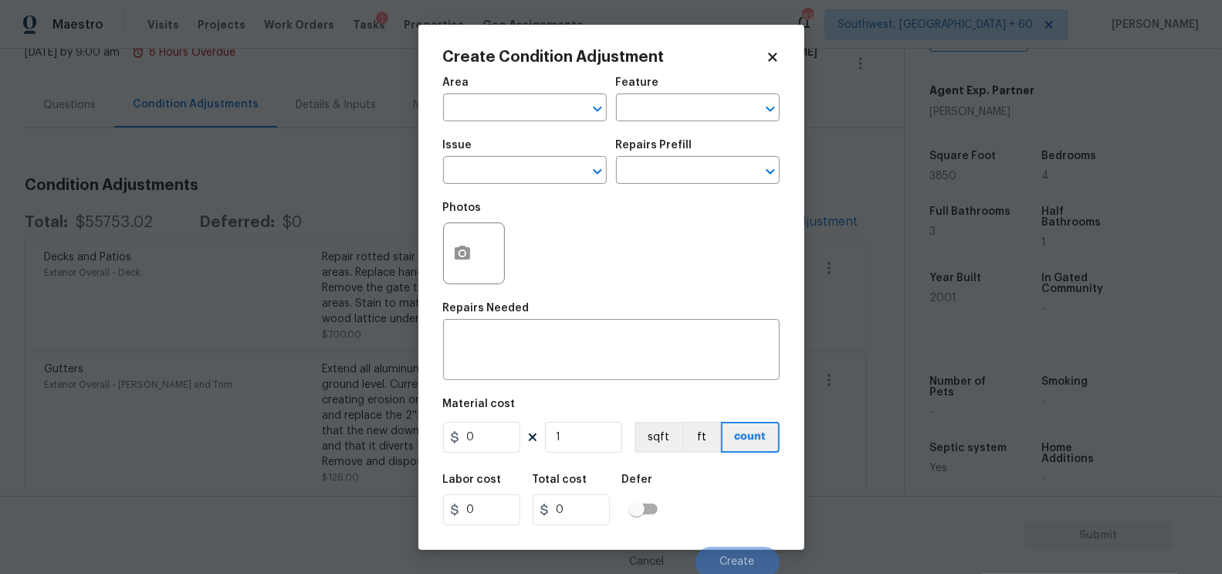
click at [399, 134] on body "Maestro Visits Projects Work Orders Tasks 1 Properties Geo Assignments 827 Sout…" at bounding box center [611, 287] width 1222 height 574
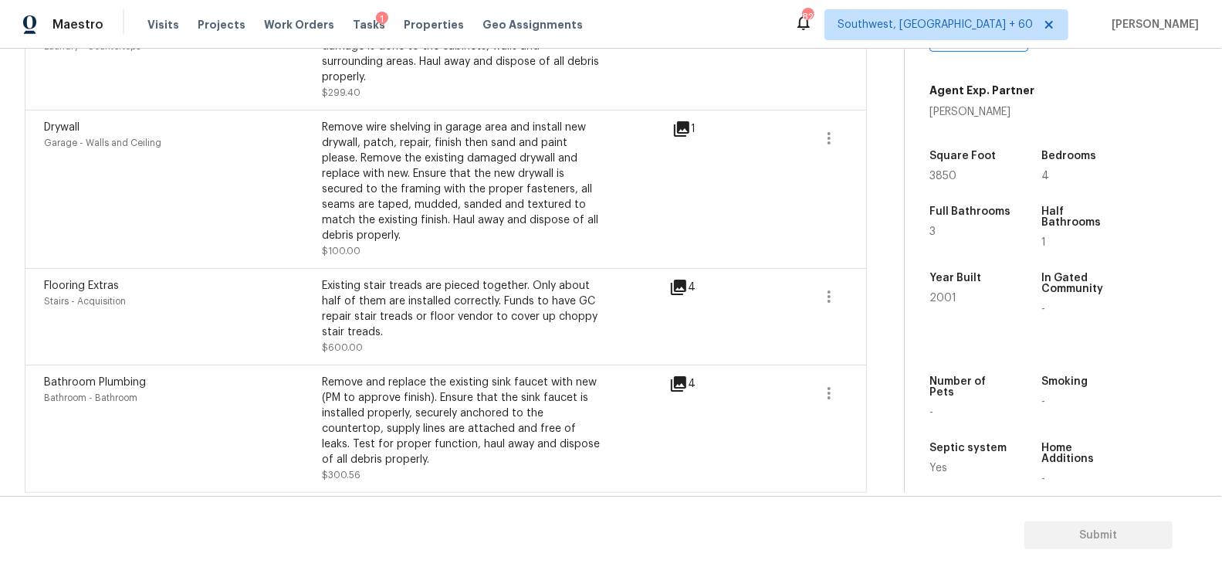
scroll to position [1572, 0]
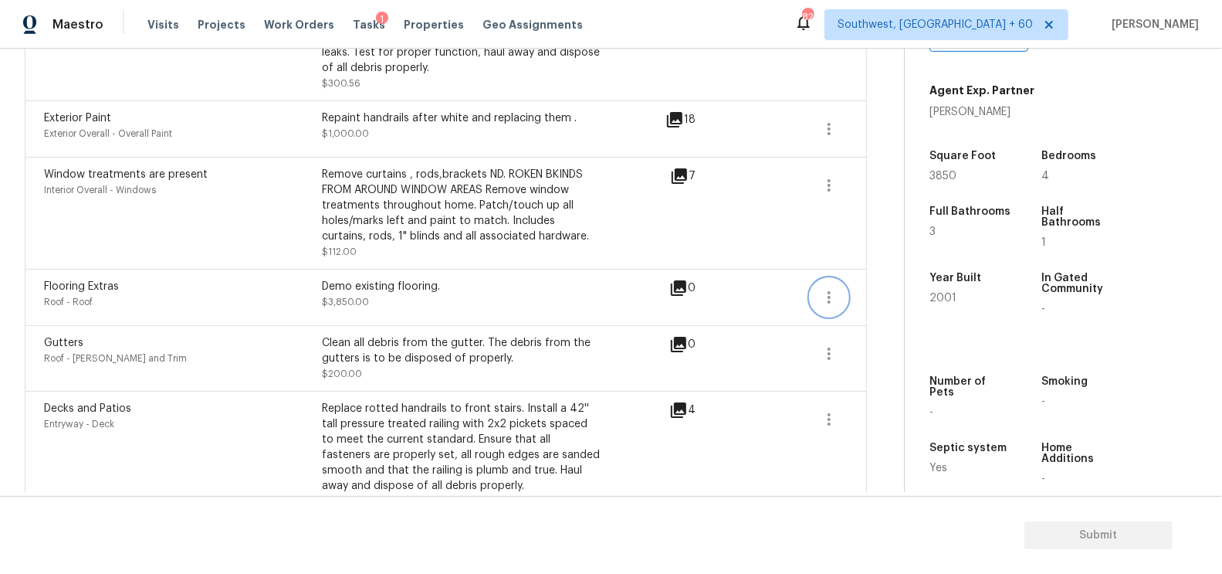
click at [821, 288] on icon "button" at bounding box center [829, 297] width 19 height 19
click at [885, 281] on div "Edit" at bounding box center [918, 277] width 120 height 15
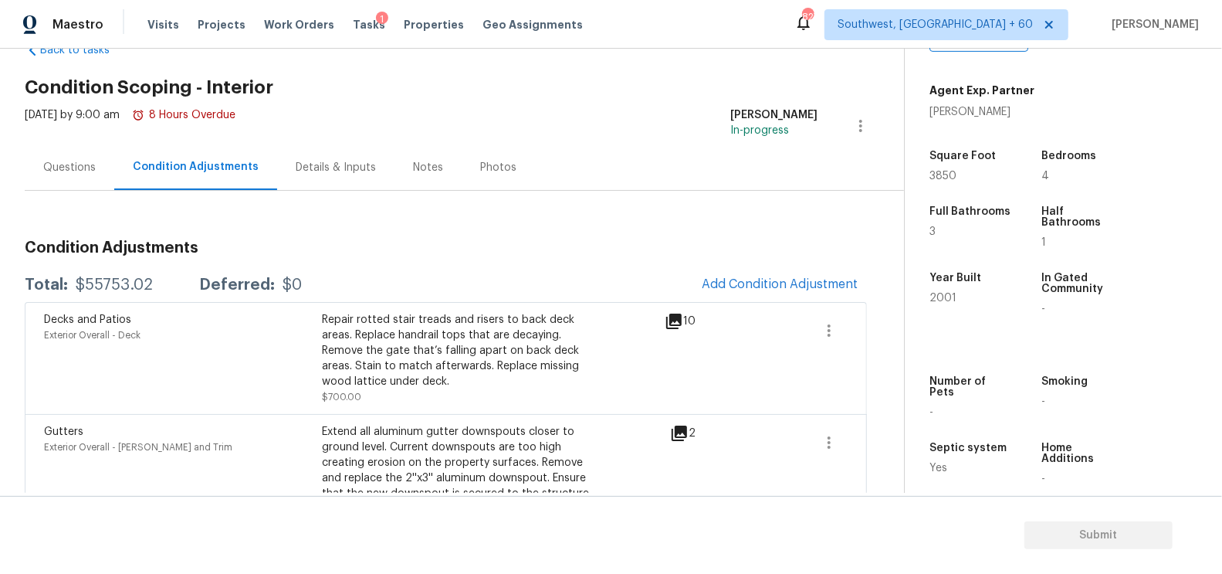
scroll to position [0, 0]
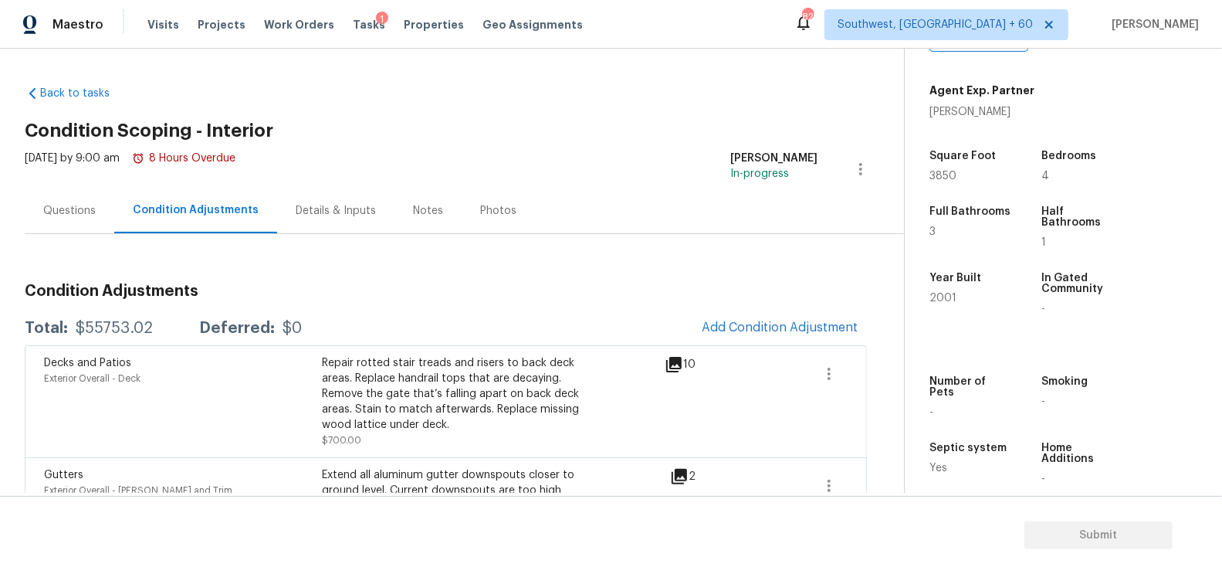
click at [785, 323] on span "Add Condition Adjustment" at bounding box center [780, 327] width 156 height 14
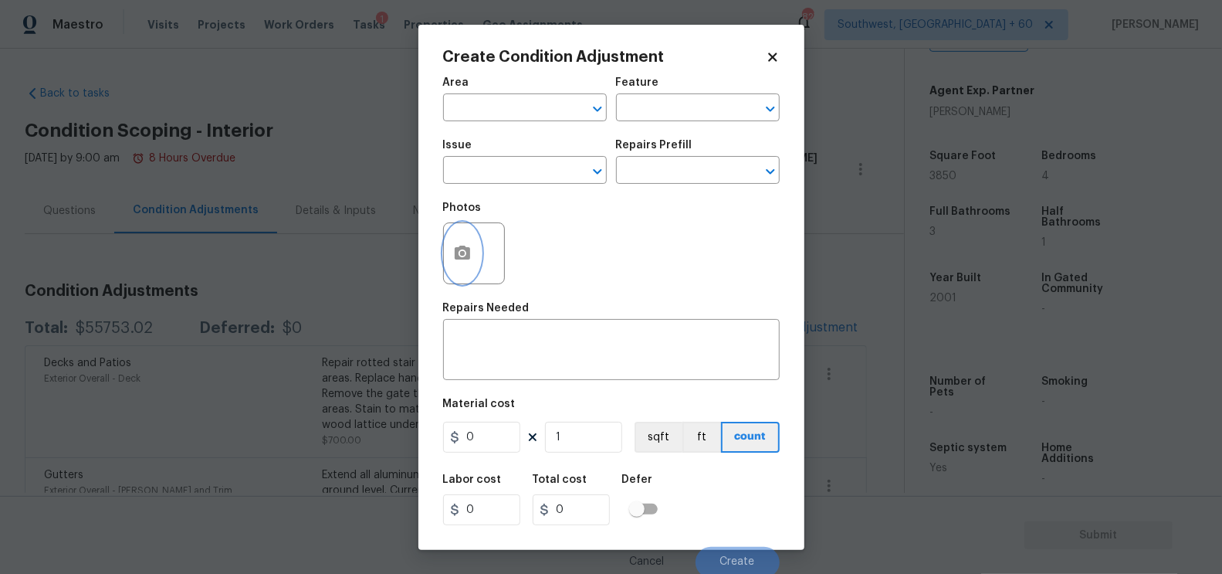
click at [478, 250] on button "button" at bounding box center [462, 253] width 37 height 60
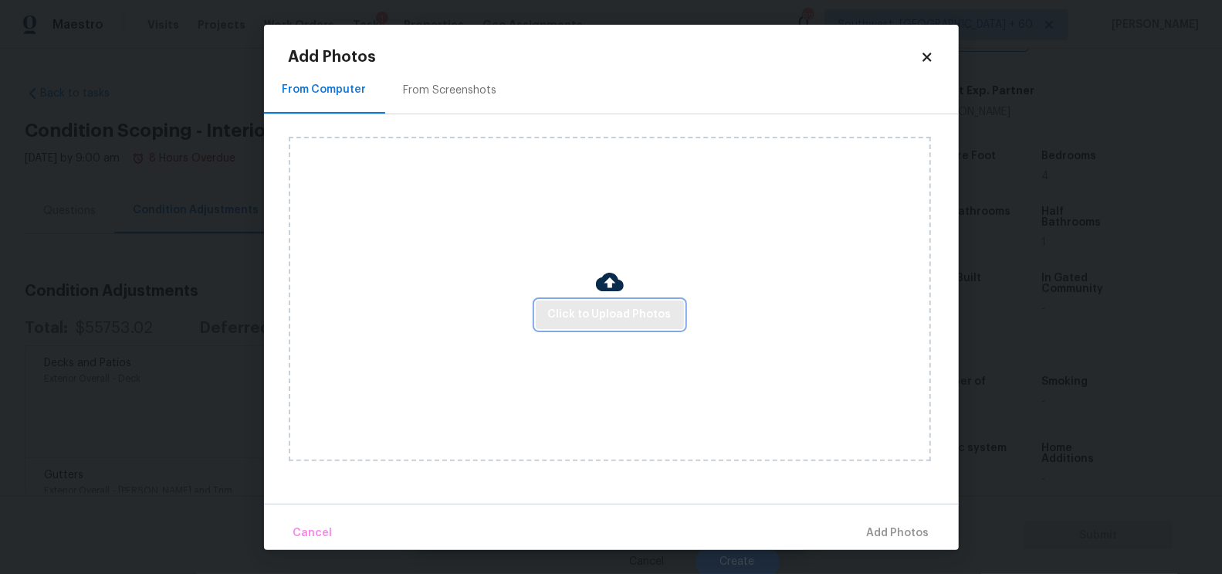
click at [611, 323] on button "Click to Upload Photos" at bounding box center [610, 314] width 148 height 29
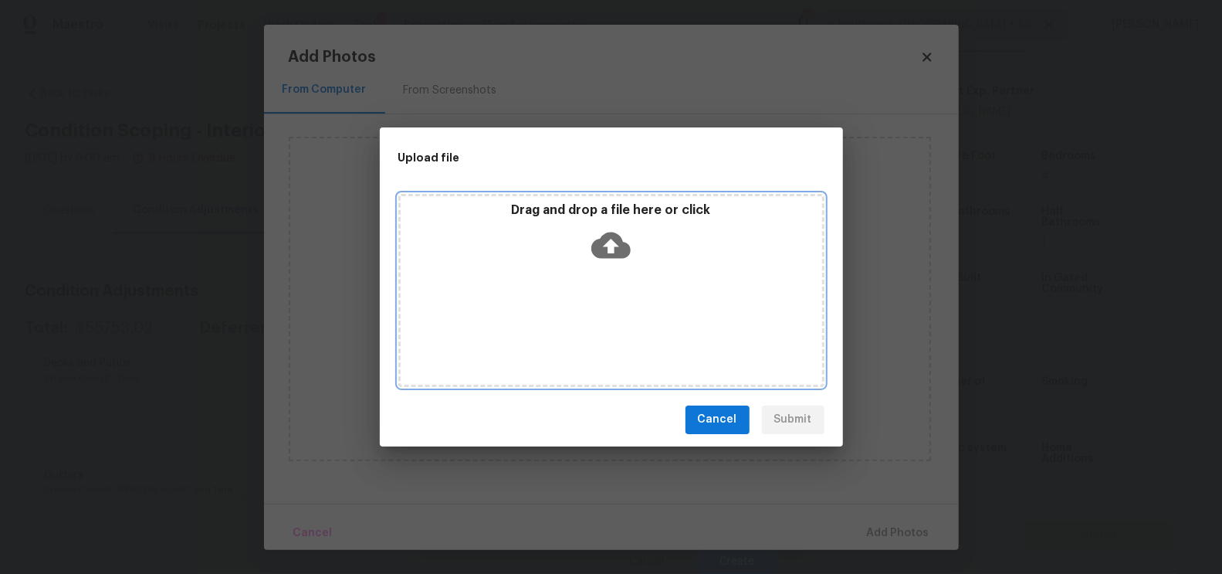
click at [611, 262] on icon at bounding box center [610, 244] width 39 height 39
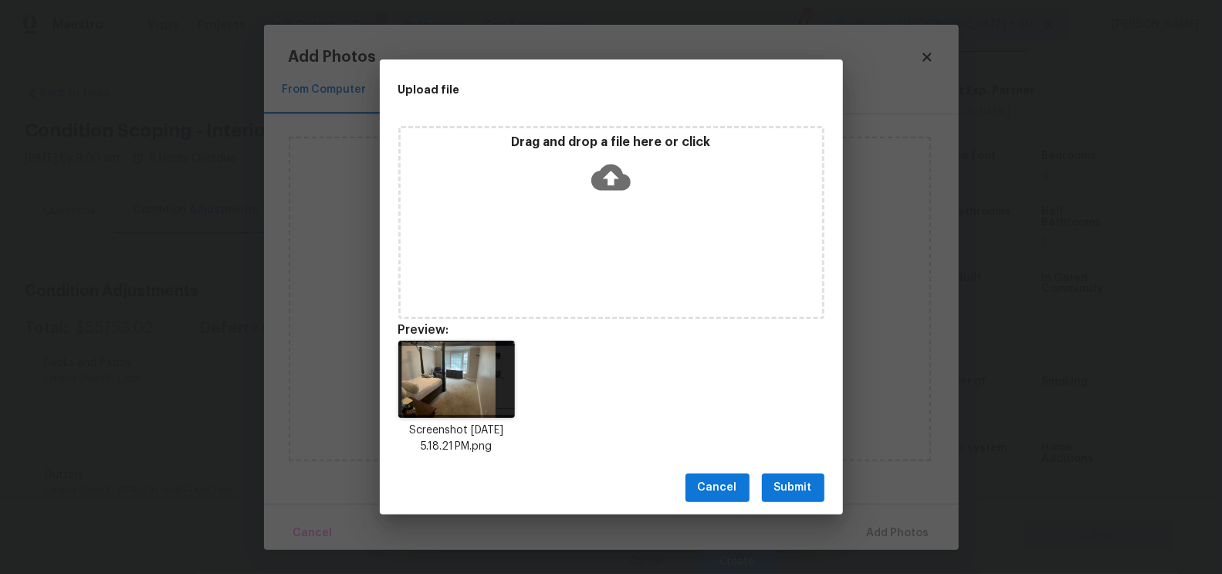
click at [794, 486] on span "Submit" at bounding box center [793, 487] width 38 height 19
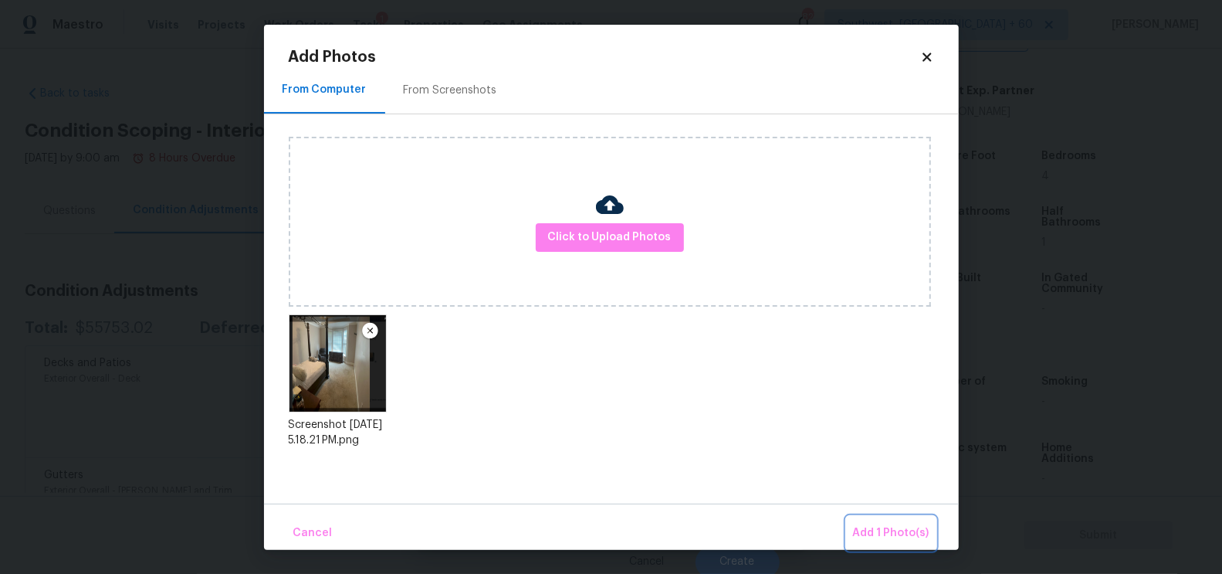
click at [898, 525] on span "Add 1 Photo(s)" at bounding box center [891, 532] width 76 height 19
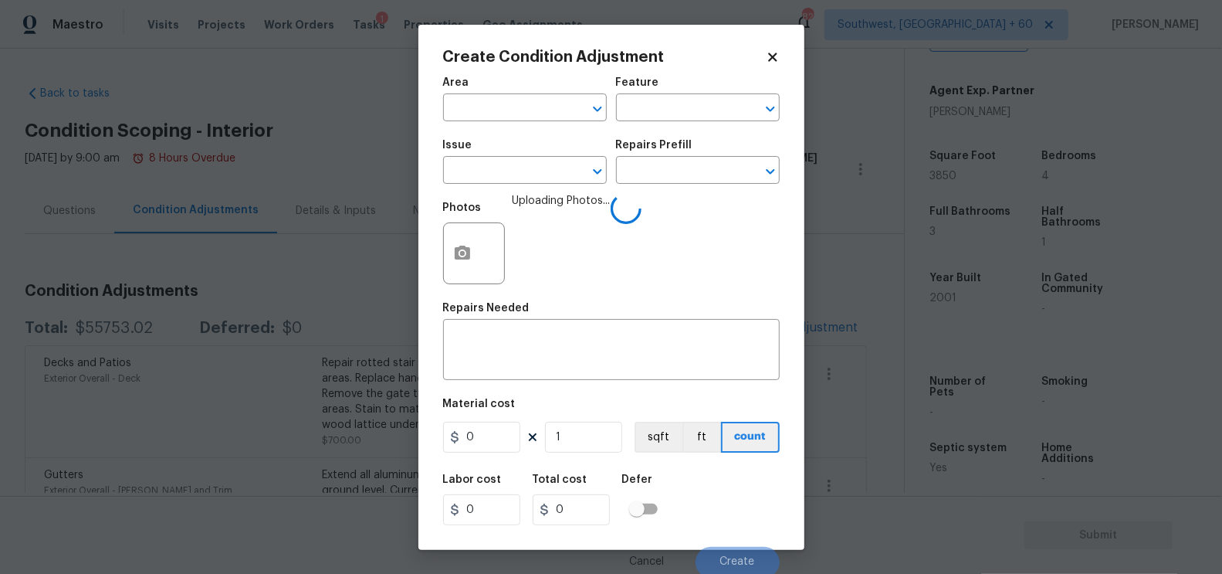
click at [499, 187] on span "Issue ​" at bounding box center [525, 161] width 164 height 63
click at [485, 178] on input "text" at bounding box center [503, 172] width 120 height 24
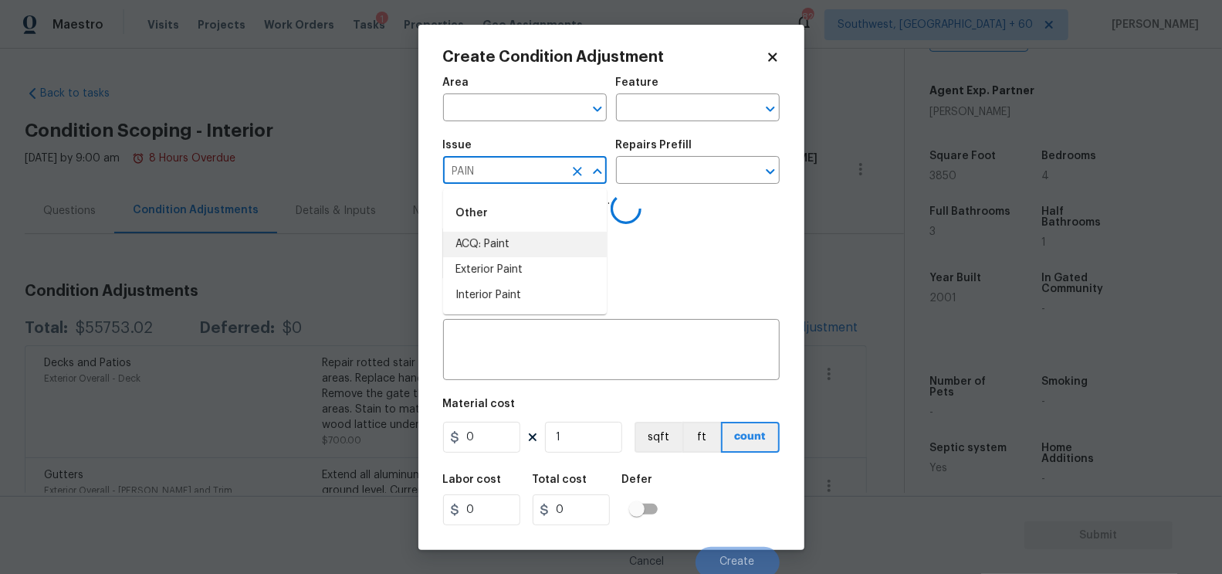
click at [497, 249] on li "ACQ: Paint" at bounding box center [525, 244] width 164 height 25
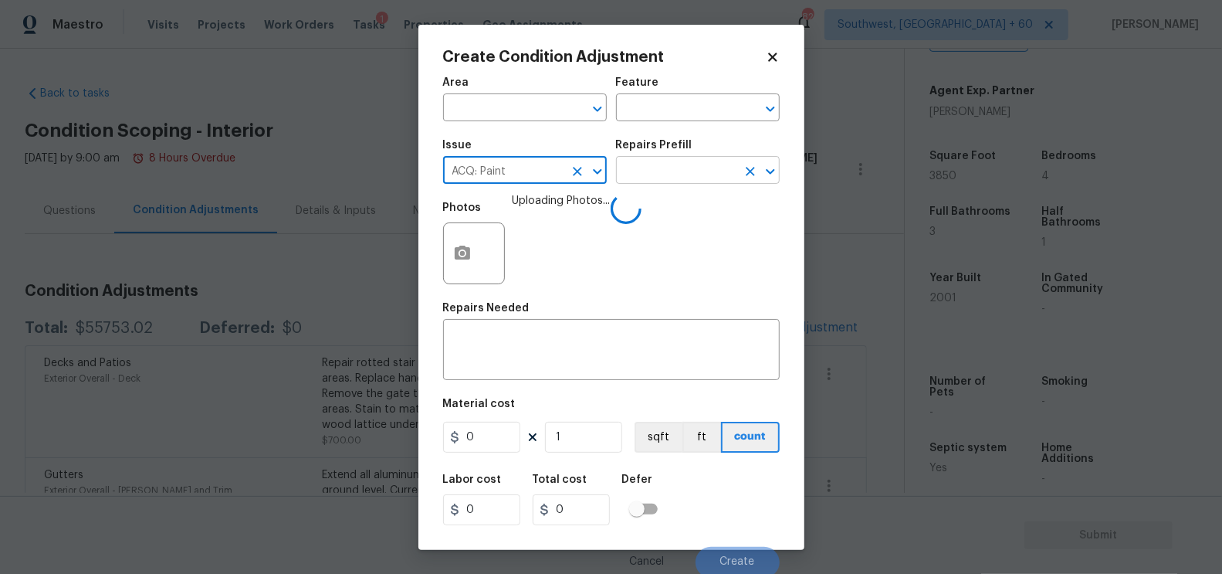
type input "ACQ: Paint"
click at [668, 170] on input "text" at bounding box center [676, 172] width 120 height 24
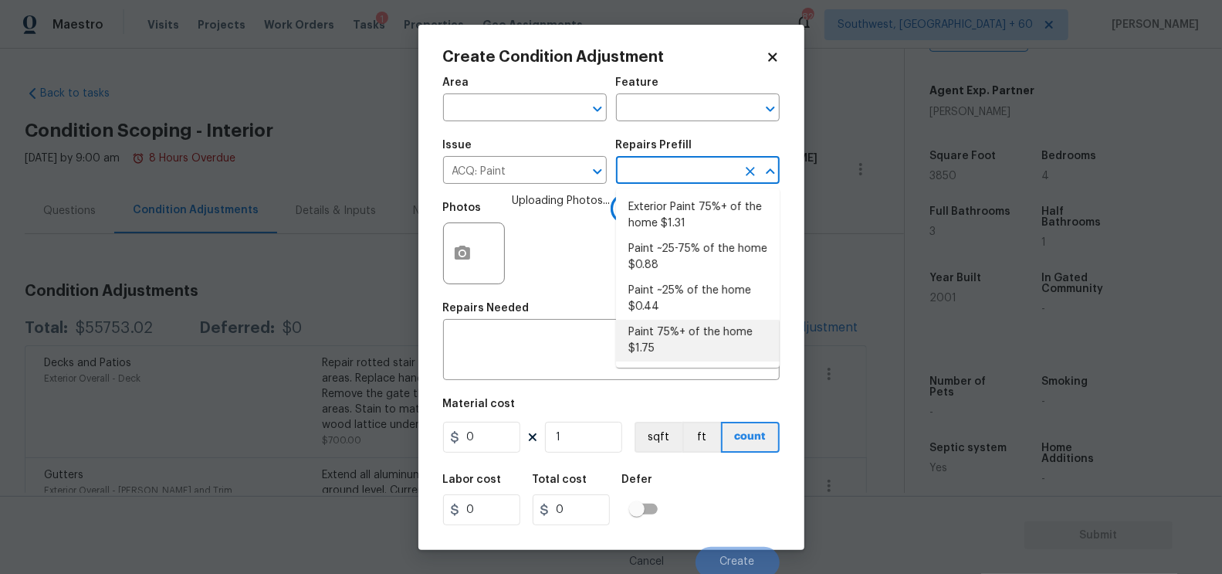
click at [677, 352] on li "Paint 75%+ of the home $1.75" at bounding box center [698, 341] width 164 height 42
type input "Acquisition"
type textarea "Acquisition Scope: 75%+ of the home will likely require interior paint"
type input "1.75"
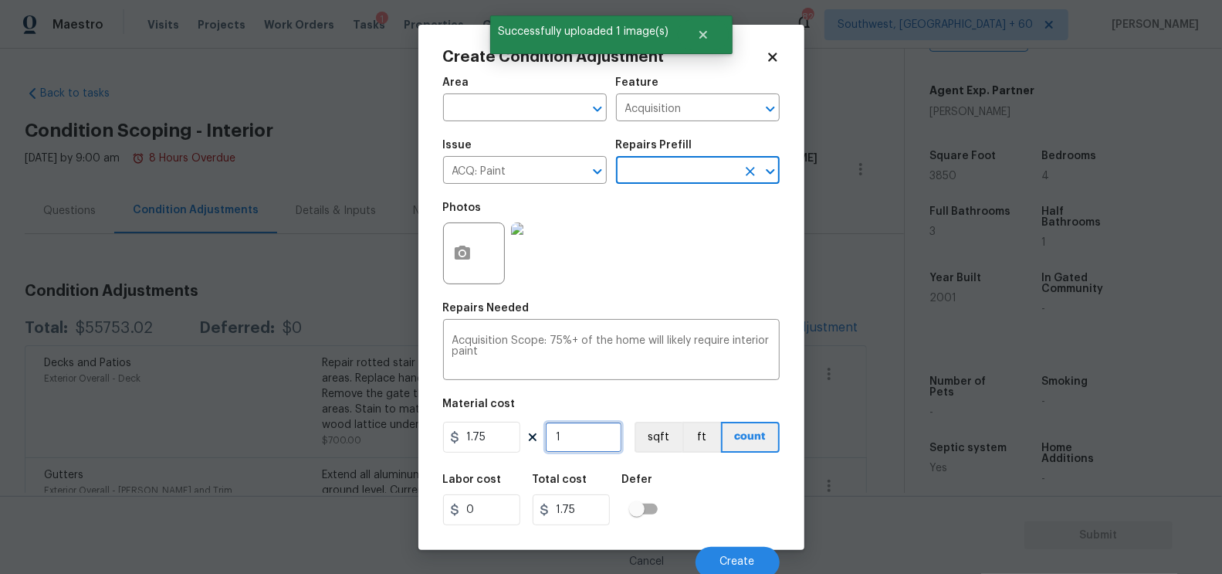
click at [609, 445] on input "1" at bounding box center [583, 436] width 77 height 31
type input "0"
type input "3"
type input "5.25"
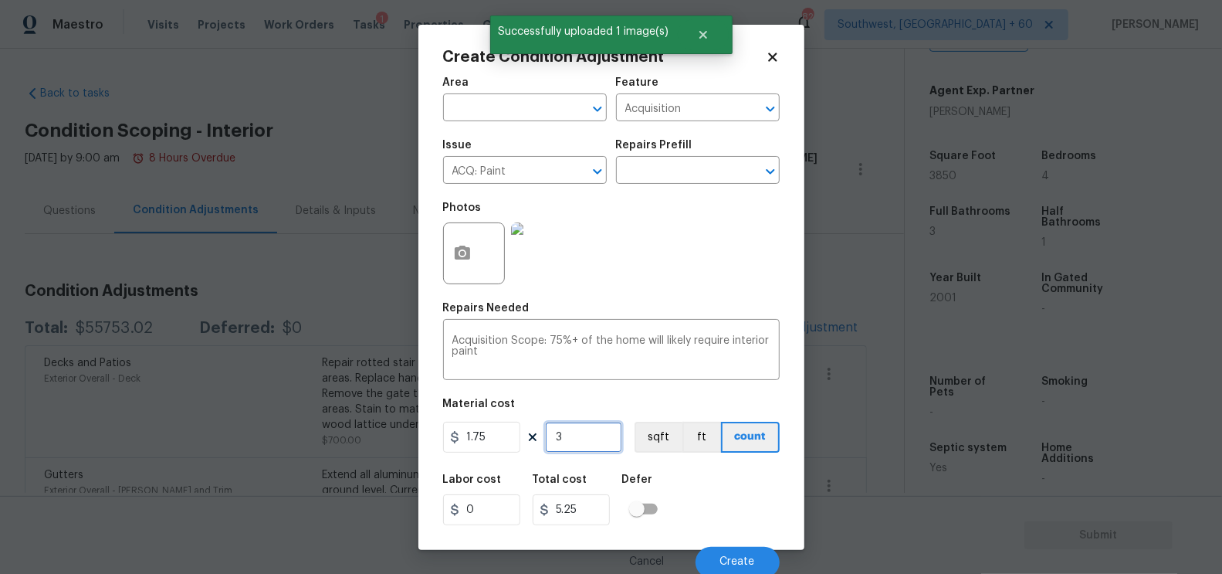
type input "38"
type input "66.5"
type input "385"
type input "673.75"
type input "3850"
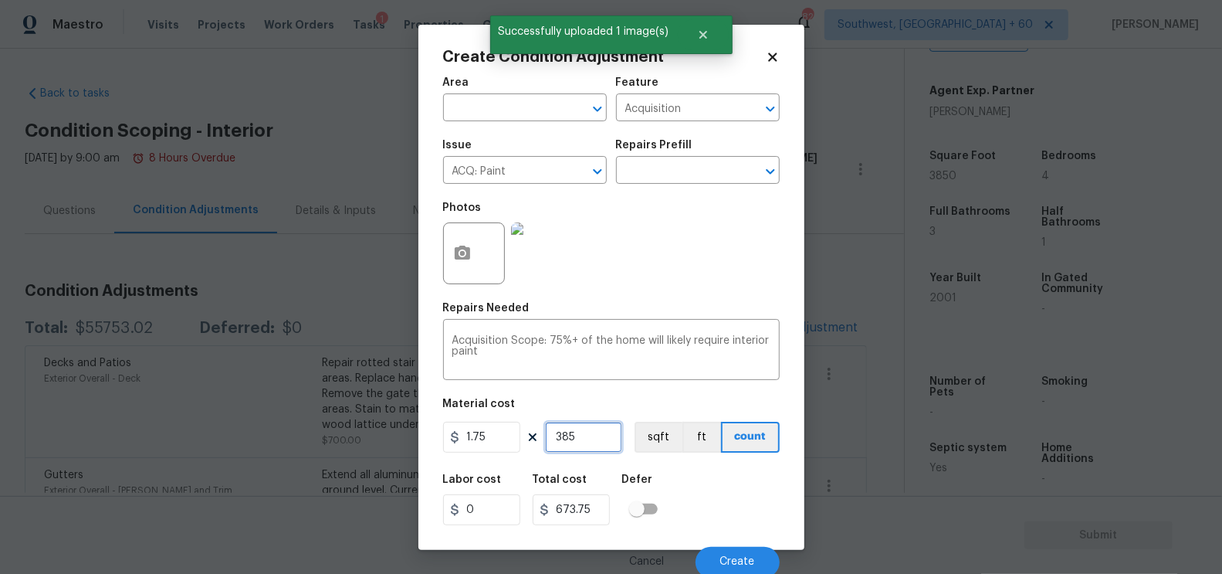
type input "6737.5"
type input "3850"
click at [597, 509] on input "6737.5" at bounding box center [571, 509] width 77 height 31
click at [736, 555] on button "Create" at bounding box center [737, 562] width 84 height 31
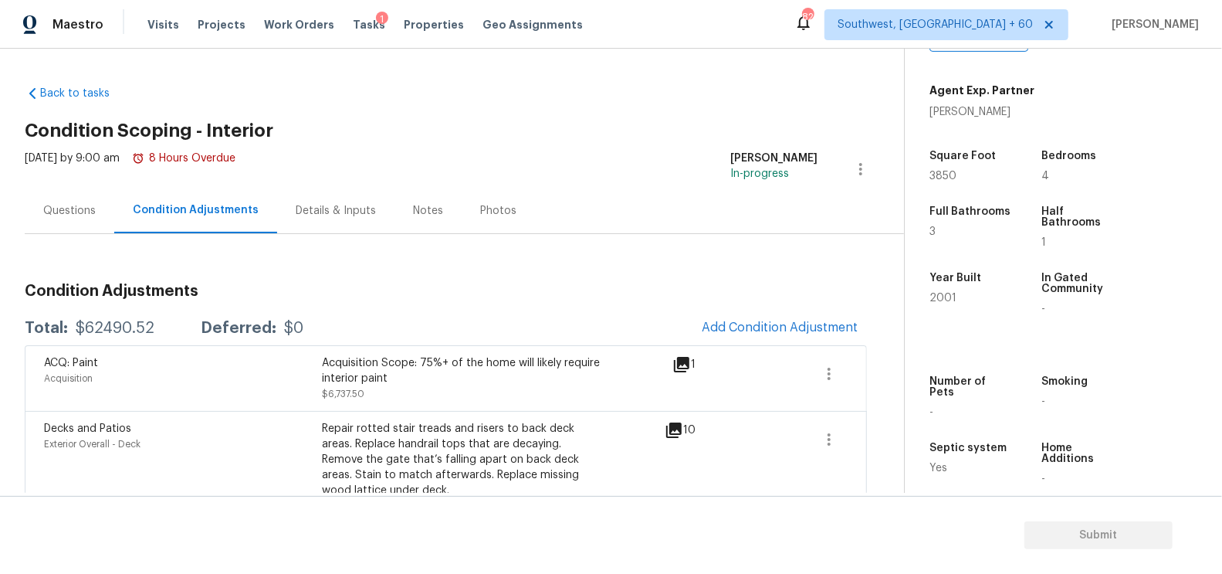
click at [74, 217] on div "Questions" at bounding box center [69, 210] width 52 height 15
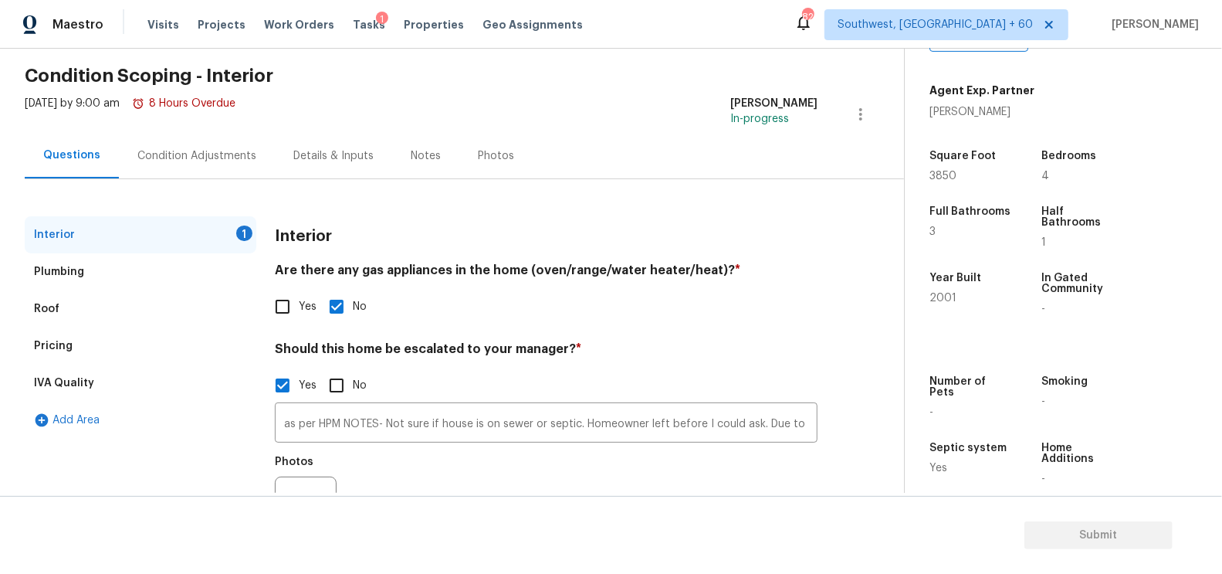
scroll to position [89, 0]
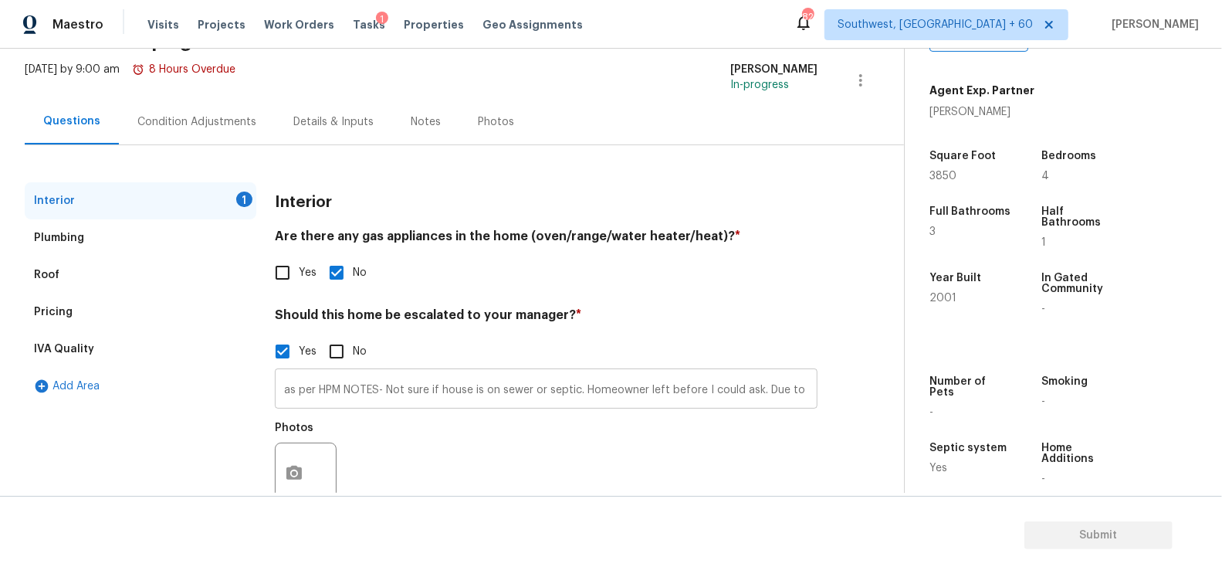
click at [286, 379] on input "as per HPM NOTES- Not sure if house is on sewer or septic. Homeowner left befor…" at bounding box center [546, 390] width 543 height 36
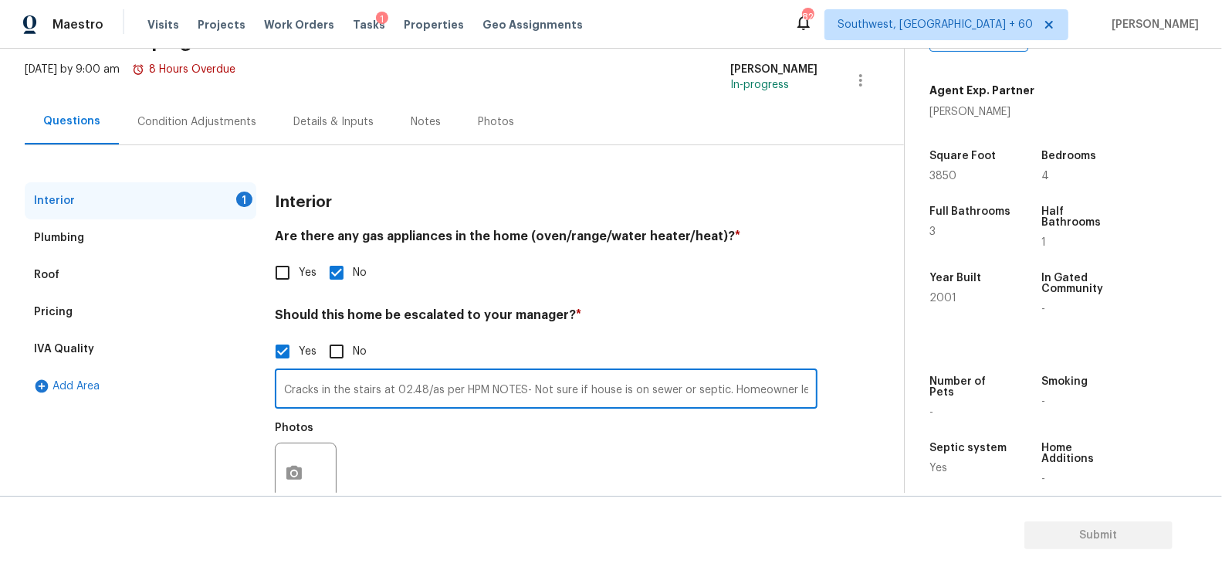
type input "Cracks in the stairs at 02.48/as per HPM NOTES- Not sure if house is on sewer o…"
click at [205, 117] on div "Condition Adjustments" at bounding box center [196, 121] width 119 height 15
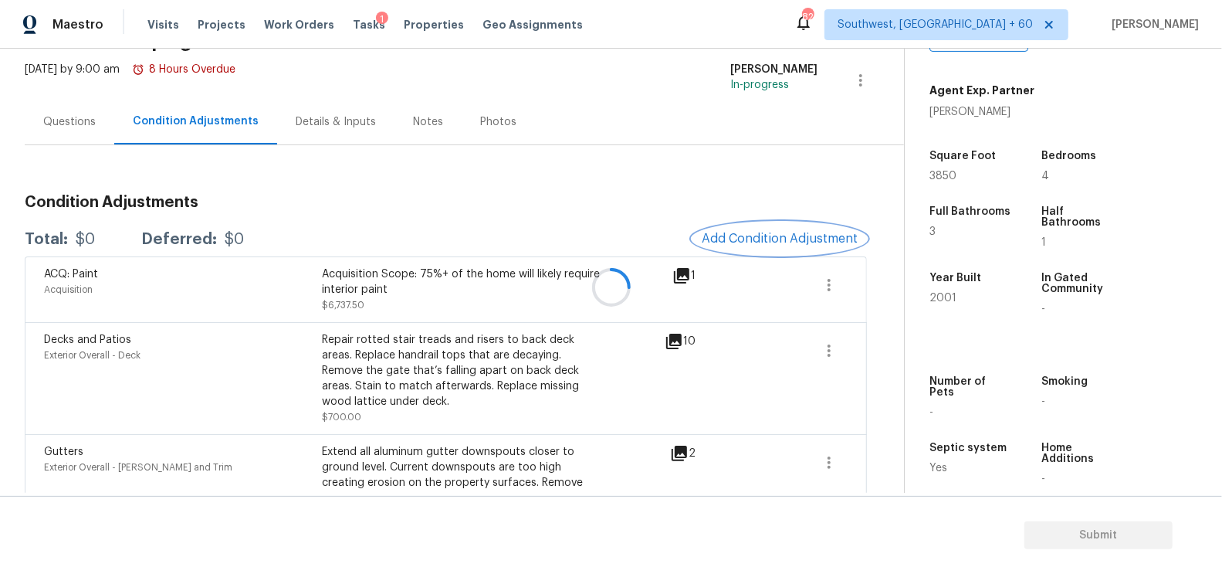
click at [770, 239] on span "Add Condition Adjustment" at bounding box center [780, 239] width 156 height 14
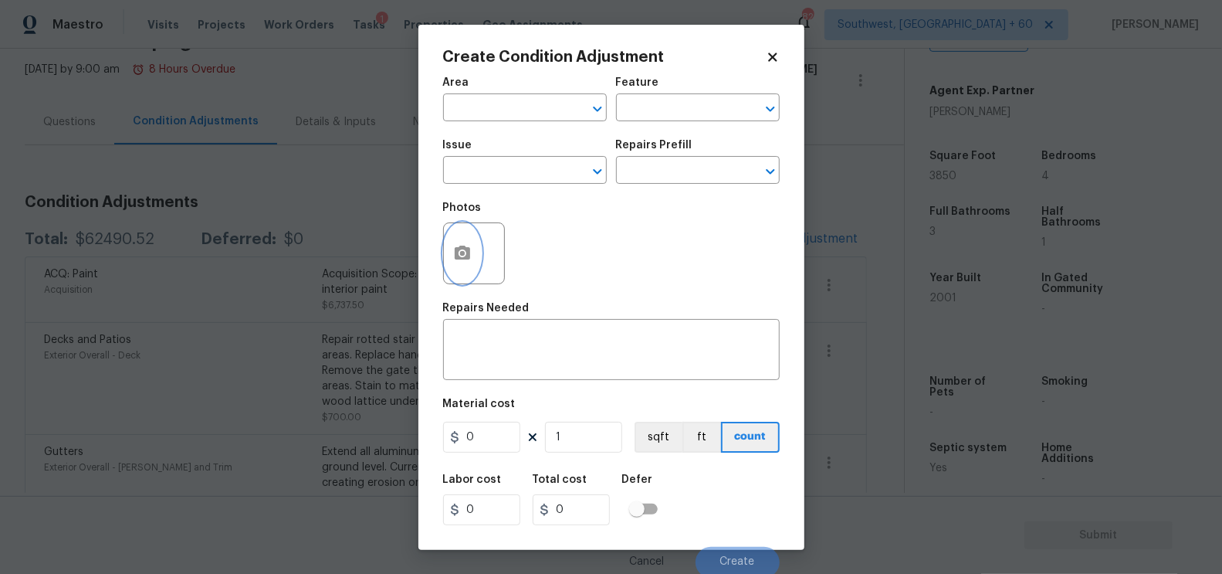
click at [467, 246] on icon "button" at bounding box center [462, 253] width 19 height 19
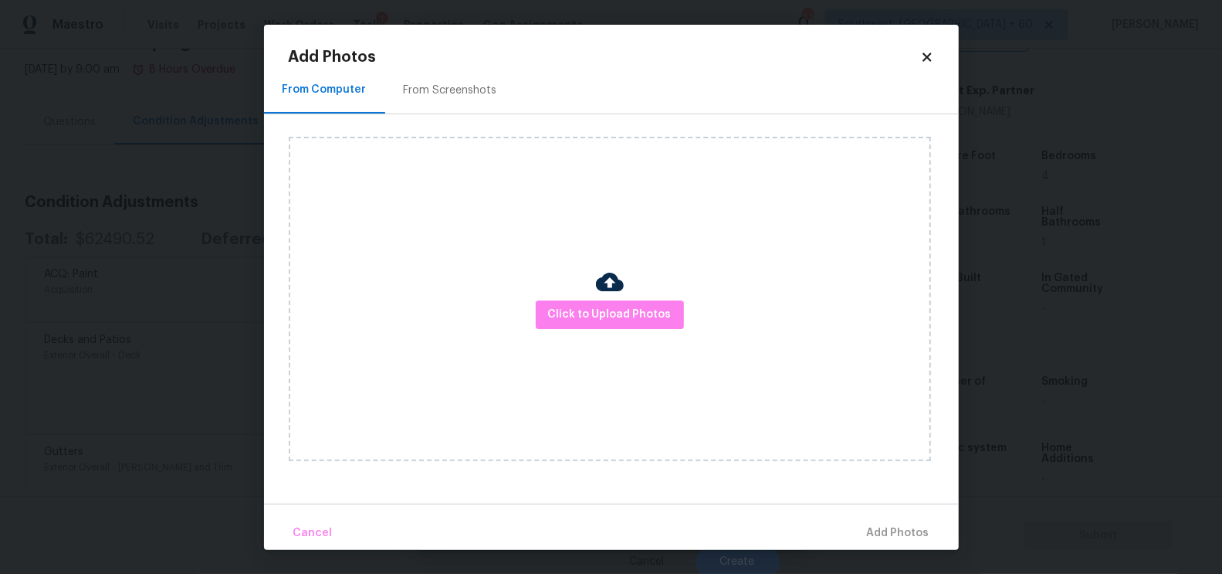
click at [577, 299] on div "Click to Upload Photos" at bounding box center [610, 299] width 642 height 324
click at [624, 305] on span "Click to Upload Photos" at bounding box center [610, 314] width 124 height 19
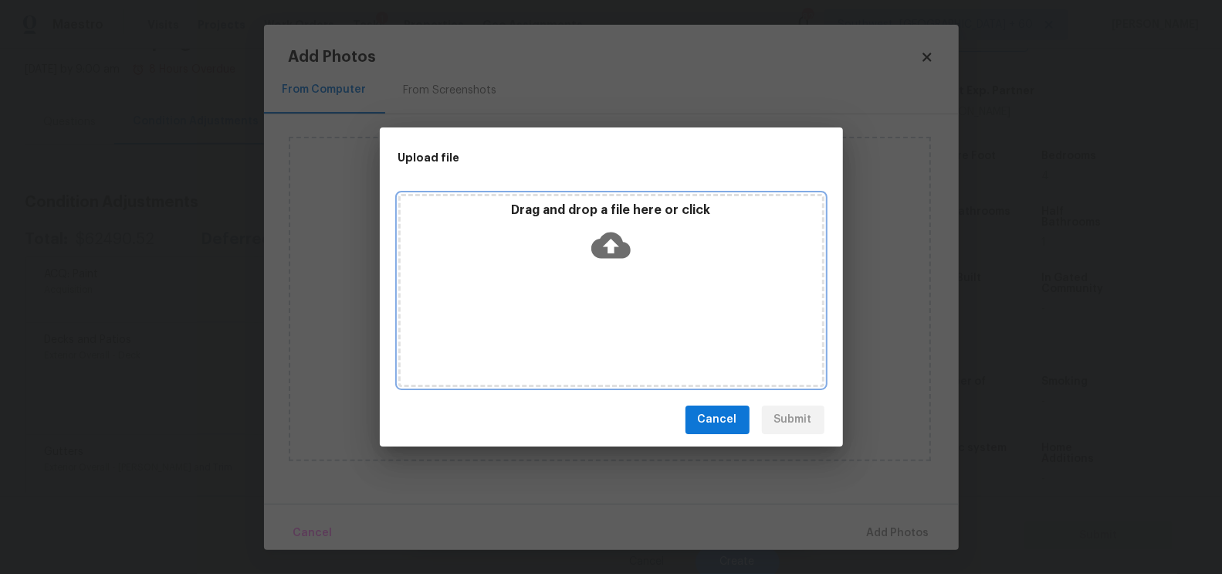
click at [619, 266] on div "Drag and drop a file here or click" at bounding box center [611, 235] width 421 height 66
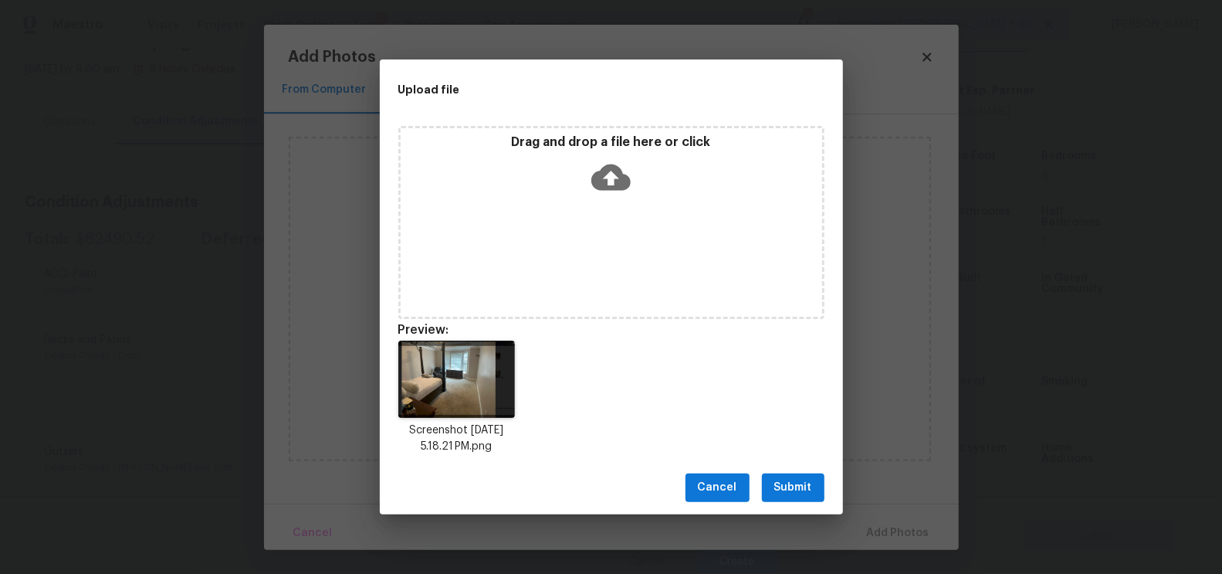
click at [787, 493] on span "Submit" at bounding box center [793, 487] width 38 height 19
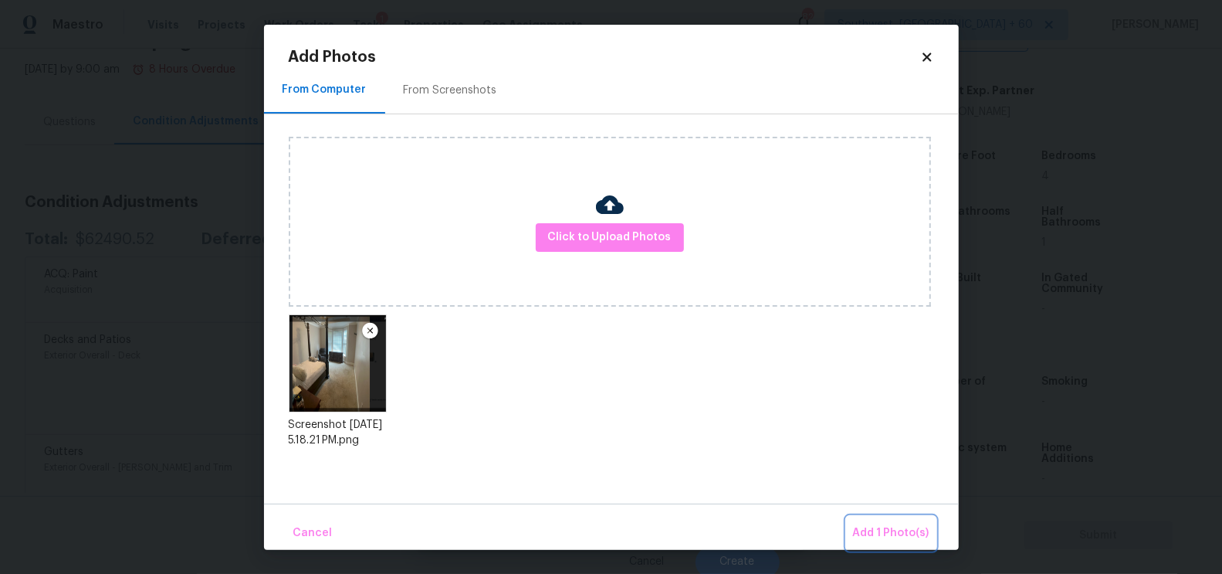
click at [896, 525] on span "Add 1 Photo(s)" at bounding box center [891, 532] width 76 height 19
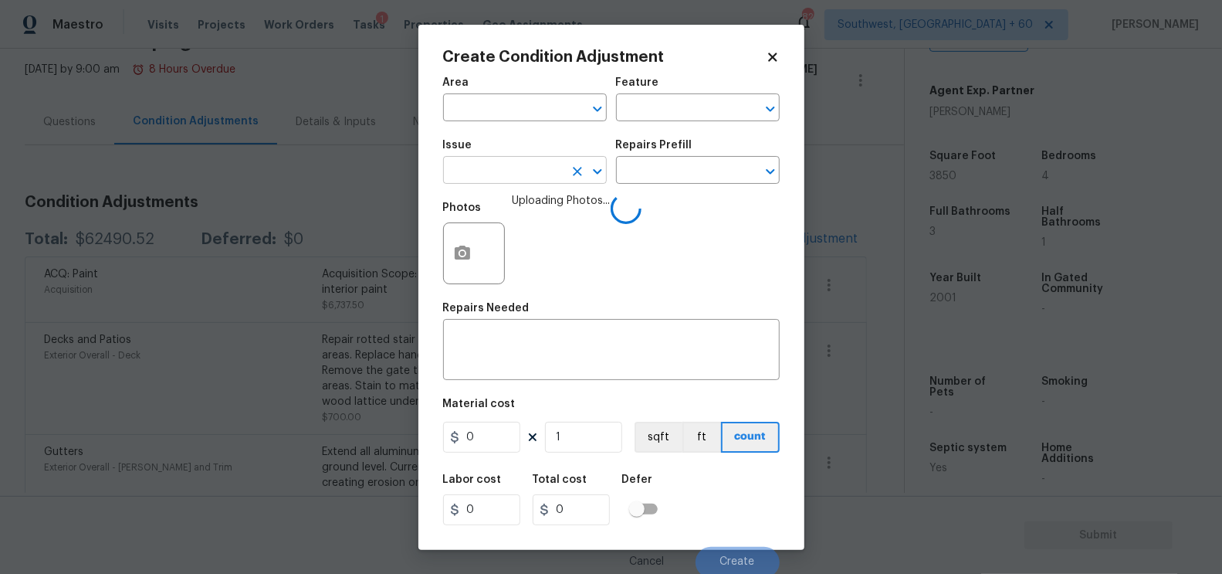
click at [472, 171] on input "text" at bounding box center [503, 172] width 120 height 24
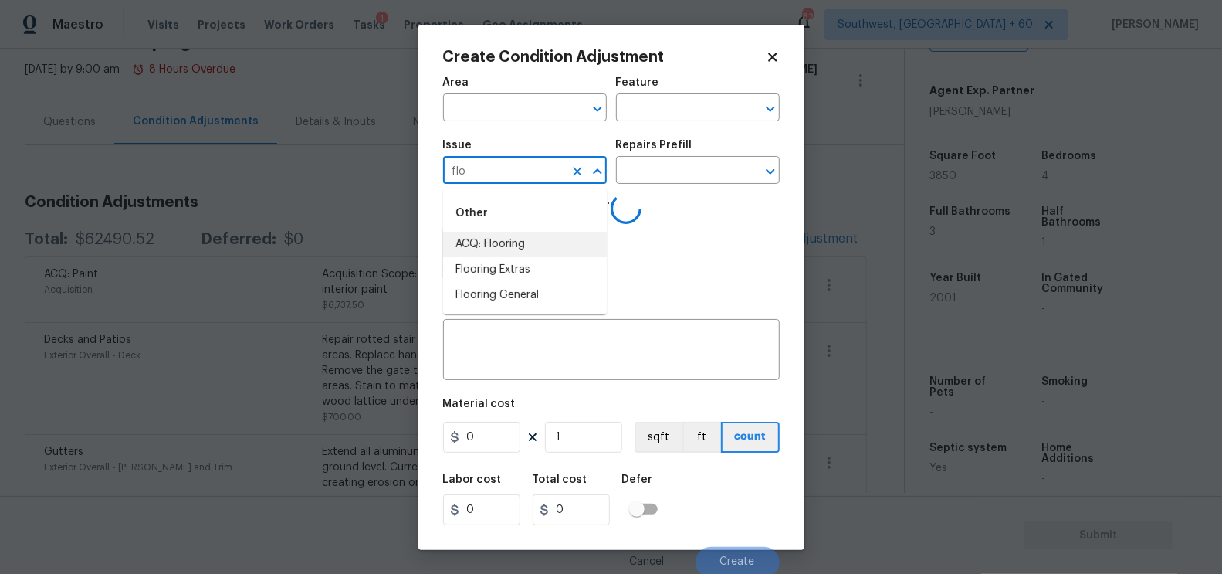
click at [480, 235] on li "ACQ: Flooring" at bounding box center [525, 244] width 164 height 25
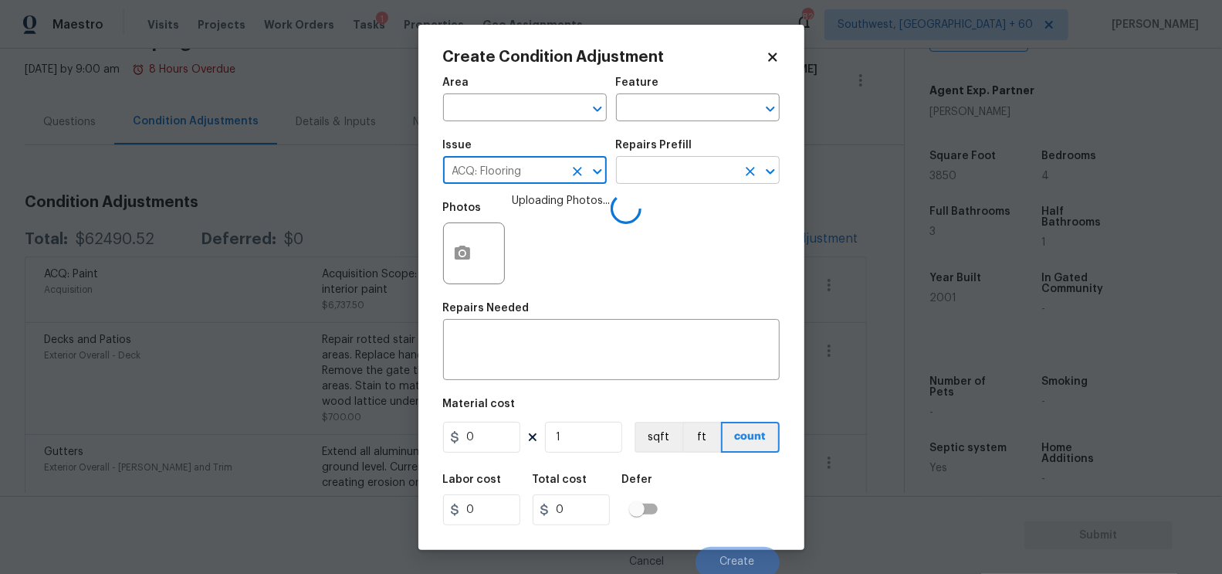
type input "ACQ: Flooring"
click at [676, 171] on input "text" at bounding box center [676, 172] width 120 height 24
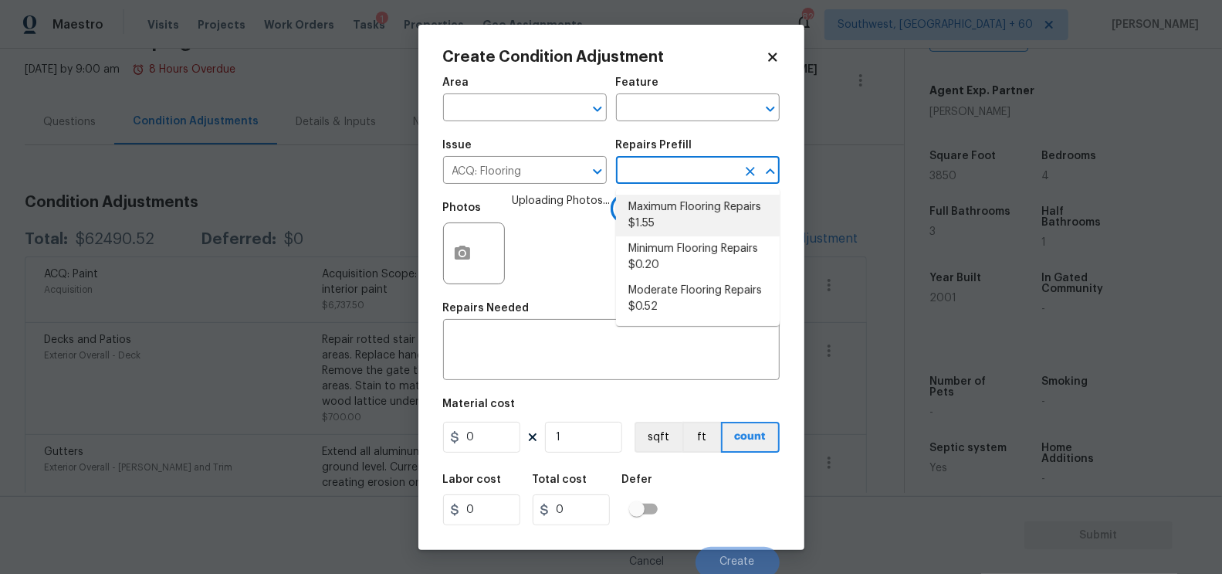
click at [675, 215] on li "Maximum Flooring Repairs $1.55" at bounding box center [698, 216] width 164 height 42
type input "Acquisition"
type textarea "Acquisition Scope: Maximum flooring repairs"
type input "1.55"
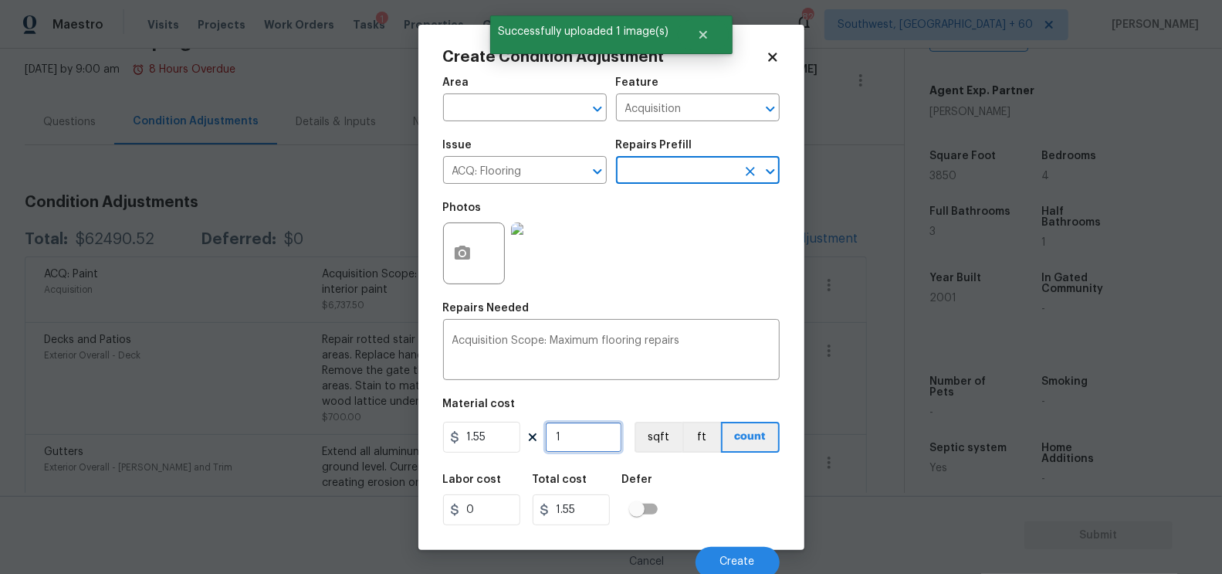
click at [583, 442] on input "1" at bounding box center [583, 436] width 77 height 31
type input "0"
type input "3"
type input "4.65"
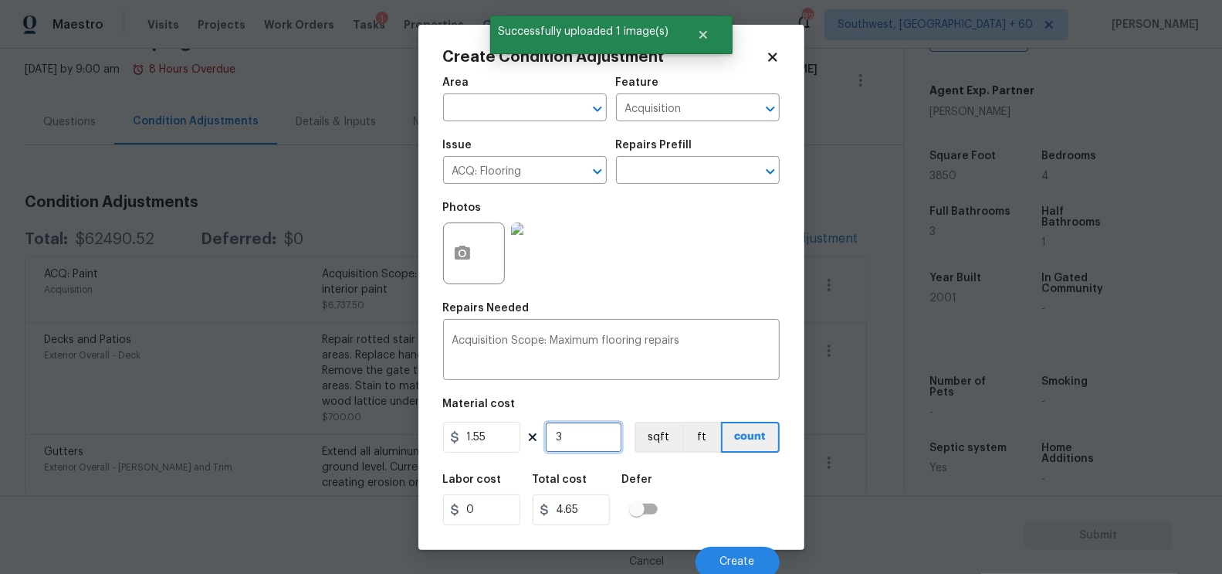
type input "38"
type input "58.9"
type input "385"
type input "596.75"
type input "3850"
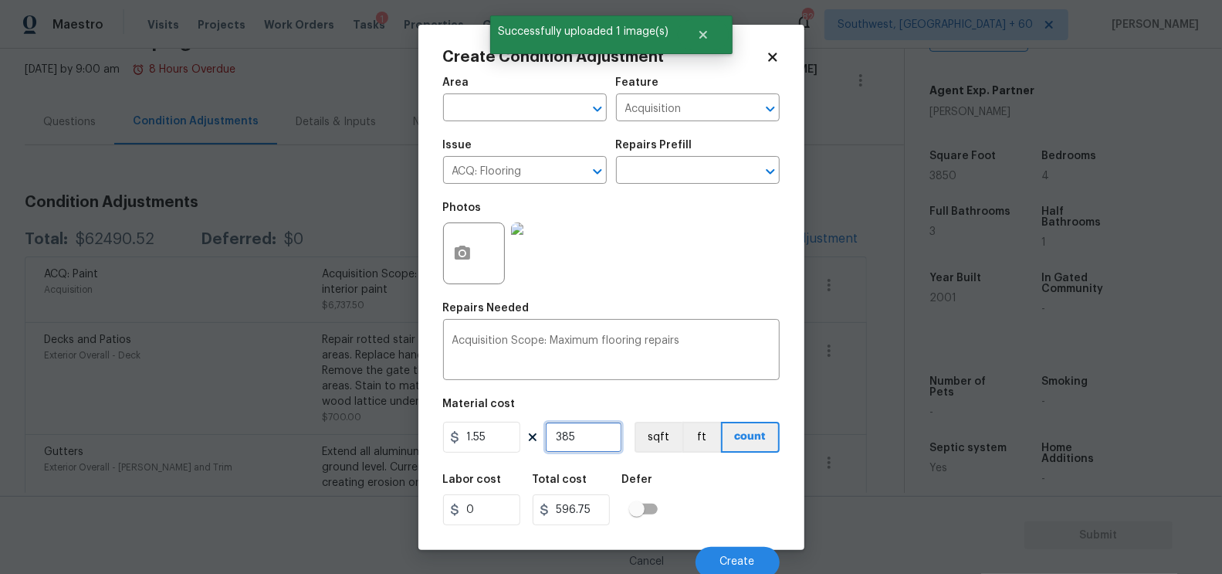
type input "5967.5"
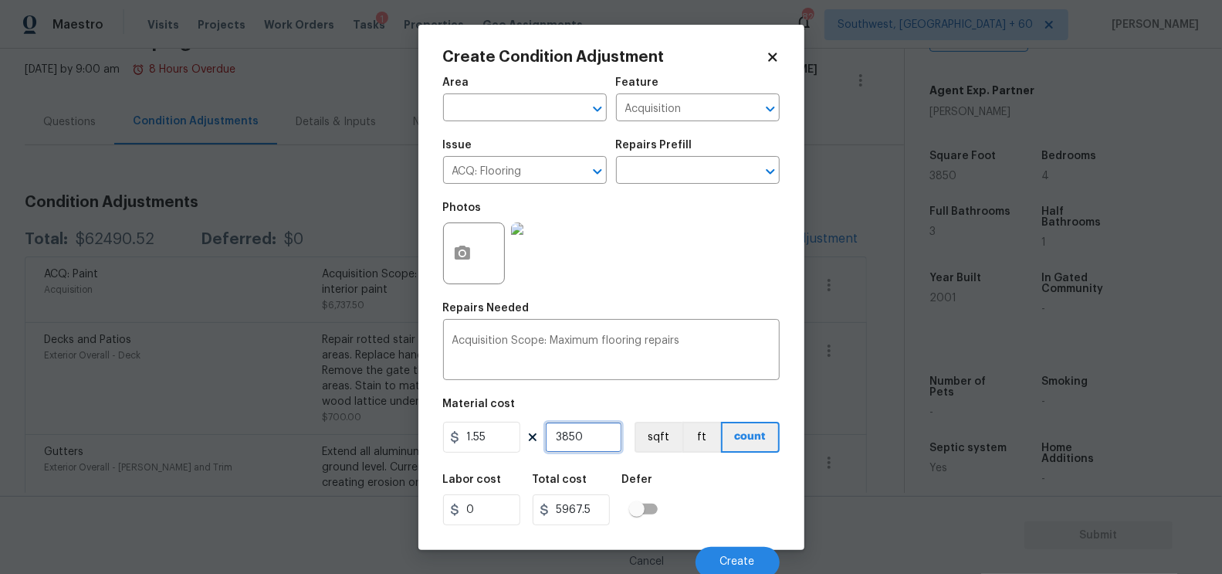
type input "3850"
click at [503, 439] on input "1.55" at bounding box center [481, 436] width 77 height 31
type input "5"
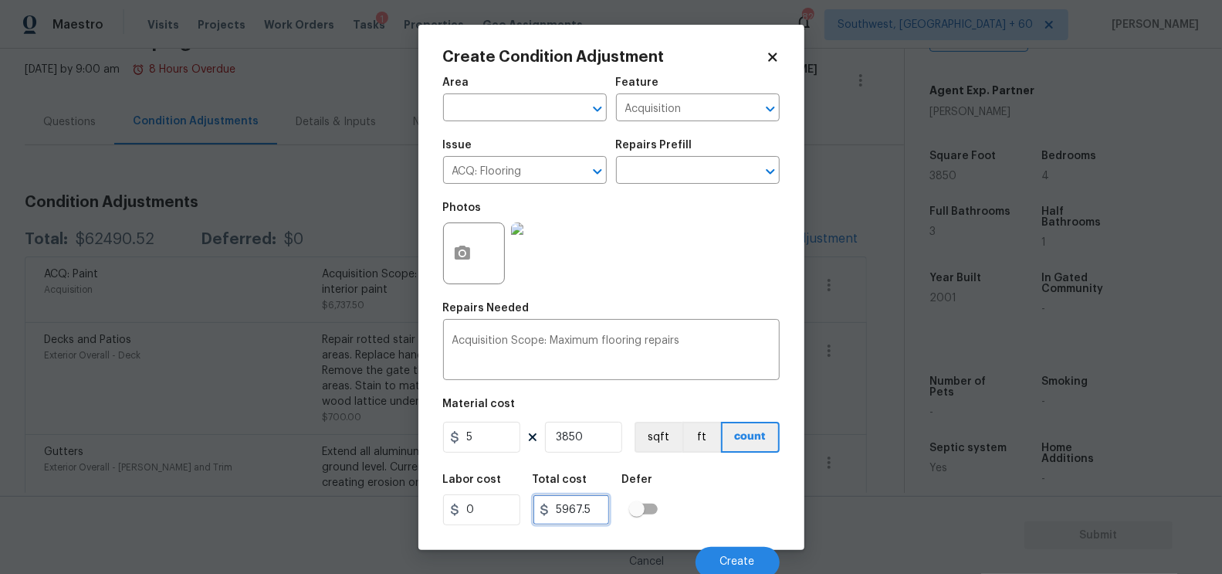
click at [597, 506] on input "5967.5" at bounding box center [571, 509] width 77 height 31
type input "19250"
click at [492, 432] on input "5" at bounding box center [481, 436] width 77 height 31
click at [605, 438] on input "3850" at bounding box center [583, 436] width 77 height 31
type input "4.5"
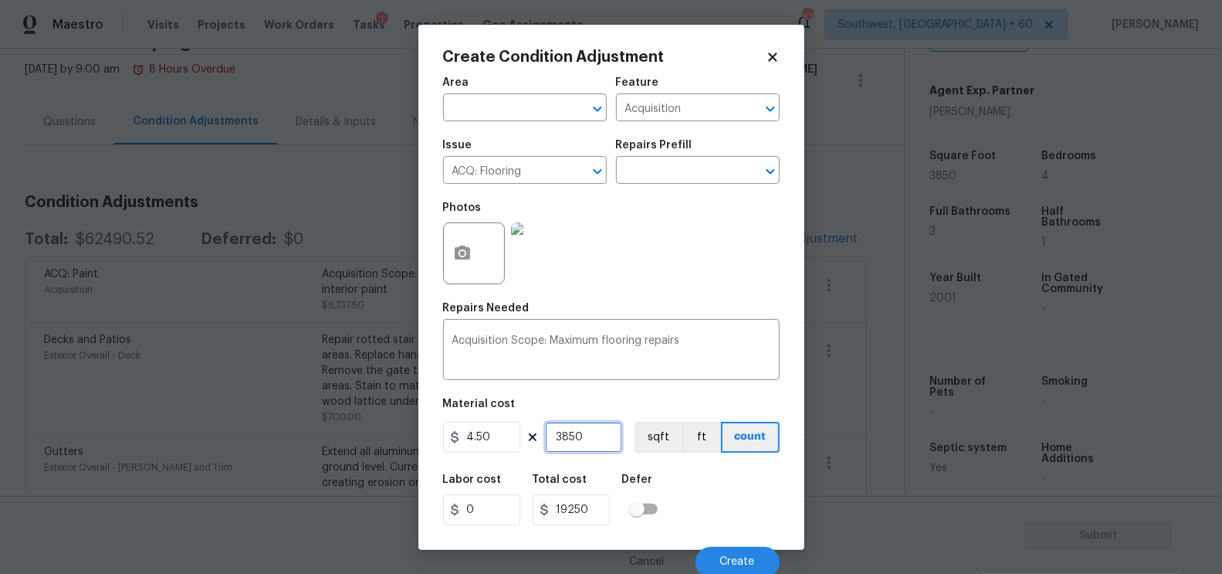
type input "17325"
click at [605, 507] on input "17325" at bounding box center [571, 509] width 77 height 31
click at [742, 554] on button "Create" at bounding box center [737, 562] width 84 height 31
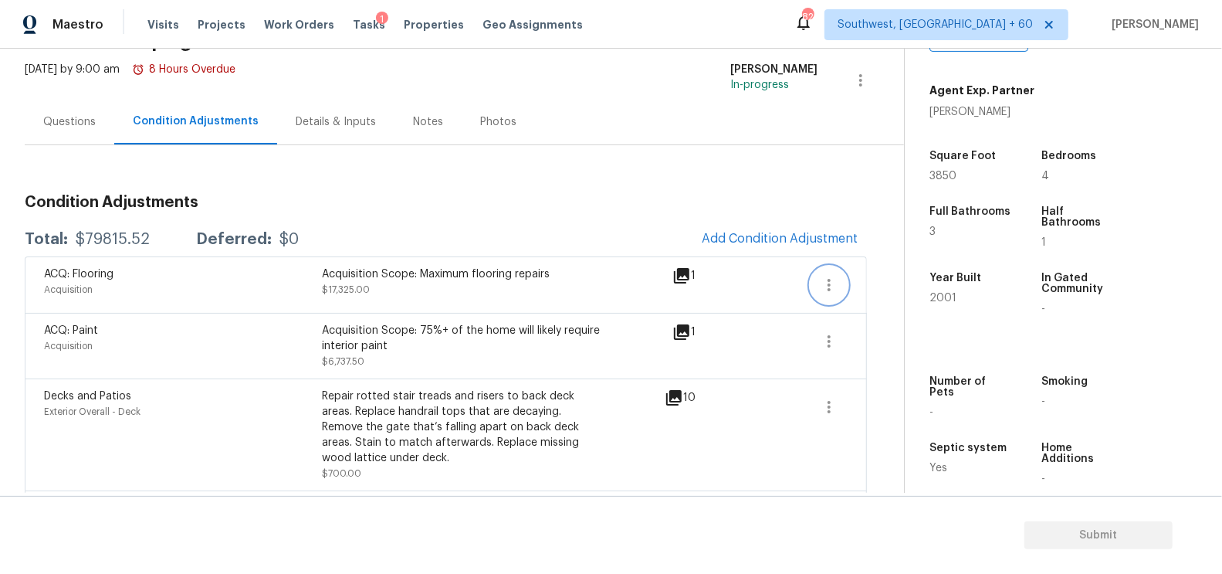
click at [831, 279] on icon "button" at bounding box center [828, 285] width 3 height 12
click at [903, 276] on div "Edit" at bounding box center [918, 280] width 120 height 15
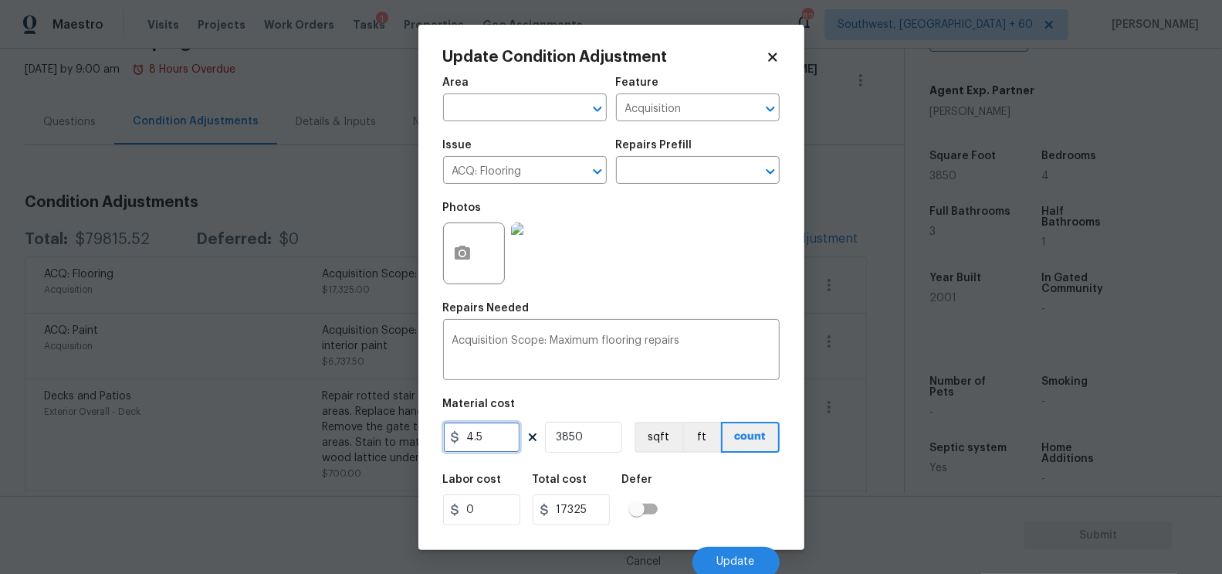
click at [501, 425] on input "4.5" at bounding box center [481, 436] width 77 height 31
type input "5"
type input "19250"
click at [612, 442] on input "3850" at bounding box center [583, 436] width 77 height 31
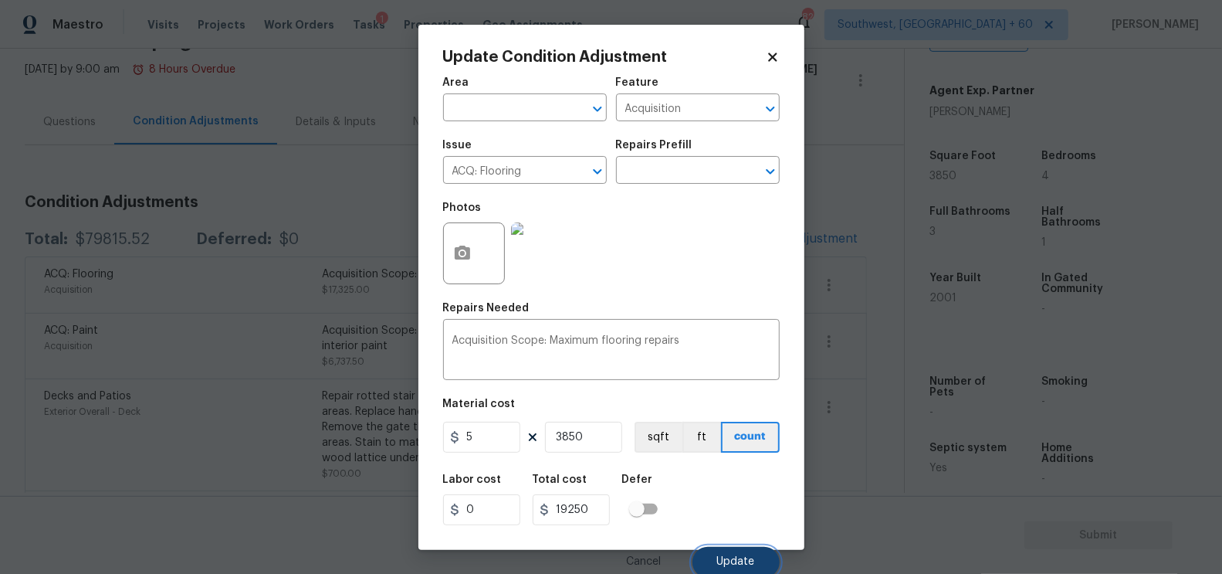
click at [726, 556] on button "Update" at bounding box center [735, 562] width 87 height 31
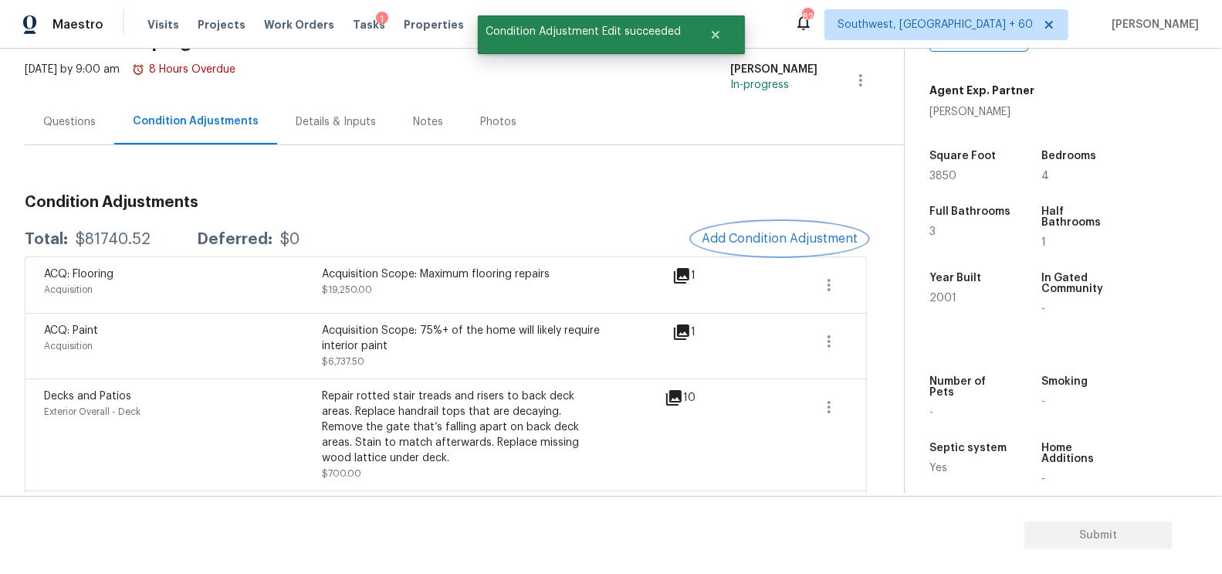
click at [827, 248] on button "Add Condition Adjustment" at bounding box center [779, 238] width 174 height 32
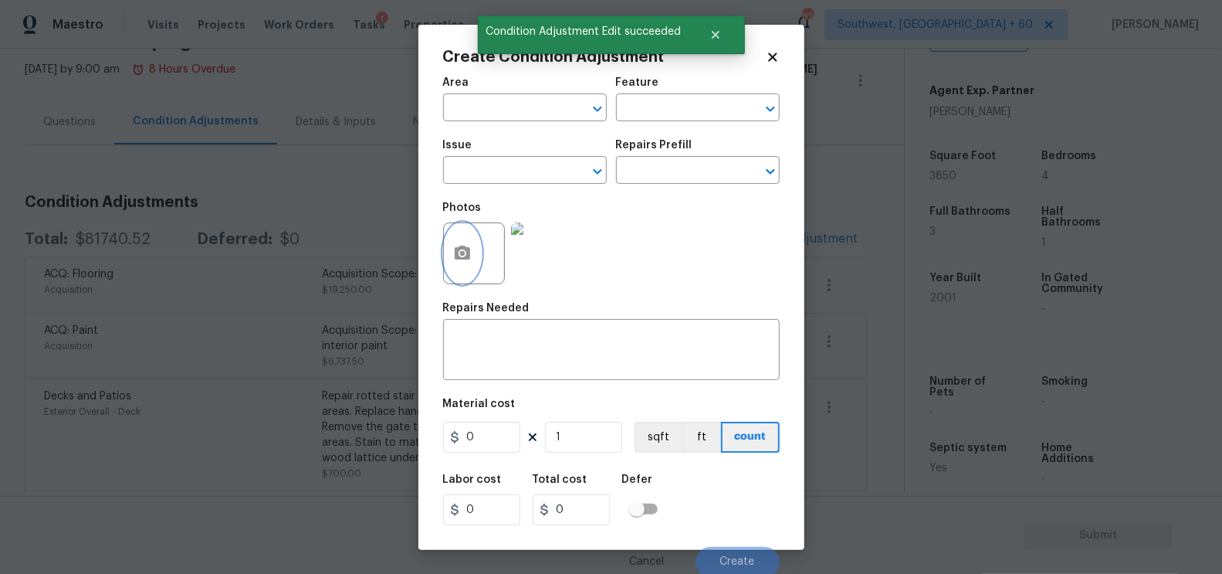
click at [460, 250] on icon "button" at bounding box center [462, 252] width 15 height 14
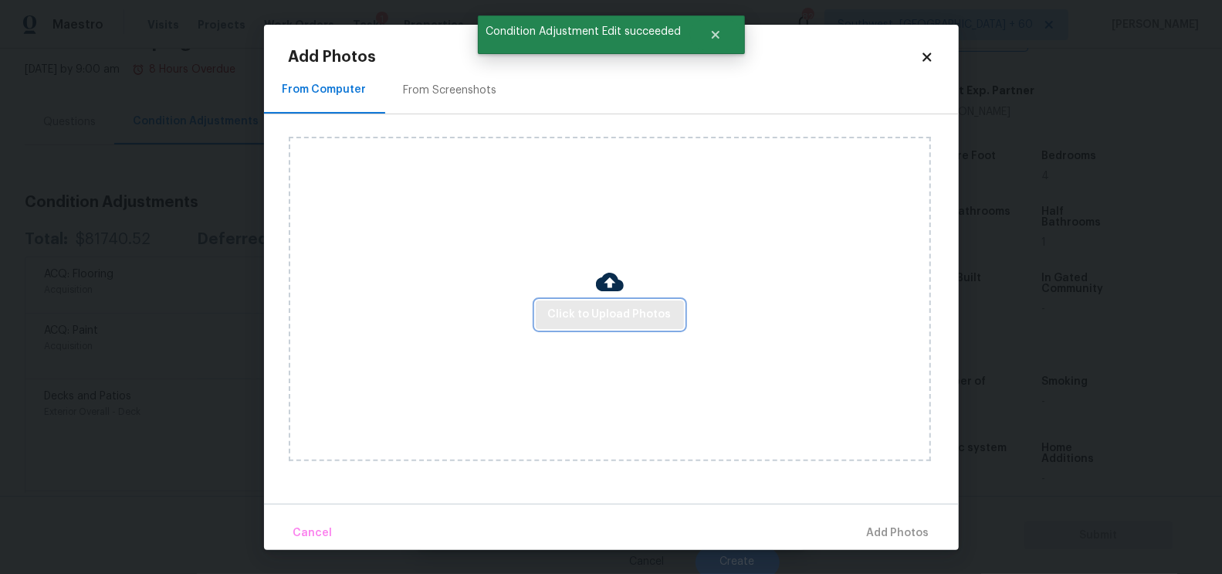
click at [622, 313] on span "Click to Upload Photos" at bounding box center [610, 314] width 124 height 19
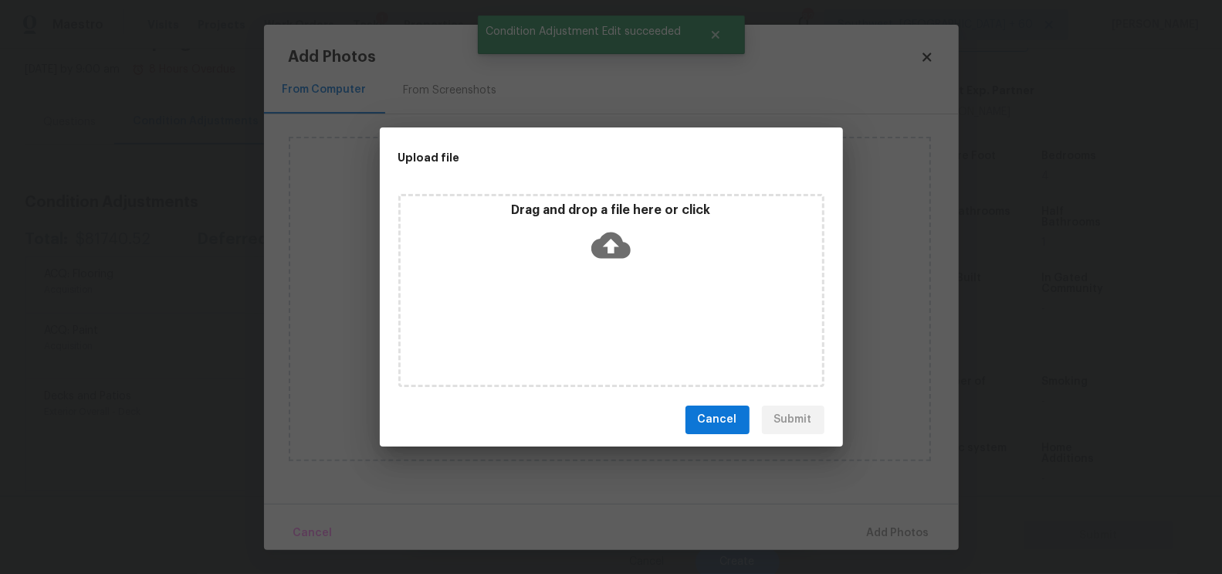
click at [612, 249] on icon at bounding box center [610, 244] width 39 height 39
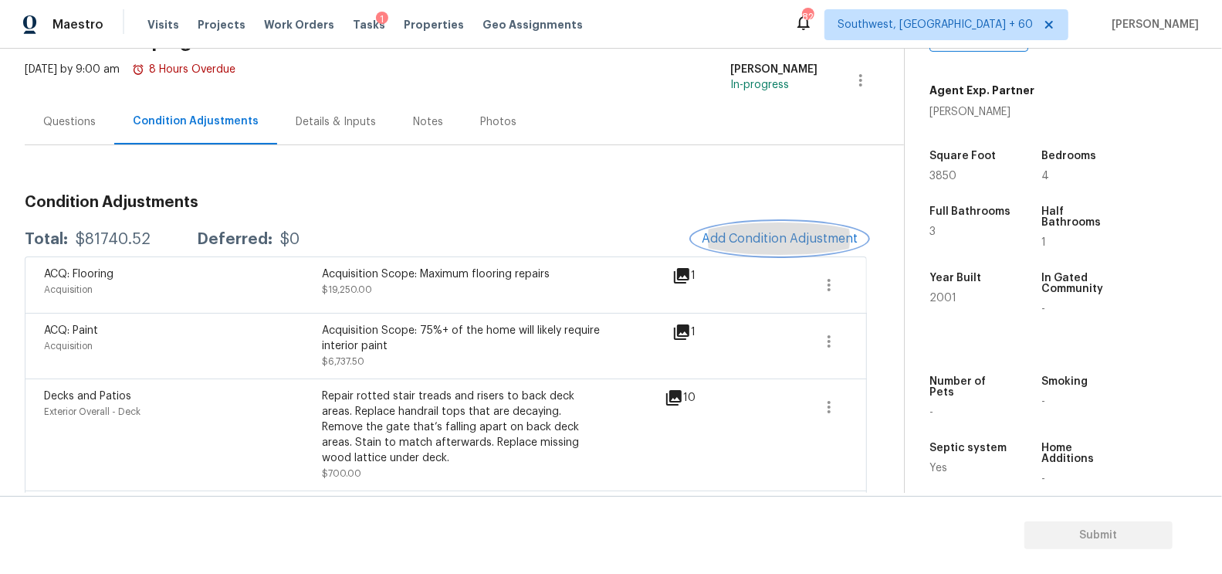
scroll to position [101, 0]
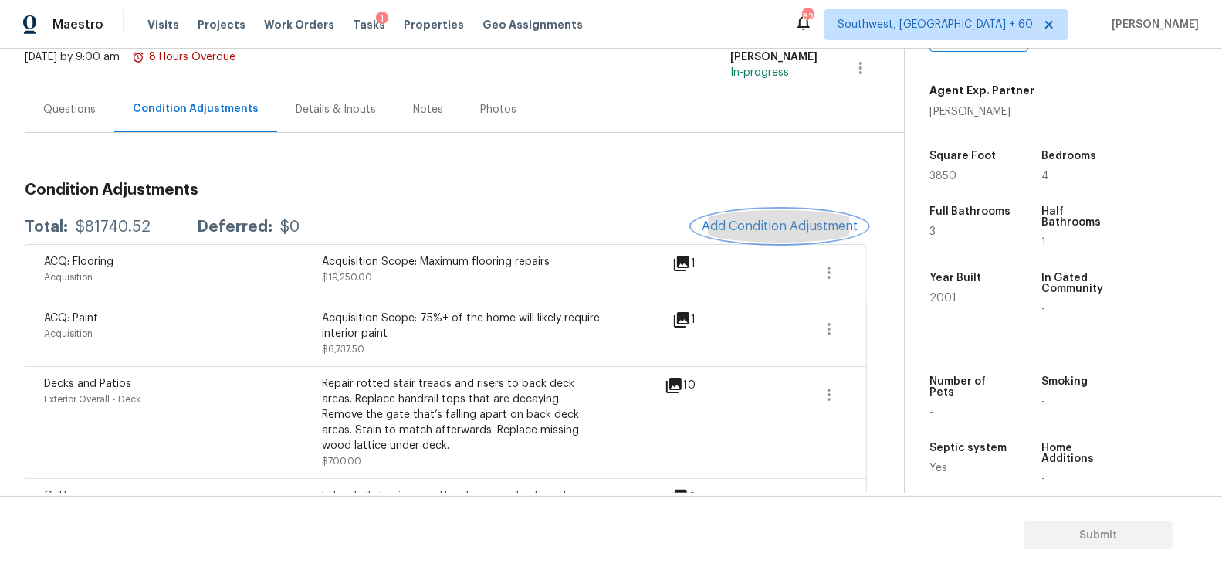
click at [785, 210] on button "Add Condition Adjustment" at bounding box center [779, 226] width 174 height 32
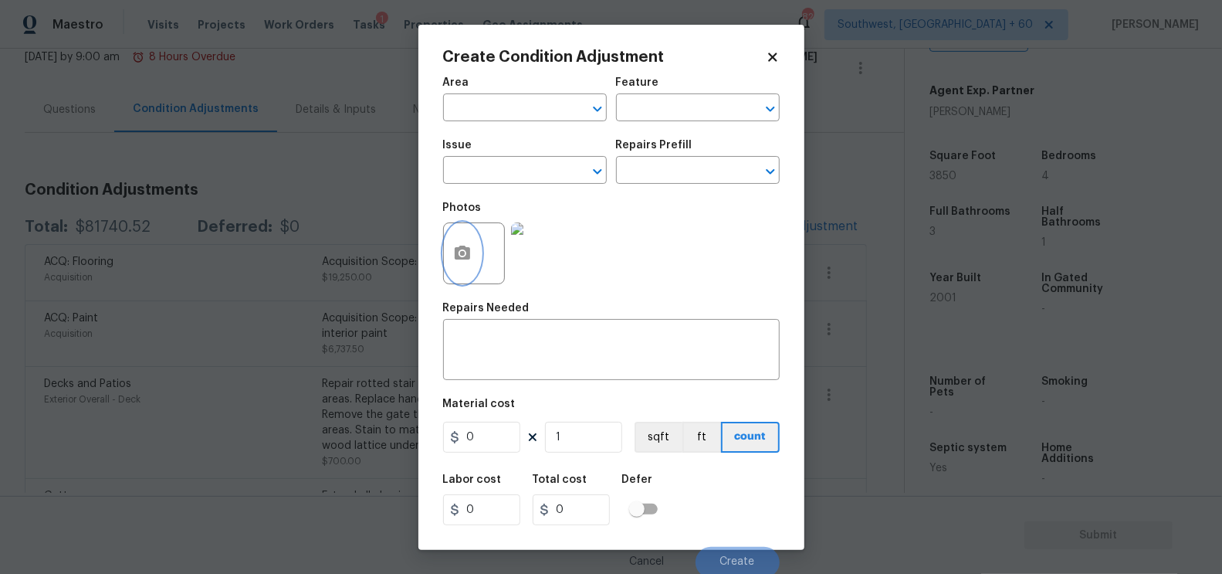
click at [457, 259] on icon "button" at bounding box center [462, 252] width 15 height 14
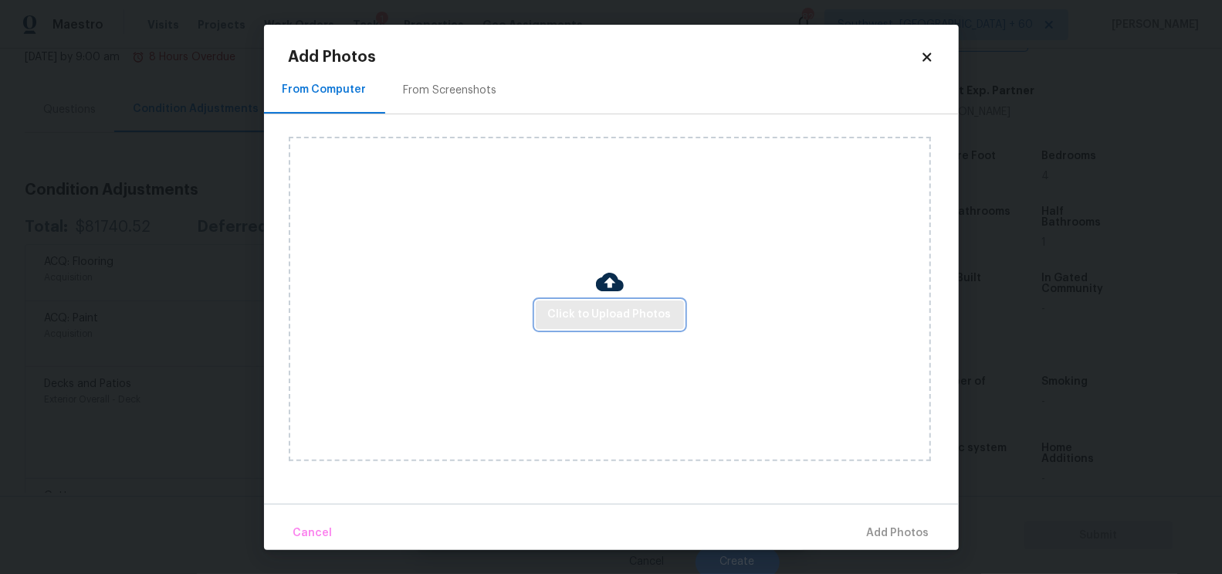
click at [620, 308] on span "Click to Upload Photos" at bounding box center [610, 314] width 124 height 19
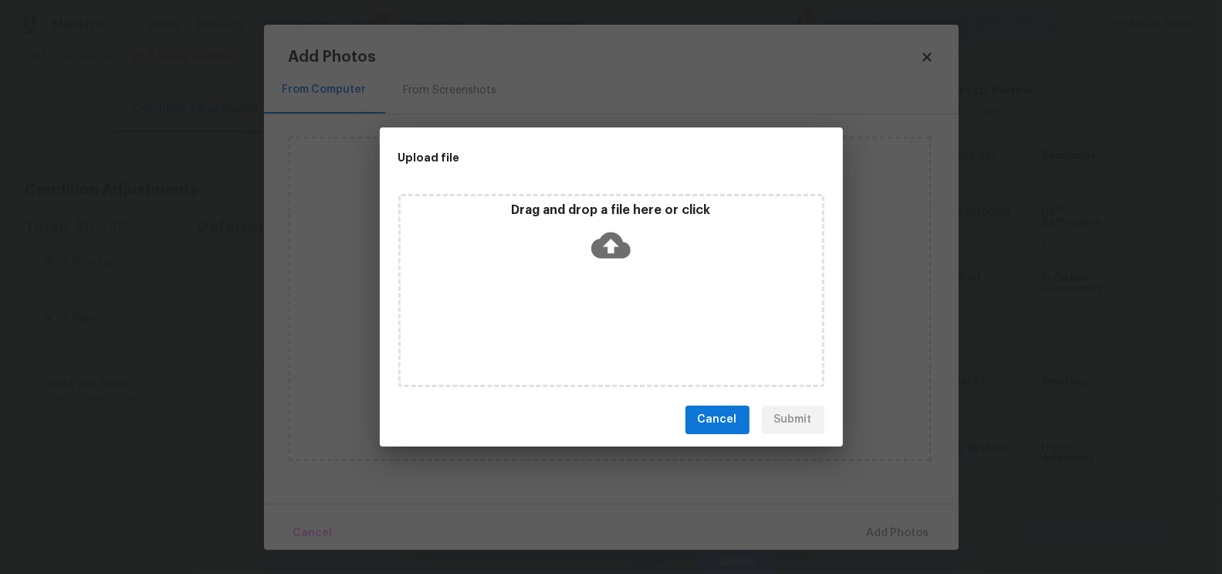
click at [611, 249] on icon at bounding box center [610, 244] width 39 height 39
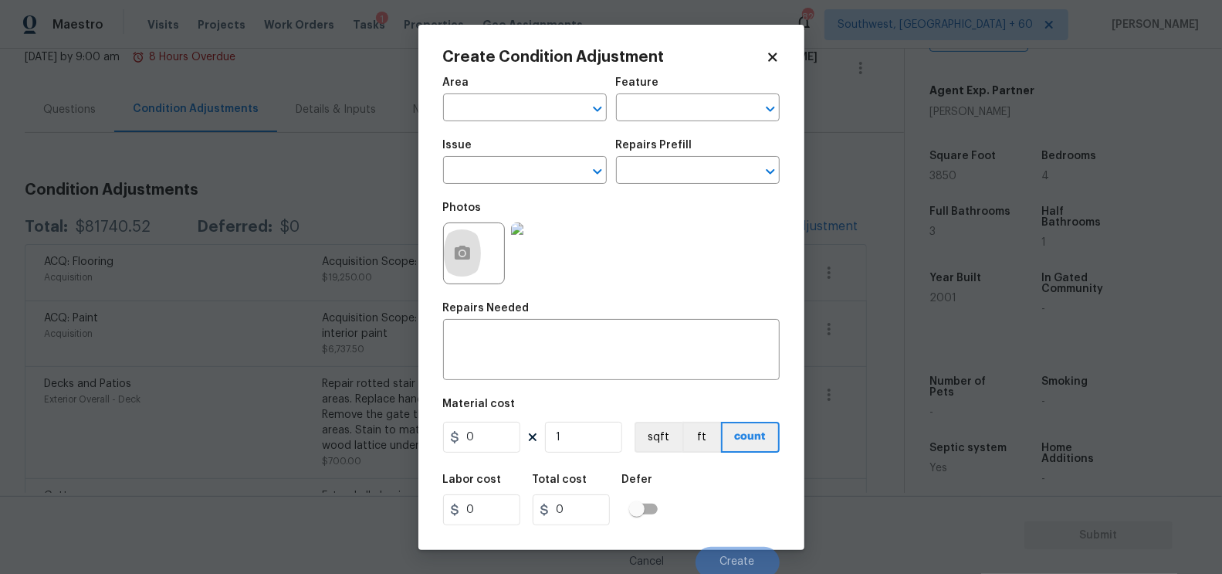
click at [80, 106] on body "Maestro Visits Projects Work Orders Tasks 1 Properties Geo Assignments 821 Sout…" at bounding box center [611, 287] width 1222 height 574
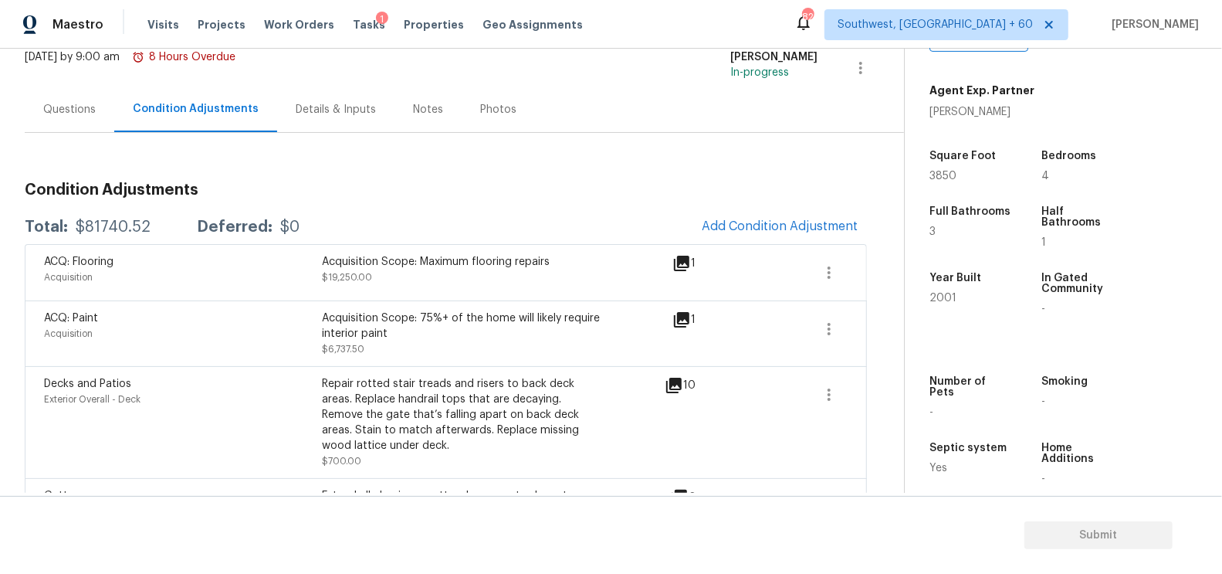
click at [54, 115] on div "Questions" at bounding box center [69, 109] width 52 height 15
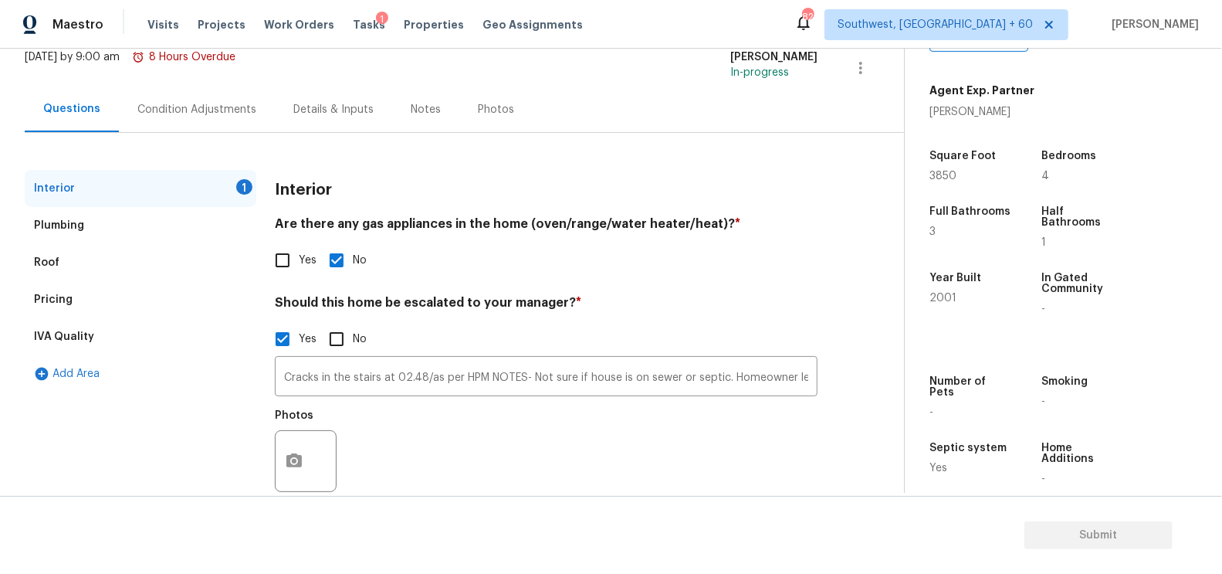
scroll to position [101, 0]
click at [374, 371] on input "Cracks in the stairs at 02.48/as per HPM NOTES- Not sure if house is on sewer o…" at bounding box center [546, 378] width 543 height 36
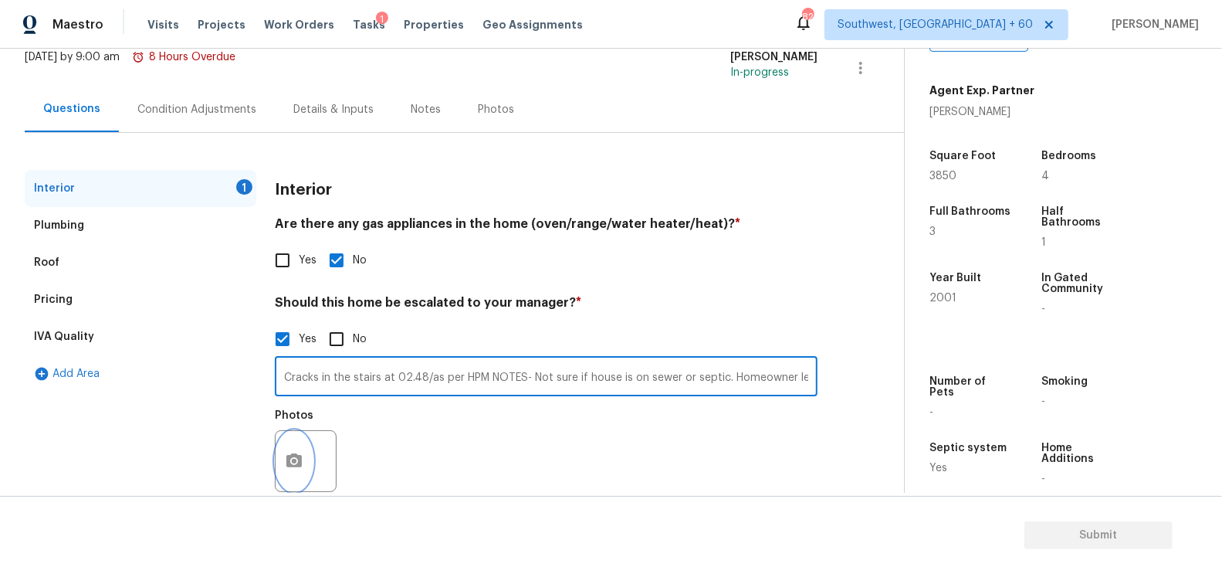
click at [304, 459] on button "button" at bounding box center [294, 461] width 37 height 60
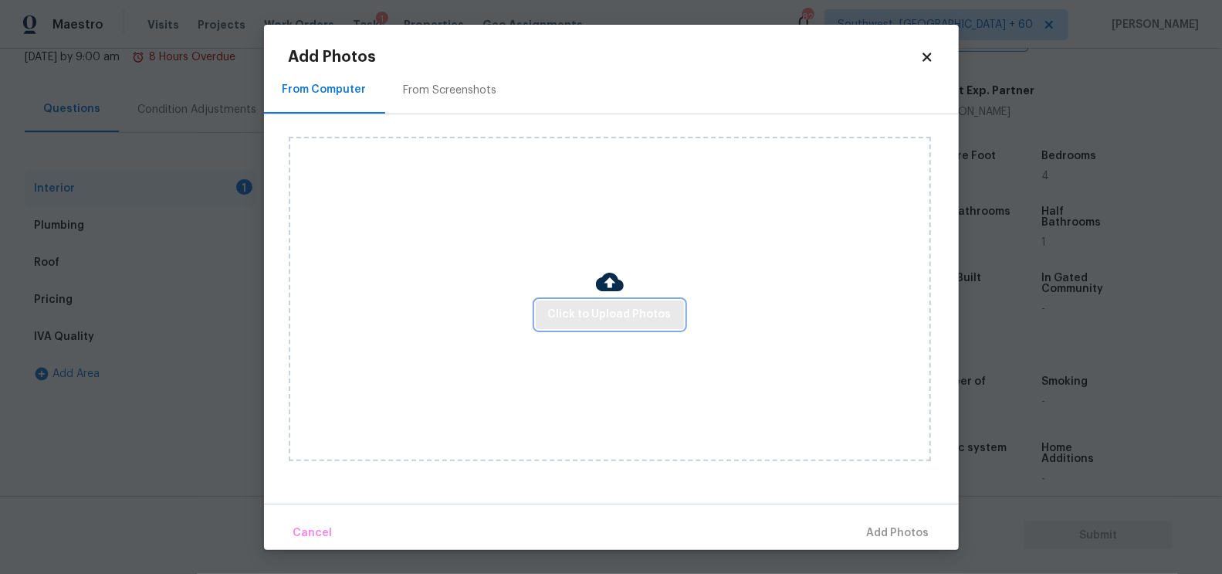
click at [580, 323] on span "Click to Upload Photos" at bounding box center [610, 314] width 124 height 19
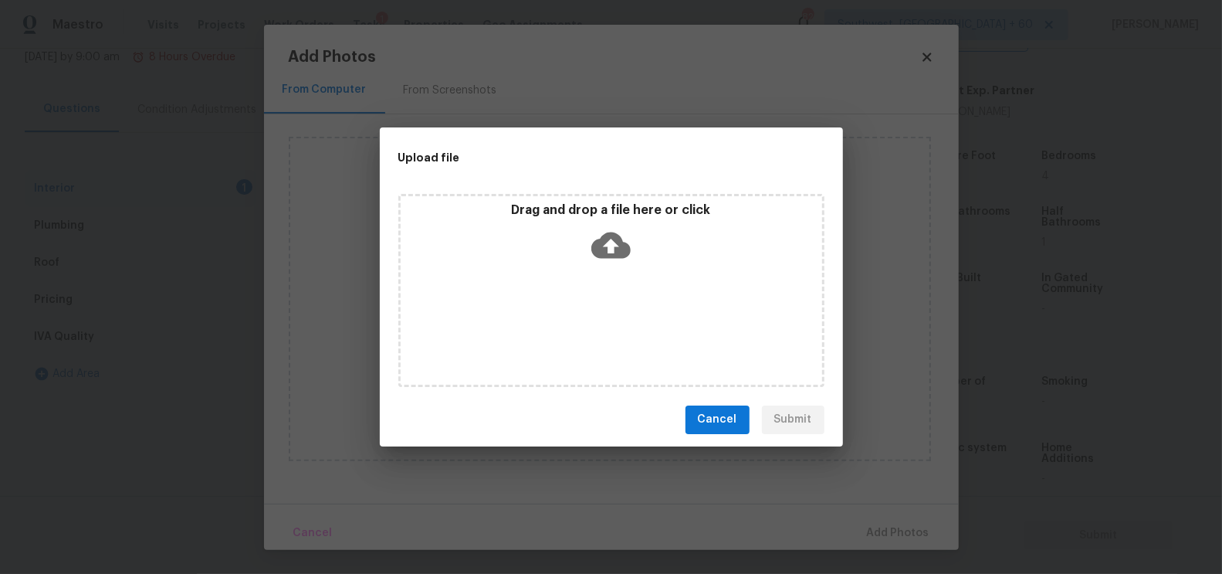
click at [595, 274] on div "Drag and drop a file here or click" at bounding box center [611, 290] width 426 height 193
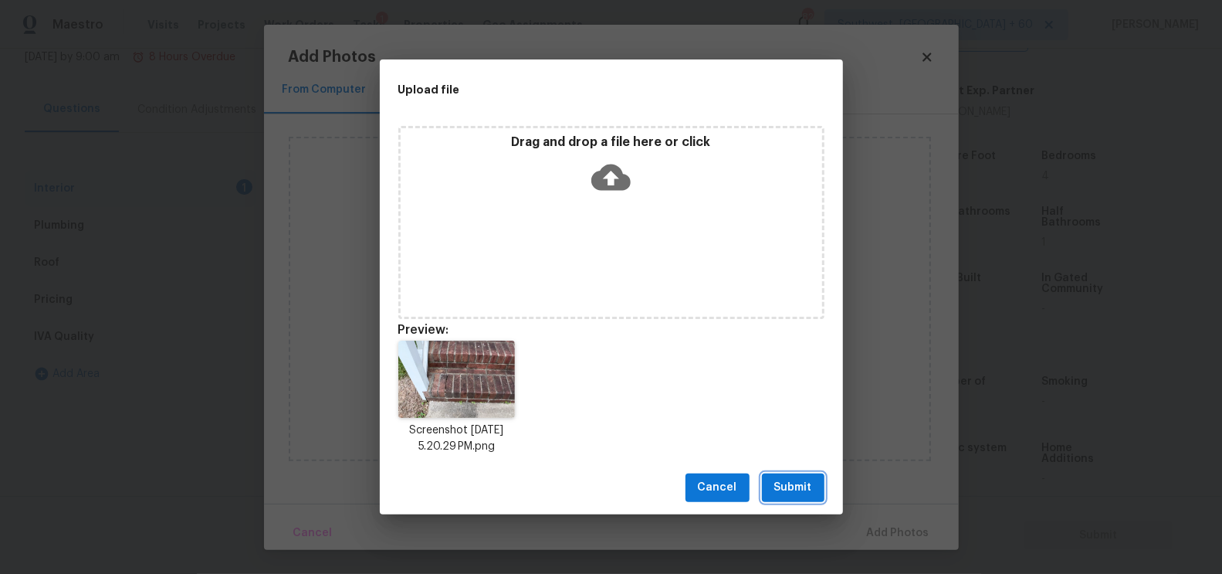
click at [787, 477] on button "Submit" at bounding box center [793, 487] width 63 height 29
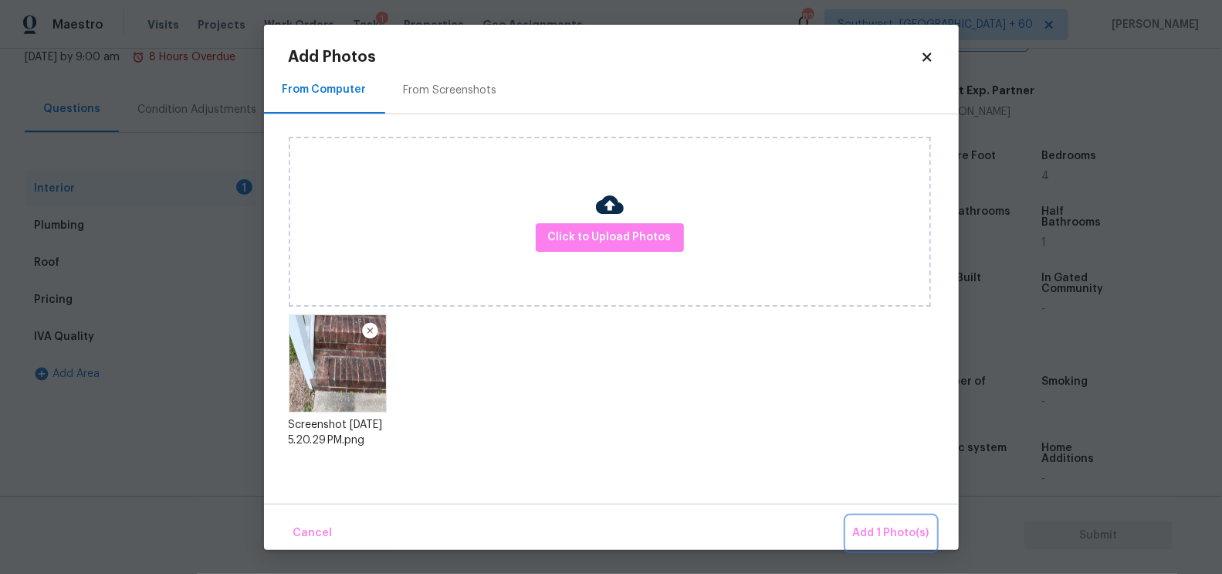
click at [888, 525] on span "Add 1 Photo(s)" at bounding box center [891, 532] width 76 height 19
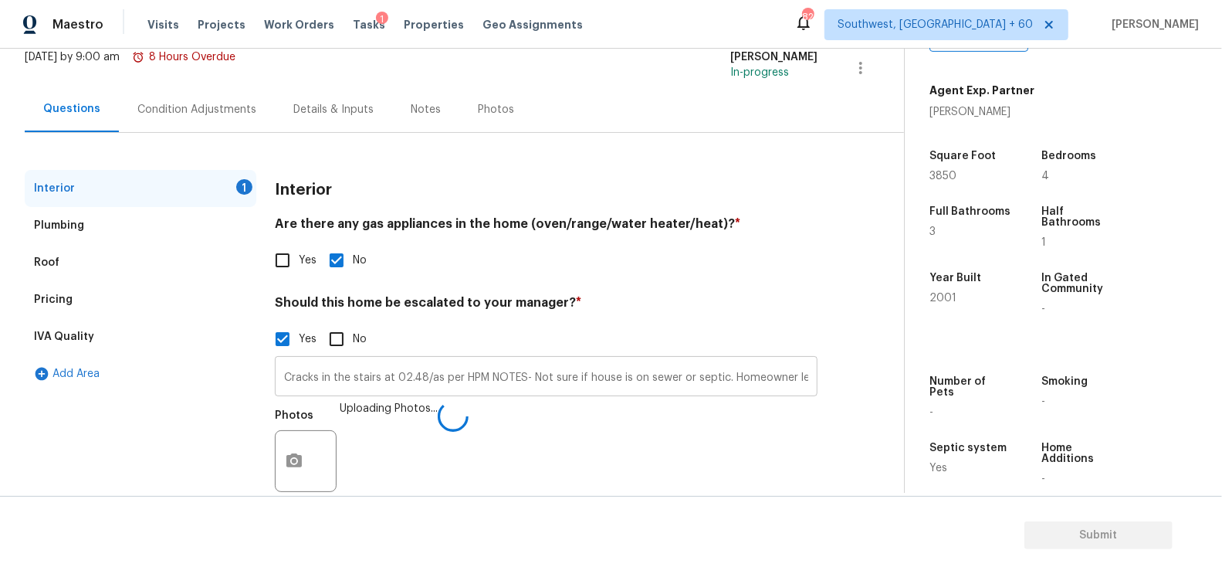
click at [598, 360] on input "Cracks in the stairs at 02.48/as per HPM NOTES- Not sure if house is on sewer o…" at bounding box center [546, 378] width 543 height 36
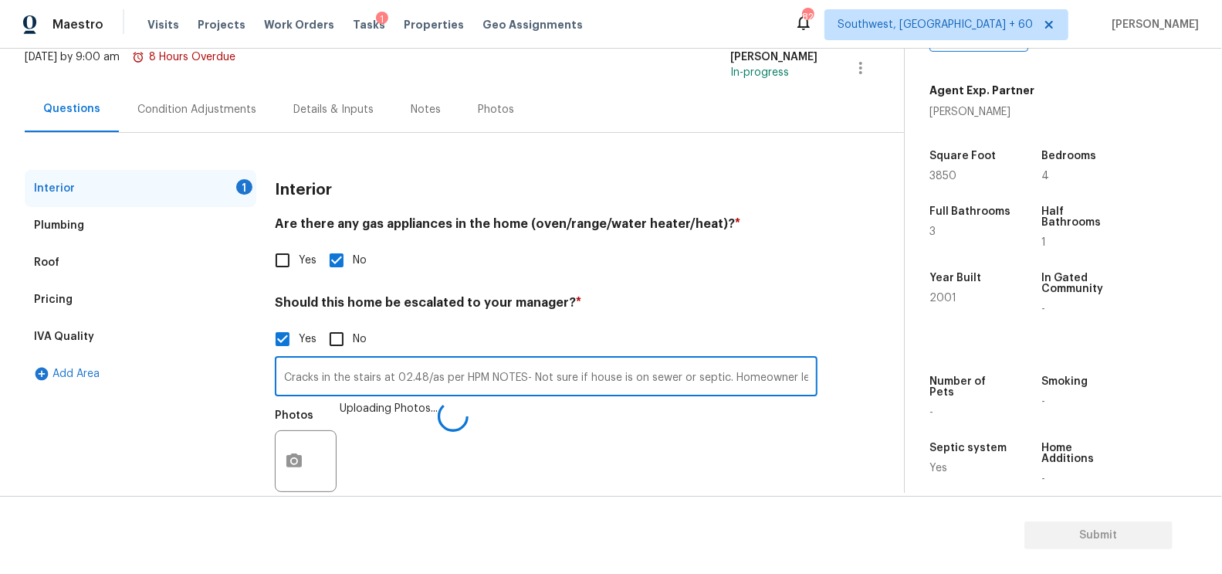
click at [598, 360] on input "Cracks in the stairs at 02.48/as per HPM NOTES- Not sure if house is on sewer o…" at bounding box center [546, 378] width 543 height 36
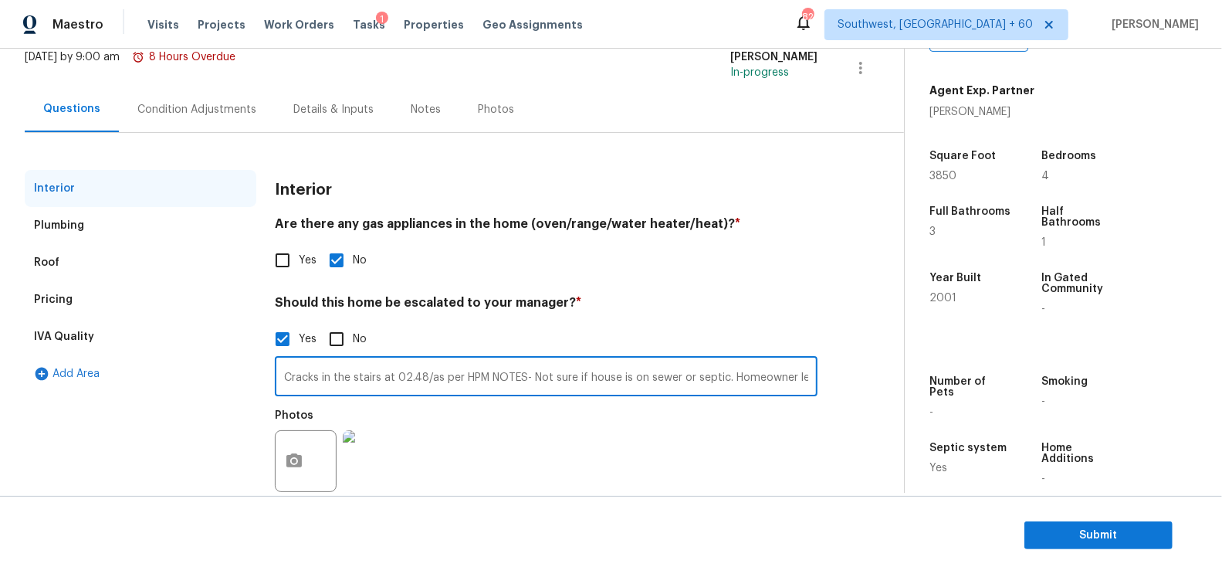
click at [96, 286] on div "Pricing" at bounding box center [141, 299] width 232 height 37
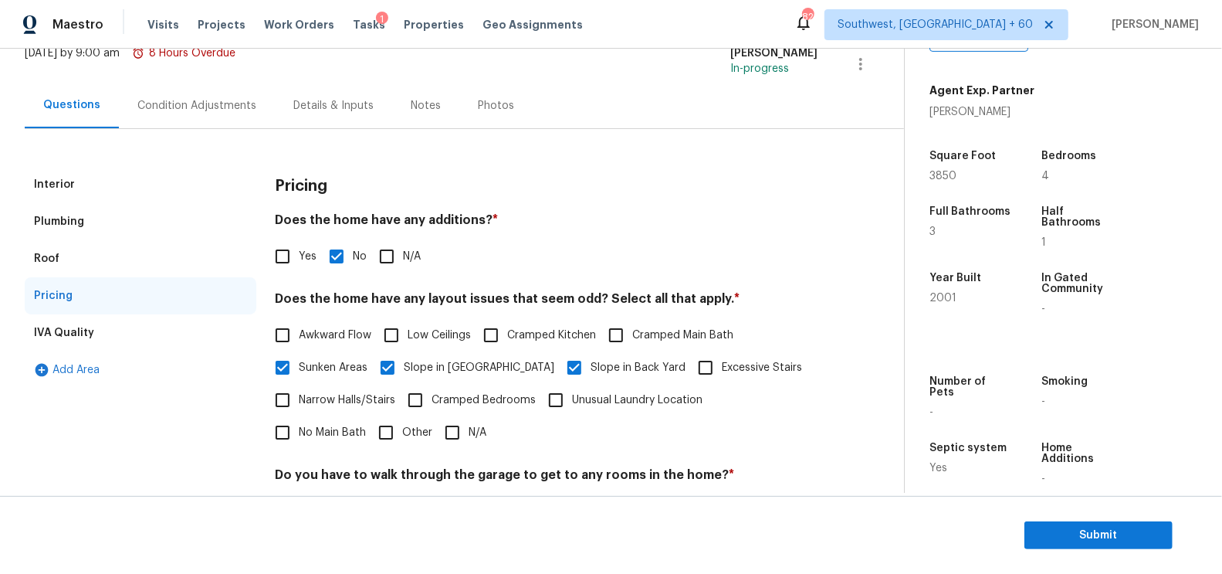
scroll to position [58, 0]
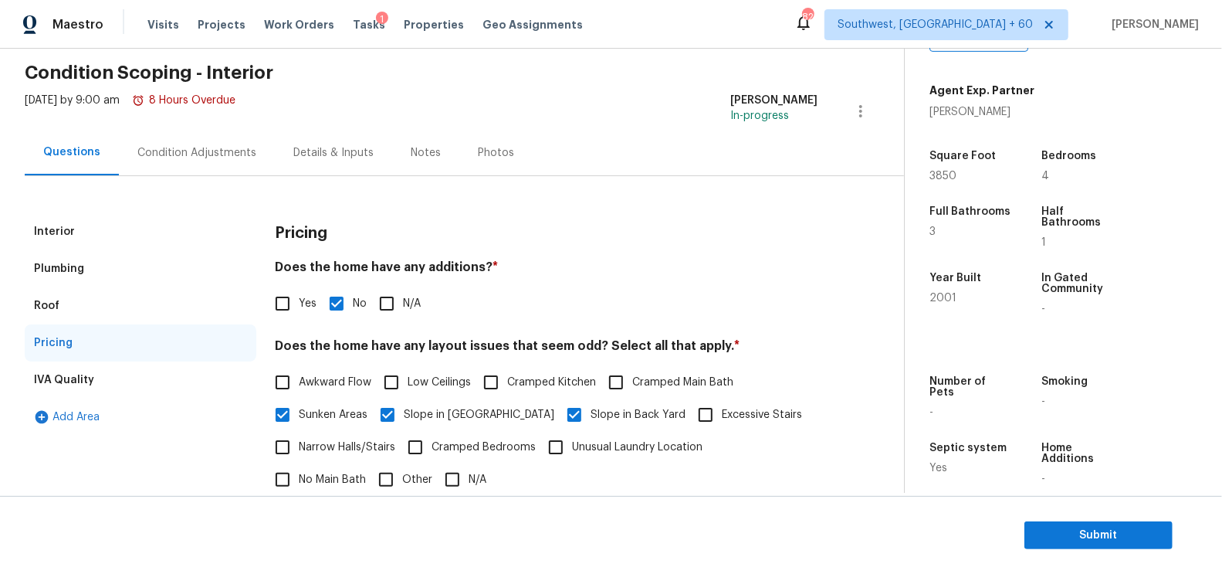
click at [223, 151] on div "Condition Adjustments" at bounding box center [196, 152] width 119 height 15
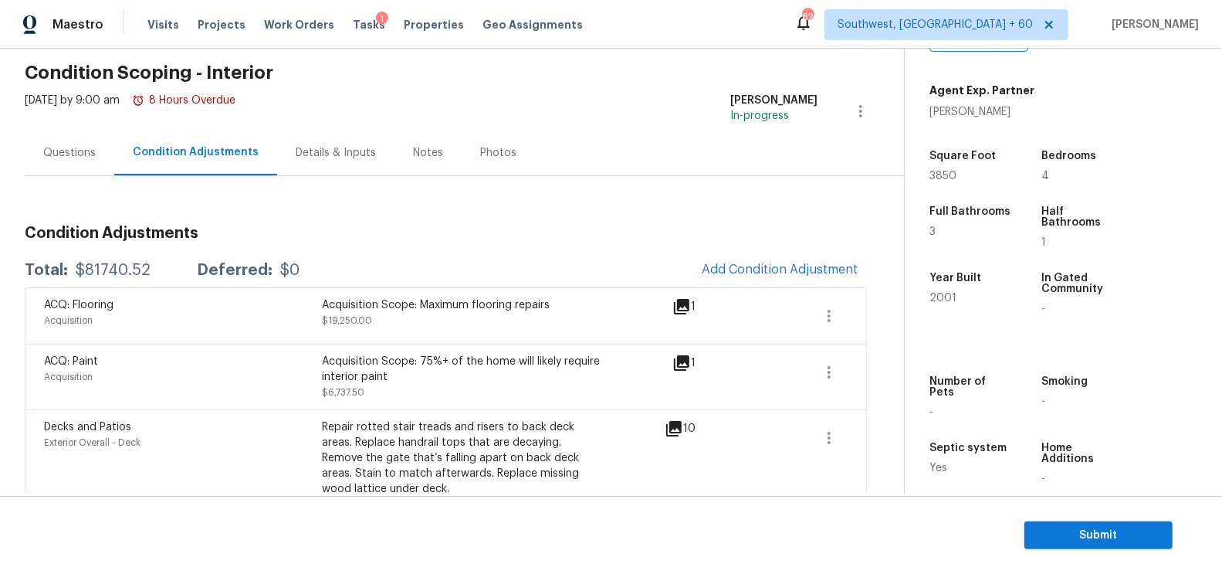
click at [105, 268] on div "$81740.52" at bounding box center [113, 269] width 75 height 15
copy div "$81740.52"
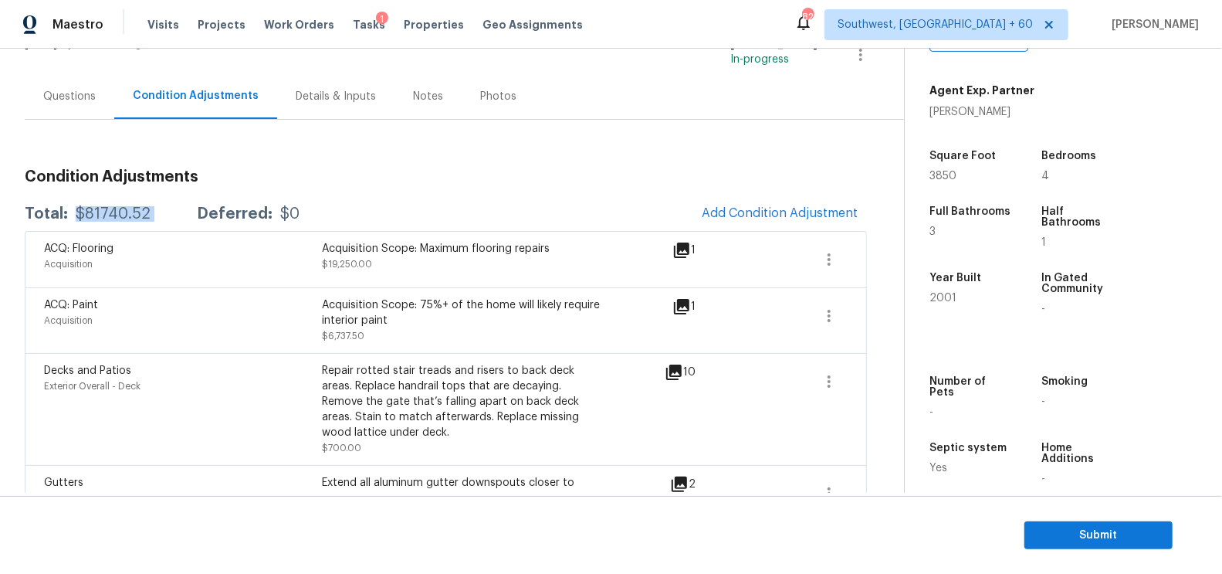
scroll to position [129, 0]
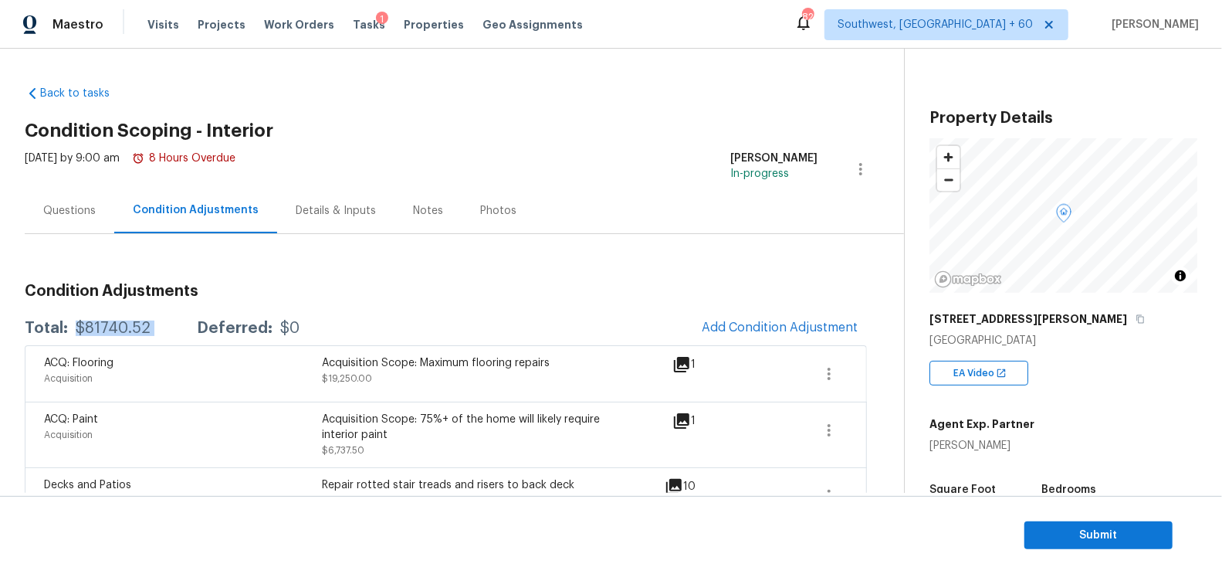
scroll to position [333, 0]
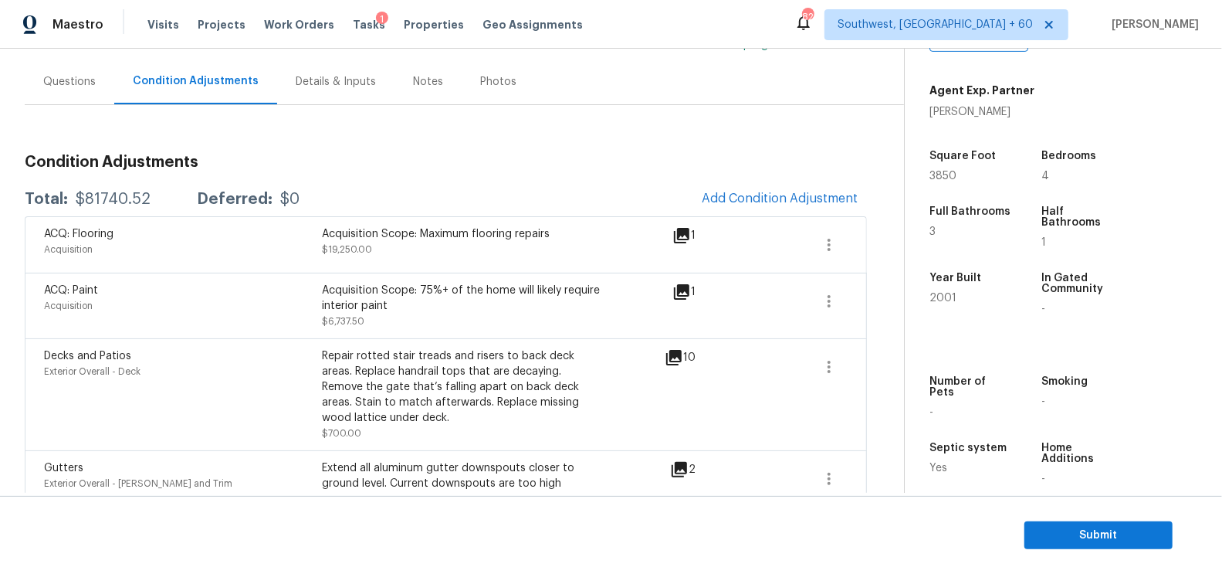
click at [82, 80] on div "Questions" at bounding box center [69, 81] width 52 height 15
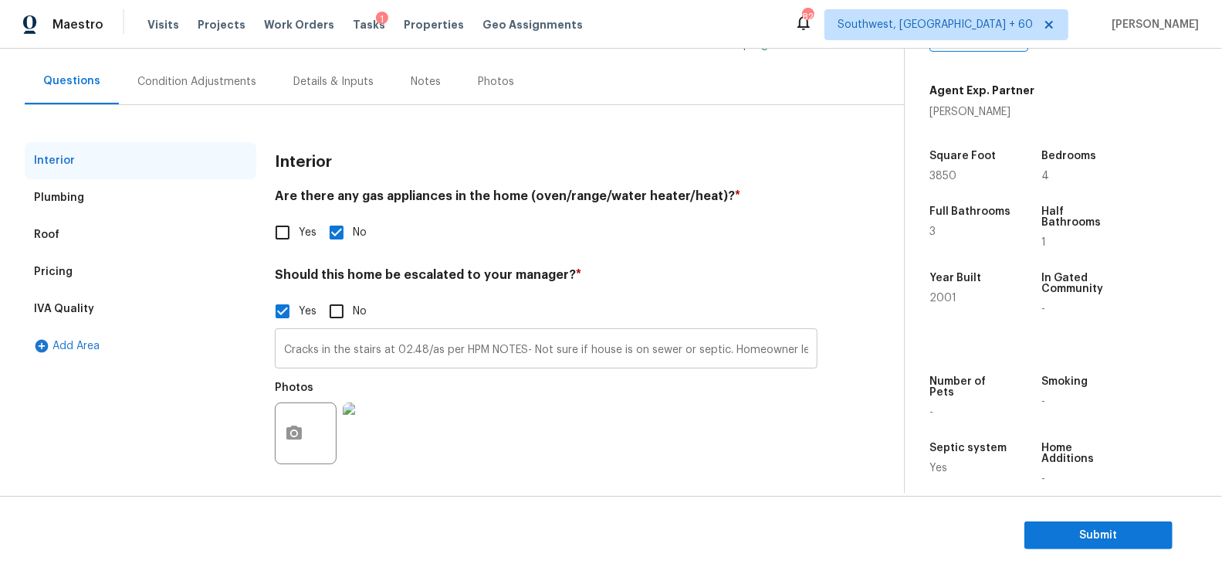
click at [284, 352] on input "Cracks in the stairs at 02.48/as per HPM NOTES- Not sure if house is on sewer o…" at bounding box center [546, 350] width 543 height 36
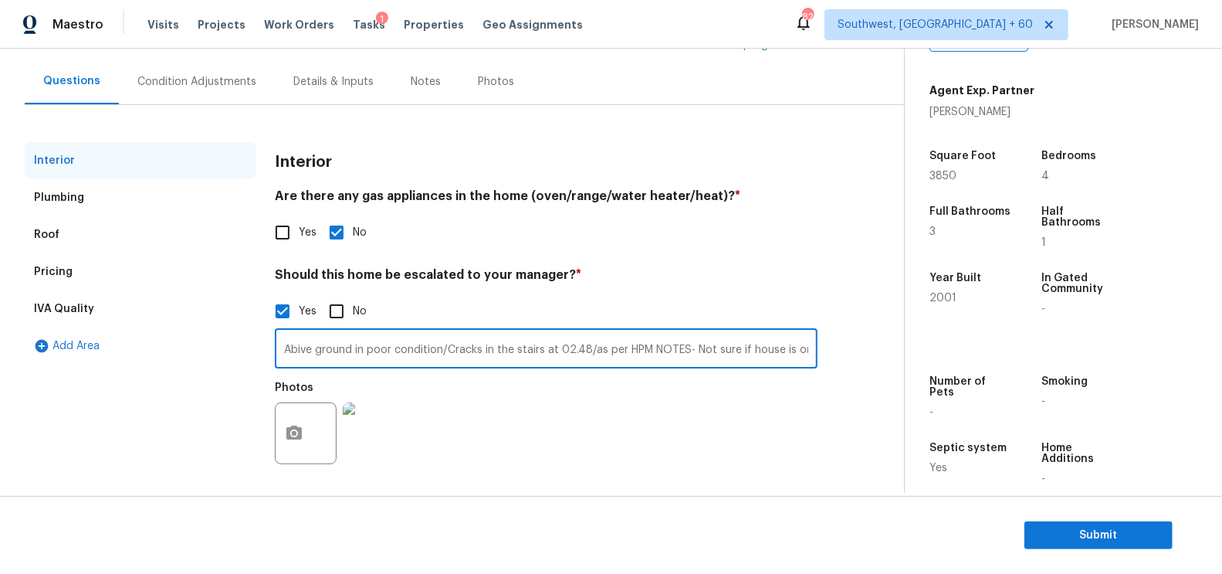
click at [297, 350] on input "Abive ground in poor condition/Cracks in the stairs at 02.48/as per HPM NOTES- …" at bounding box center [546, 350] width 543 height 36
type input "Above ground in poor condition/Cracks in the stairs at 02.48/as per HPM NOTES- …"
click at [711, 239] on div "Yes No" at bounding box center [546, 232] width 543 height 32
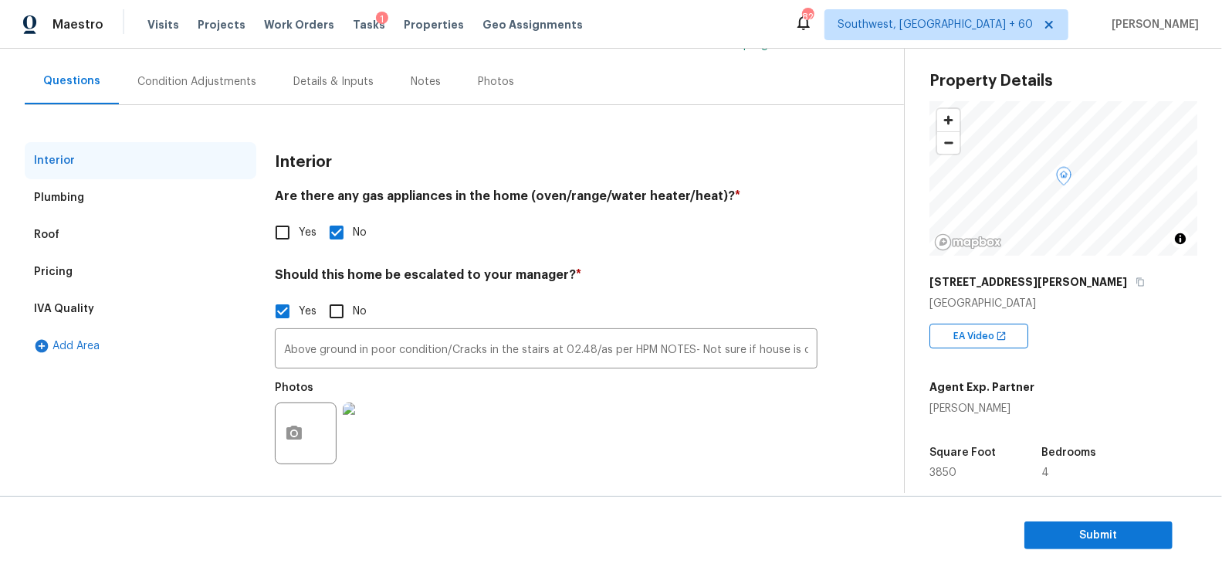
scroll to position [0, 0]
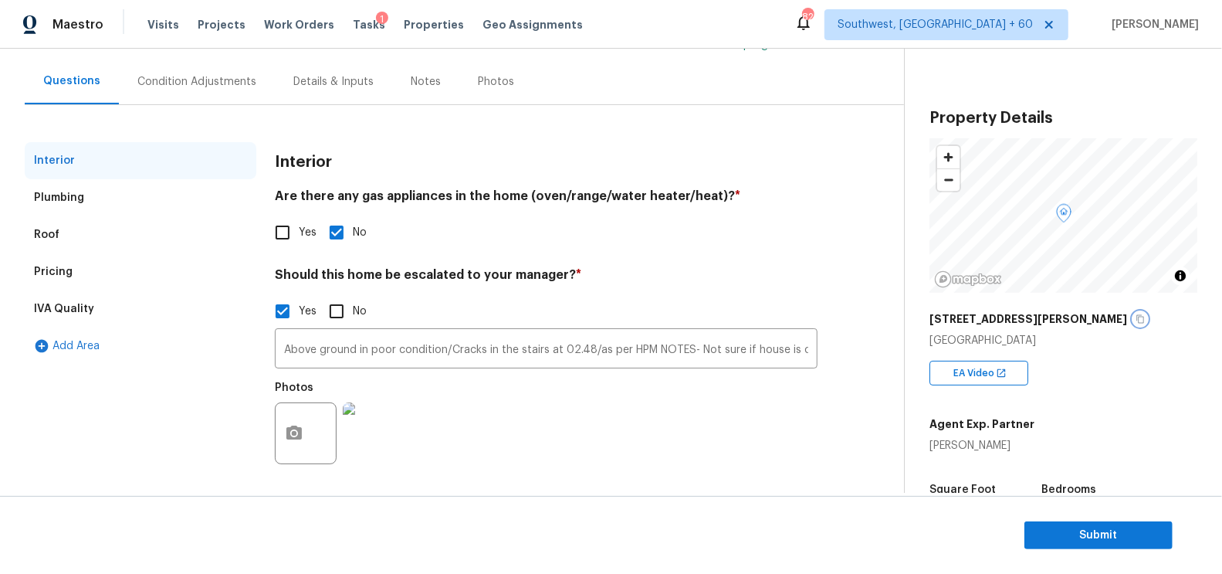
click at [1135, 320] on icon "button" at bounding box center [1139, 318] width 9 height 9
click at [225, 83] on div "Condition Adjustments" at bounding box center [196, 81] width 119 height 15
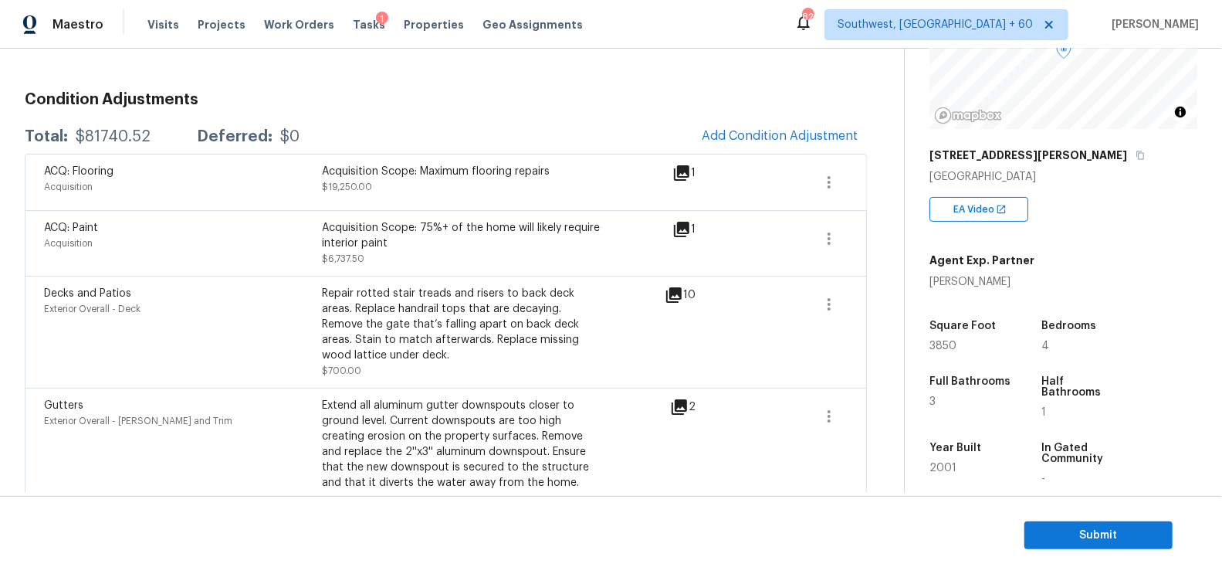
scroll to position [164, 0]
click at [836, 231] on icon "button" at bounding box center [829, 238] width 19 height 19
click at [880, 231] on div "Edit" at bounding box center [918, 233] width 120 height 15
click at [824, 182] on icon "button" at bounding box center [829, 182] width 19 height 19
click at [916, 168] on link "Edit" at bounding box center [917, 178] width 131 height 23
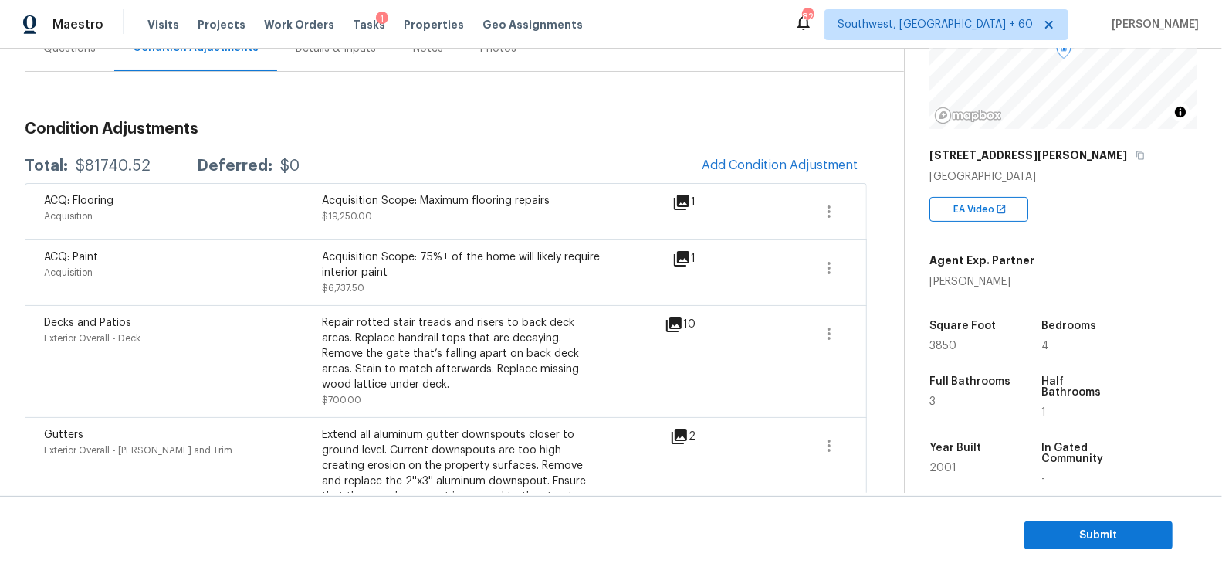
scroll to position [155, 0]
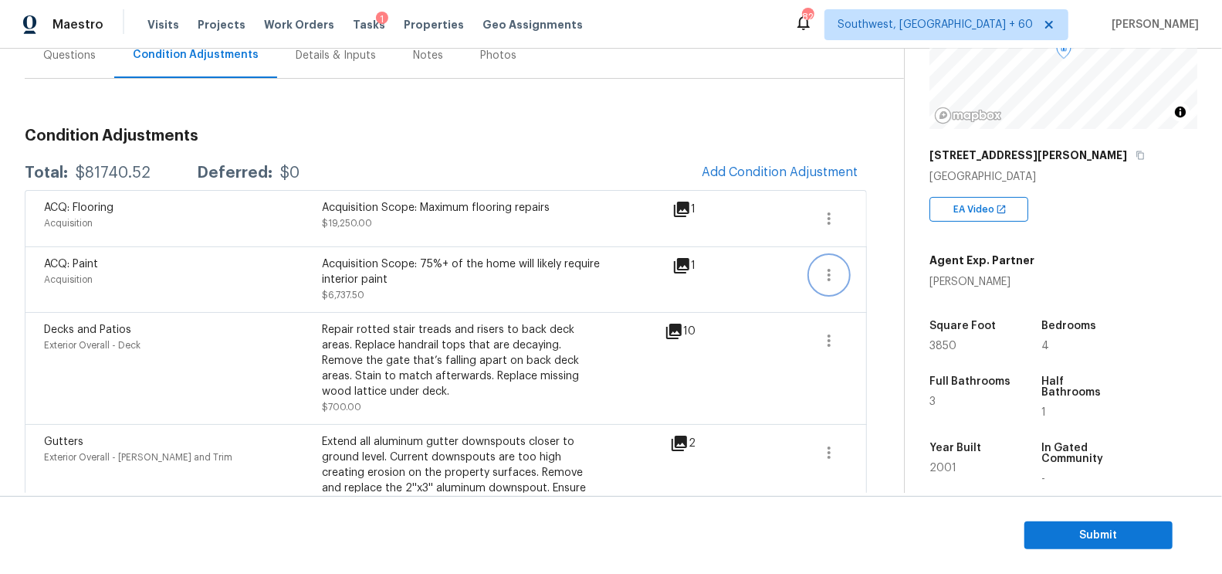
click at [825, 271] on icon "button" at bounding box center [829, 275] width 19 height 19
click at [915, 266] on div "Edit" at bounding box center [918, 269] width 120 height 15
click at [1105, 532] on span "Submit" at bounding box center [1099, 535] width 124 height 19
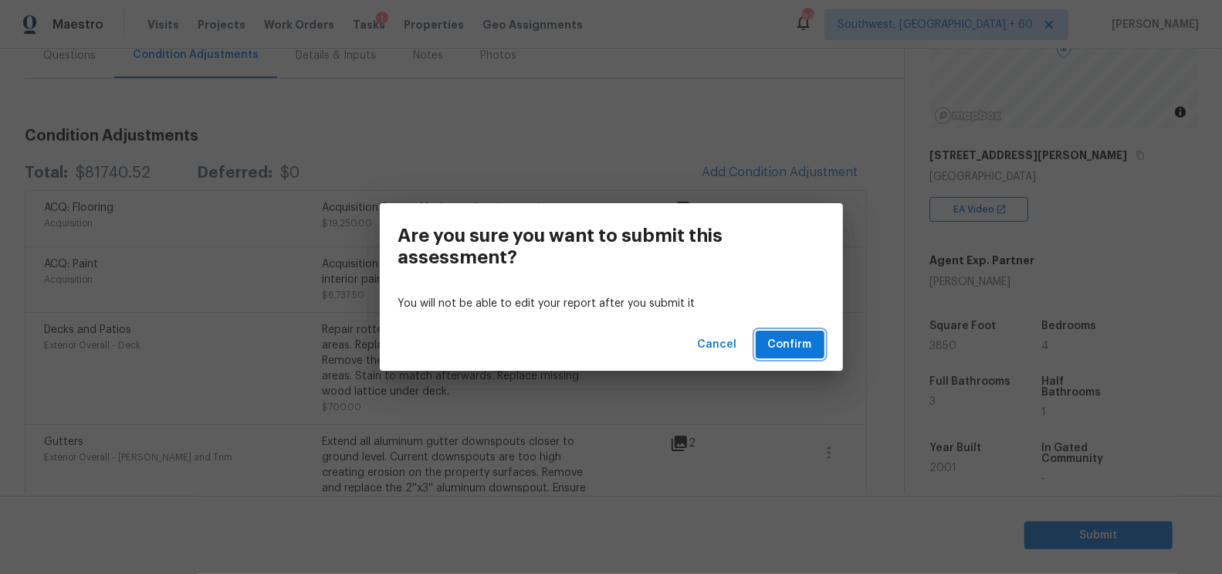
click at [789, 342] on span "Confirm" at bounding box center [790, 344] width 44 height 19
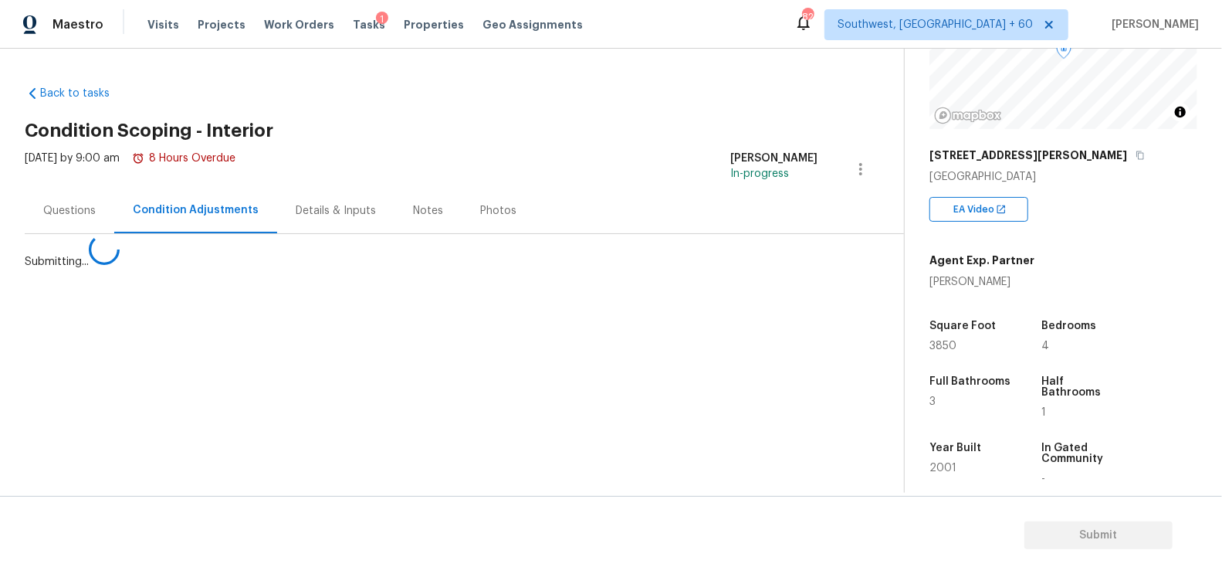
scroll to position [0, 0]
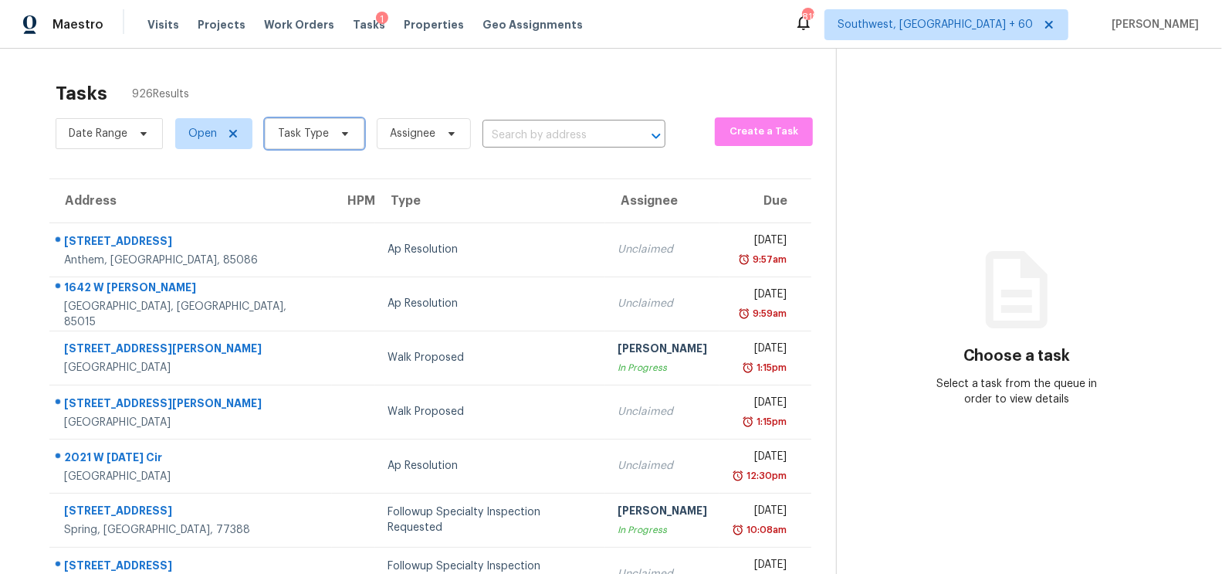
click at [313, 137] on span "Task Type" at bounding box center [303, 133] width 51 height 15
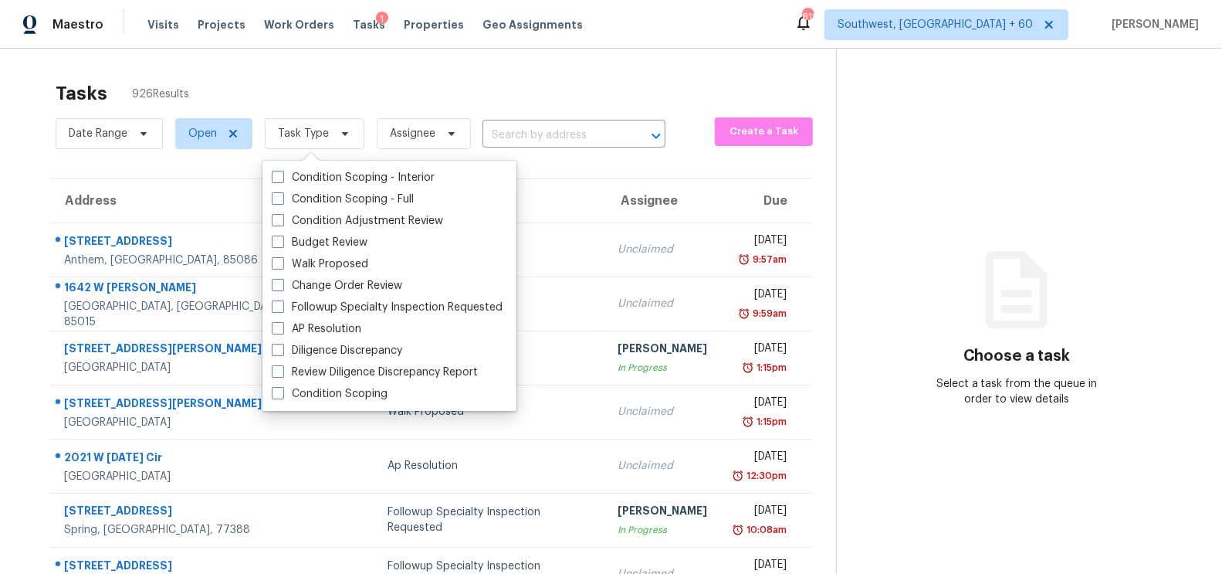
click at [512, 76] on div "Tasks 926 Results" at bounding box center [446, 93] width 780 height 40
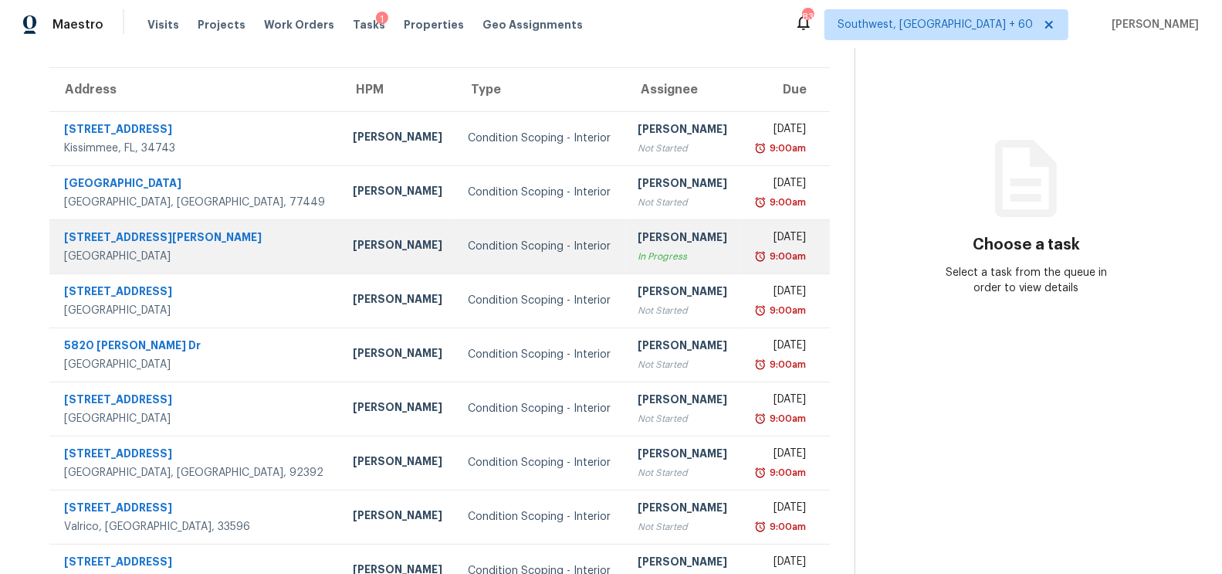
scroll to position [114, 0]
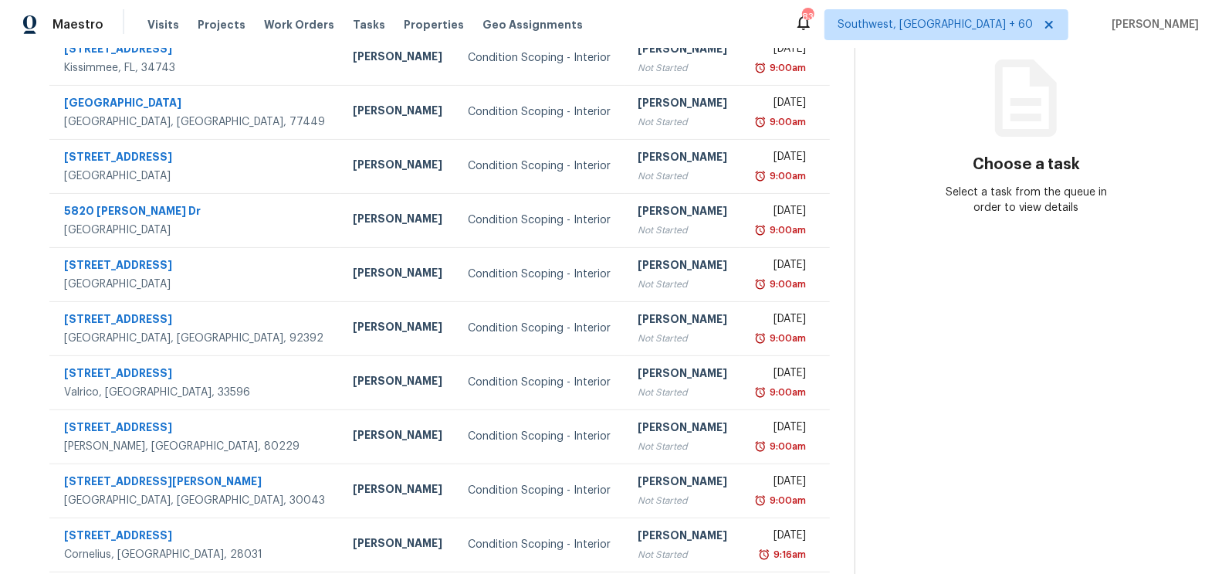
scroll to position [228, 0]
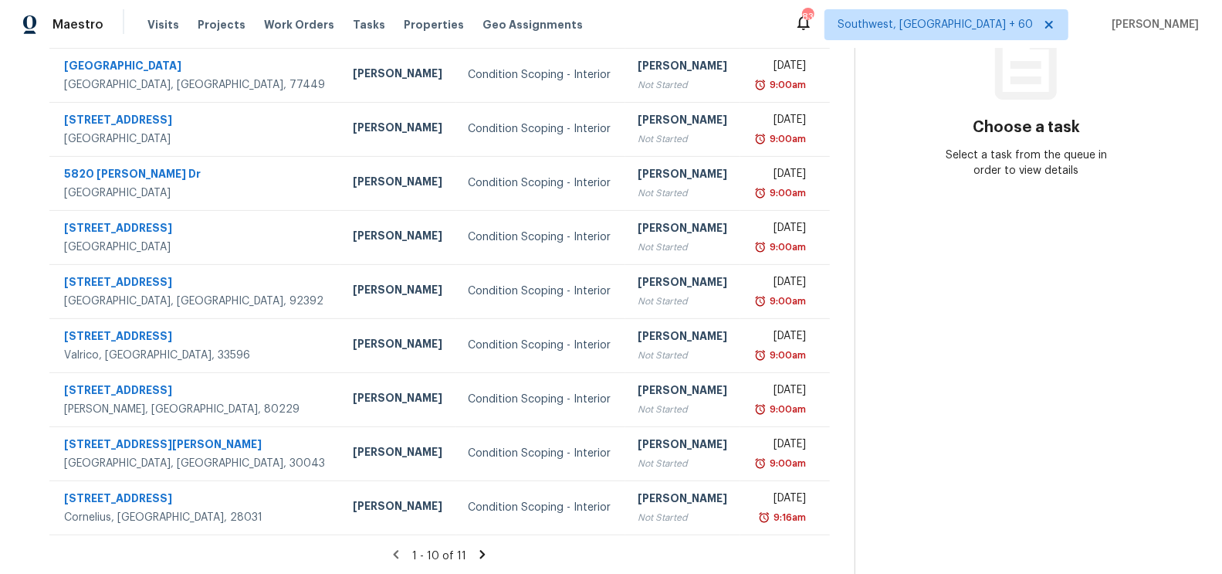
click at [489, 547] on icon at bounding box center [482, 554] width 14 height 14
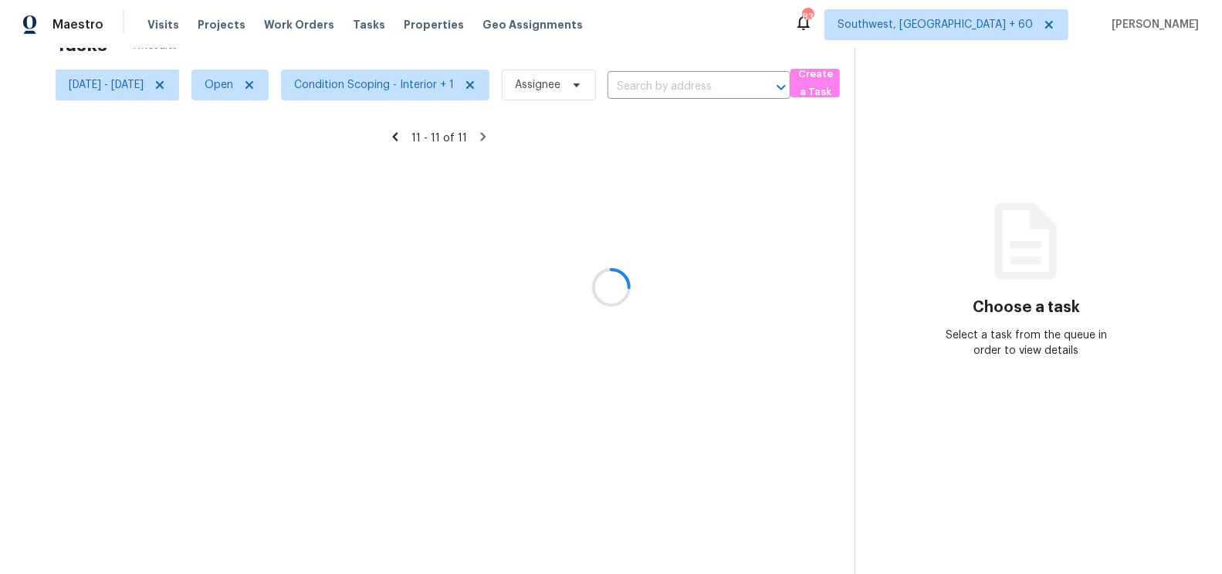
scroll to position [48, 0]
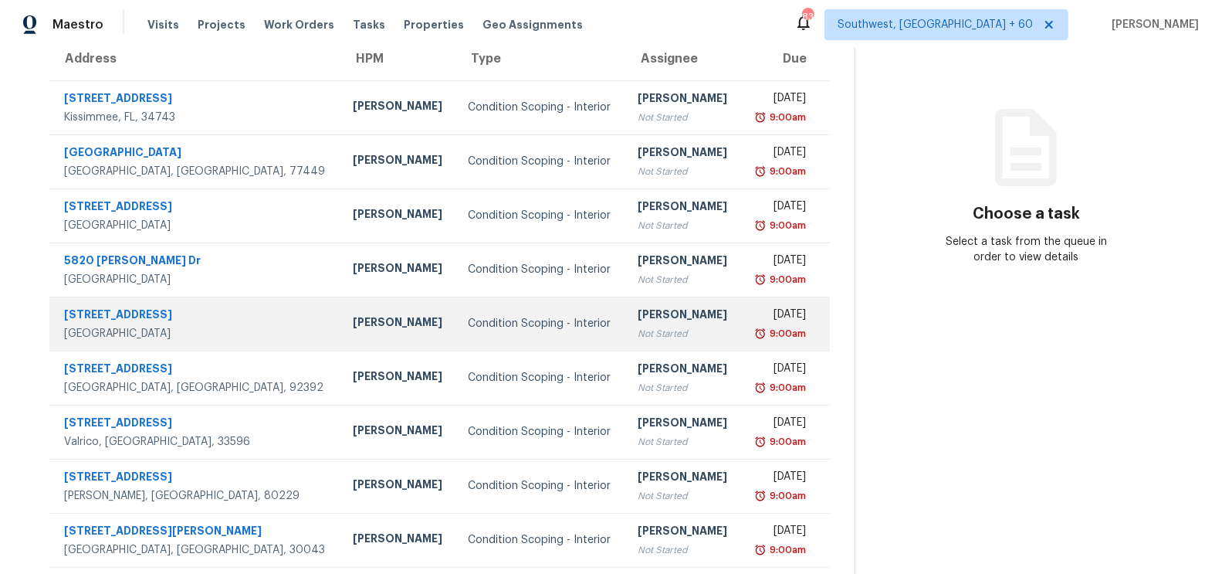
scroll to position [144, 0]
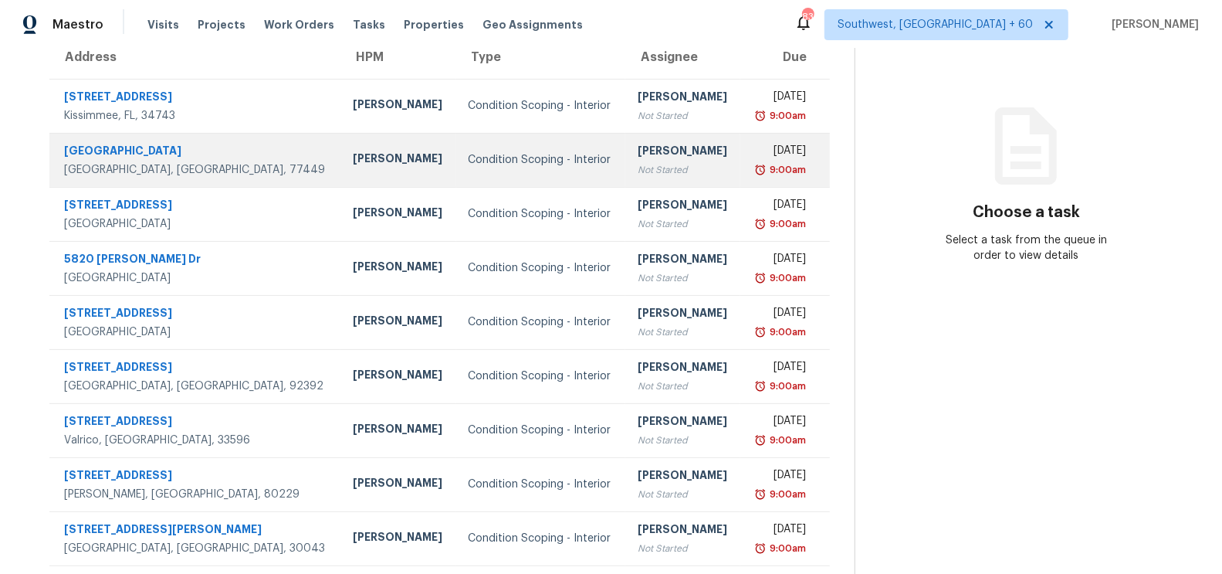
click at [638, 172] on div "Not Started" at bounding box center [683, 169] width 91 height 15
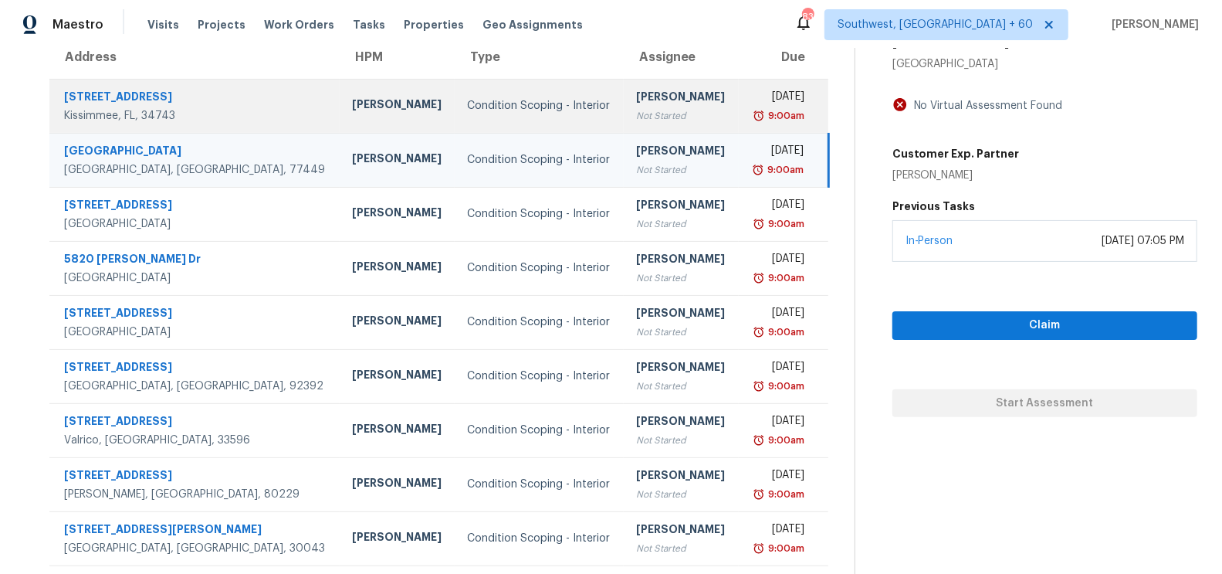
scroll to position [88, 0]
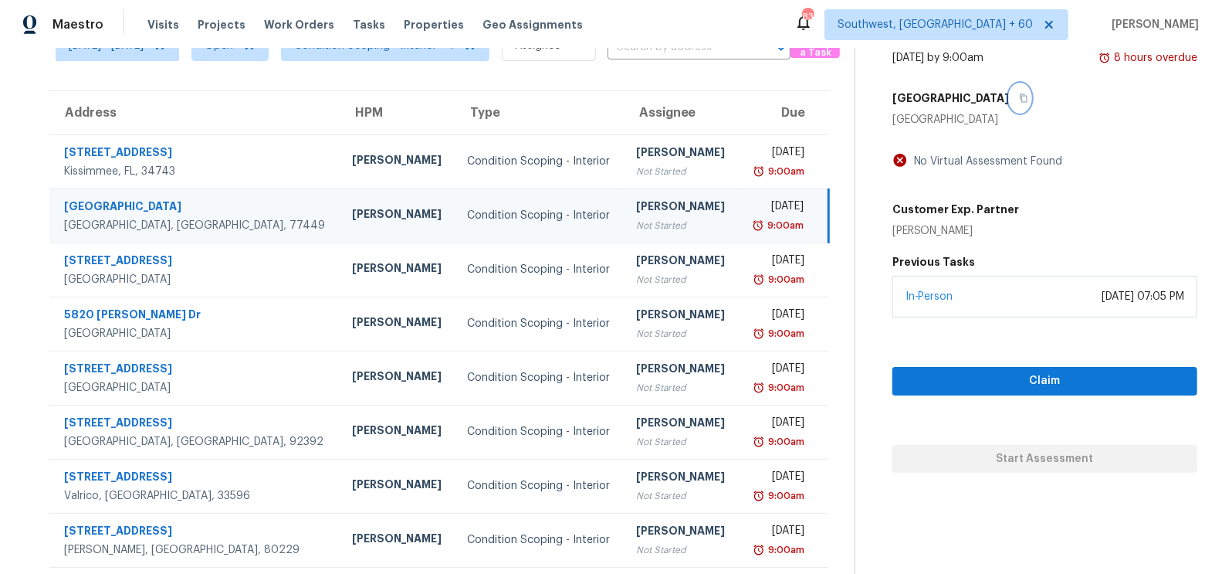
click at [1028, 98] on icon "button" at bounding box center [1023, 97] width 9 height 9
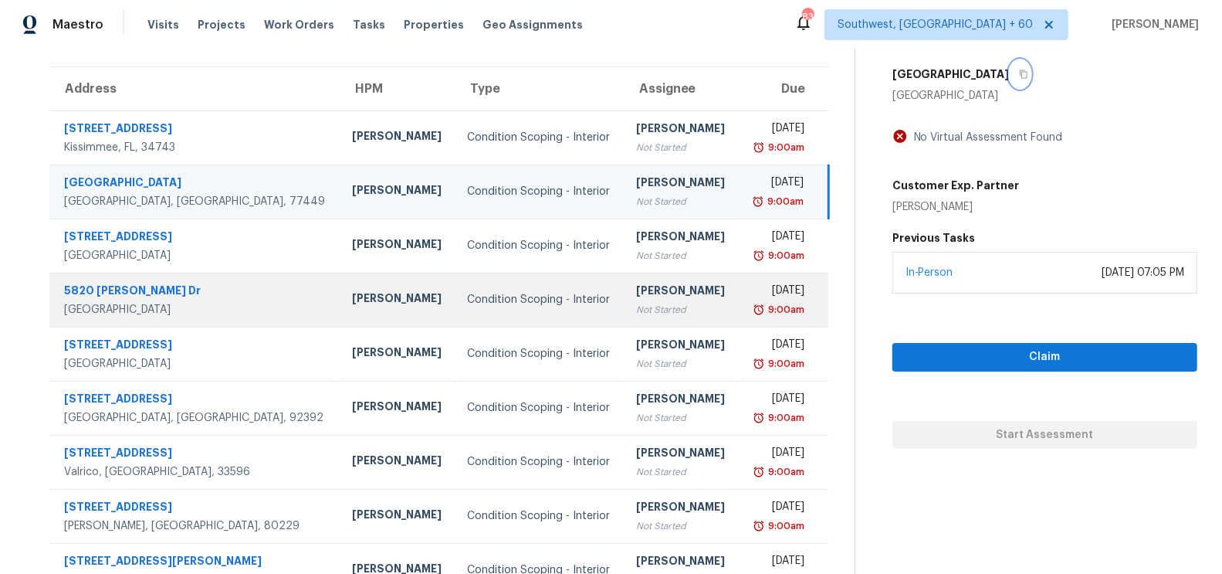
scroll to position [0, 0]
